Goal: Communication & Community: Answer question/provide support

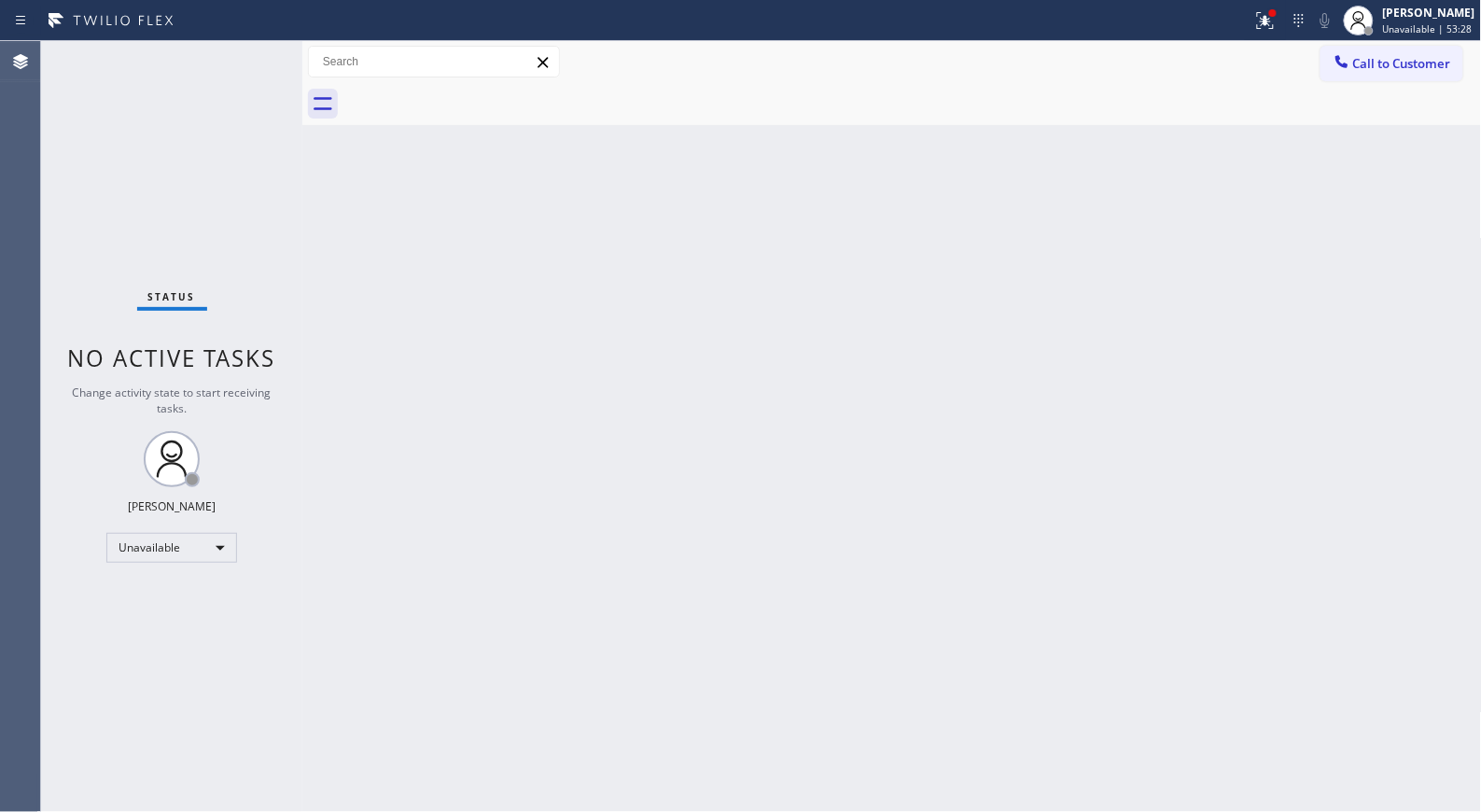
click at [1434, 62] on span "Call to Customer" at bounding box center [1401, 63] width 98 height 17
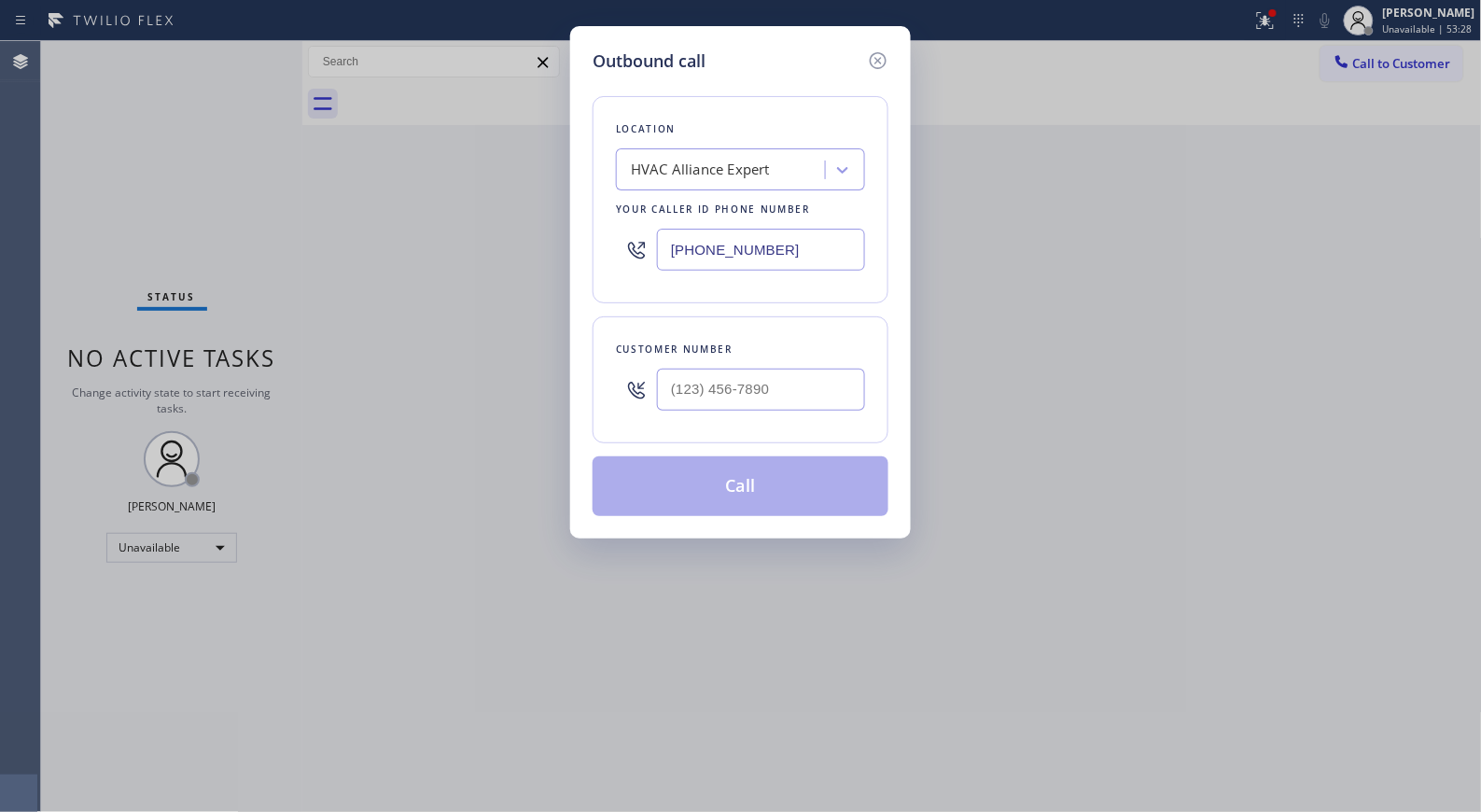
drag, startPoint x: 772, startPoint y: 245, endPoint x: 623, endPoint y: 222, distance: 150.8
click at [623, 222] on div "[PHONE_NUMBER]" at bounding box center [740, 249] width 249 height 61
paste input "47) 284-6179"
type input "[PHONE_NUMBER]"
click at [758, 395] on input "(___) ___-____" at bounding box center [761, 389] width 208 height 42
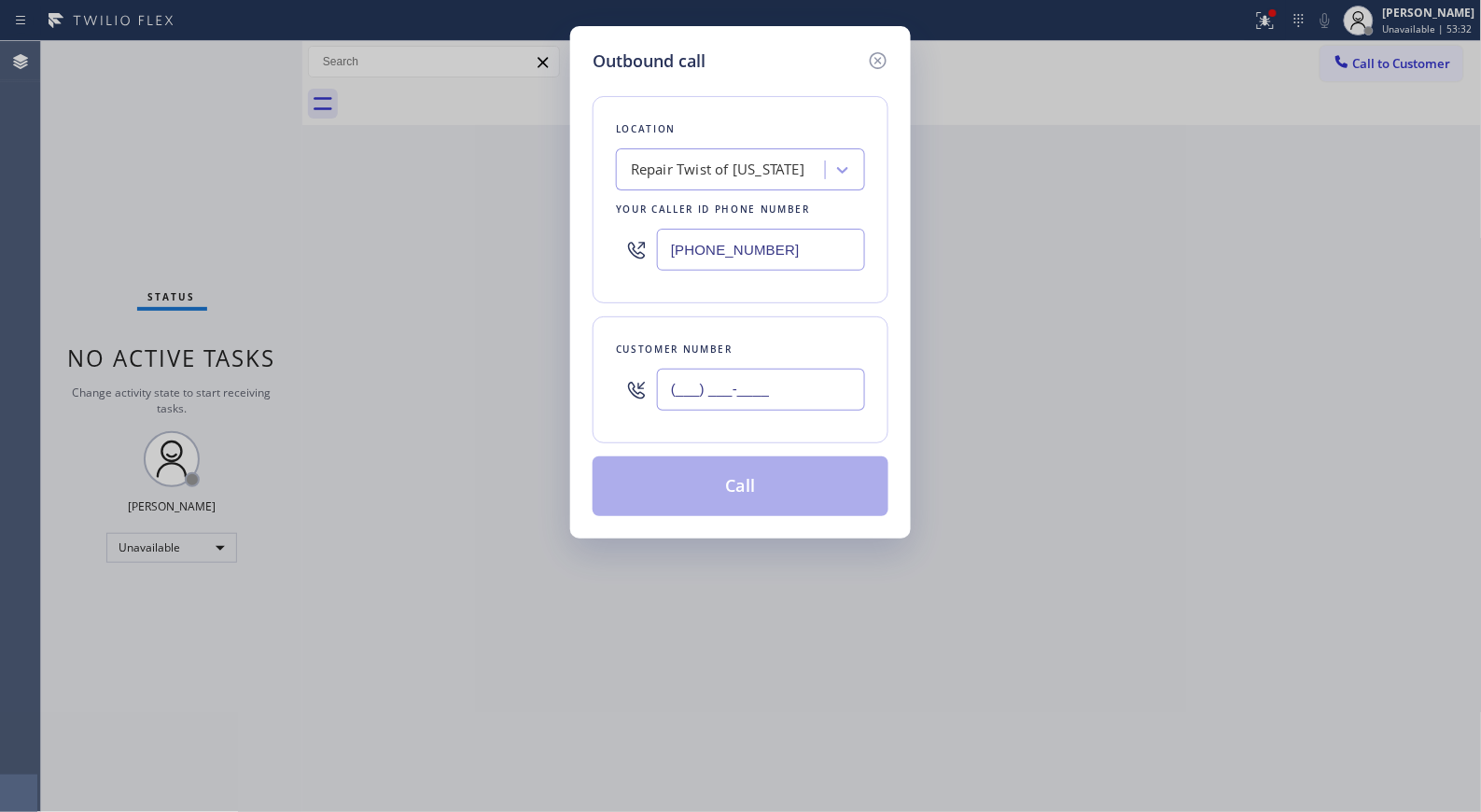
paste input "917) 882-6468"
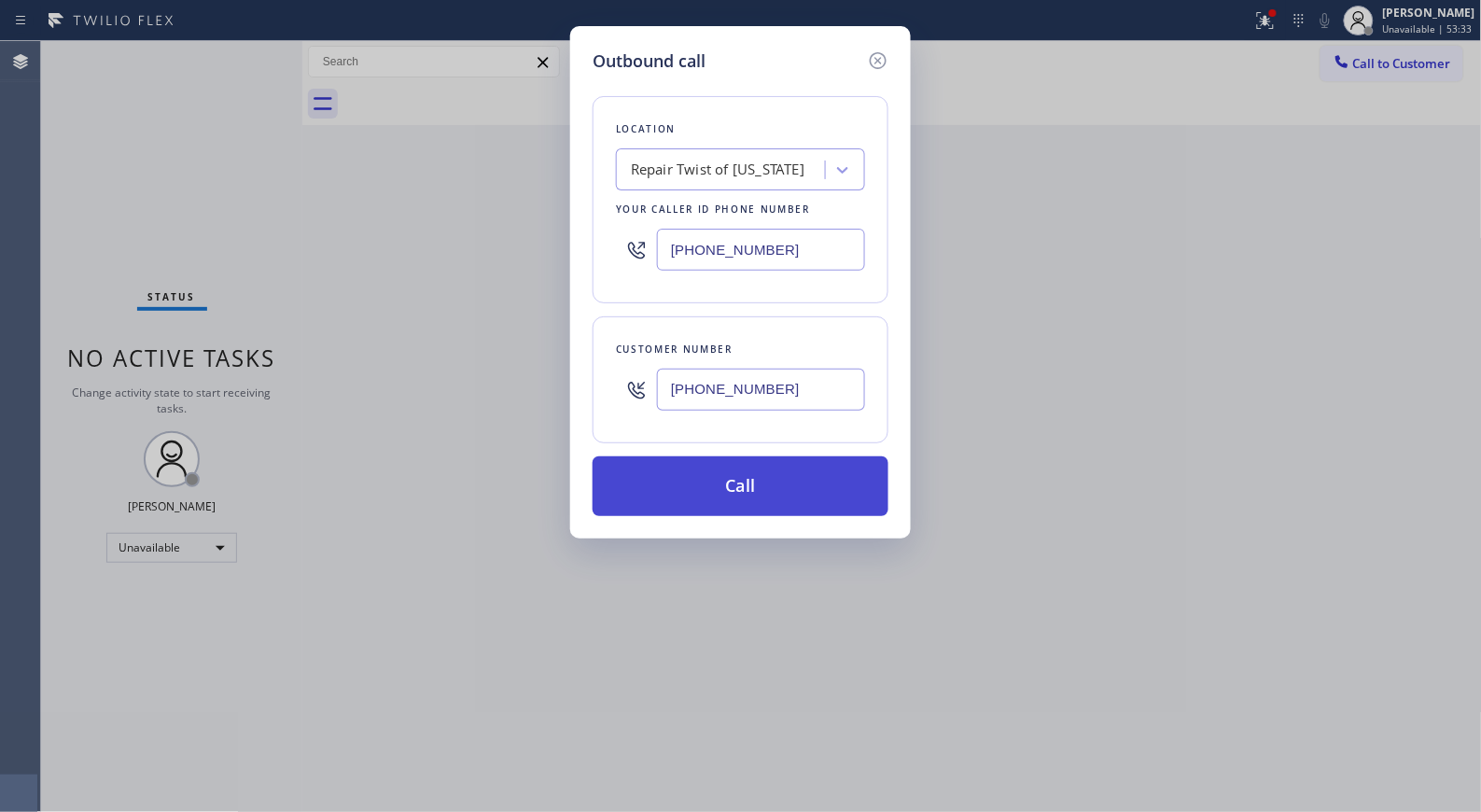
type input "[PHONE_NUMBER]"
click at [772, 473] on button "Call" at bounding box center [740, 485] width 296 height 60
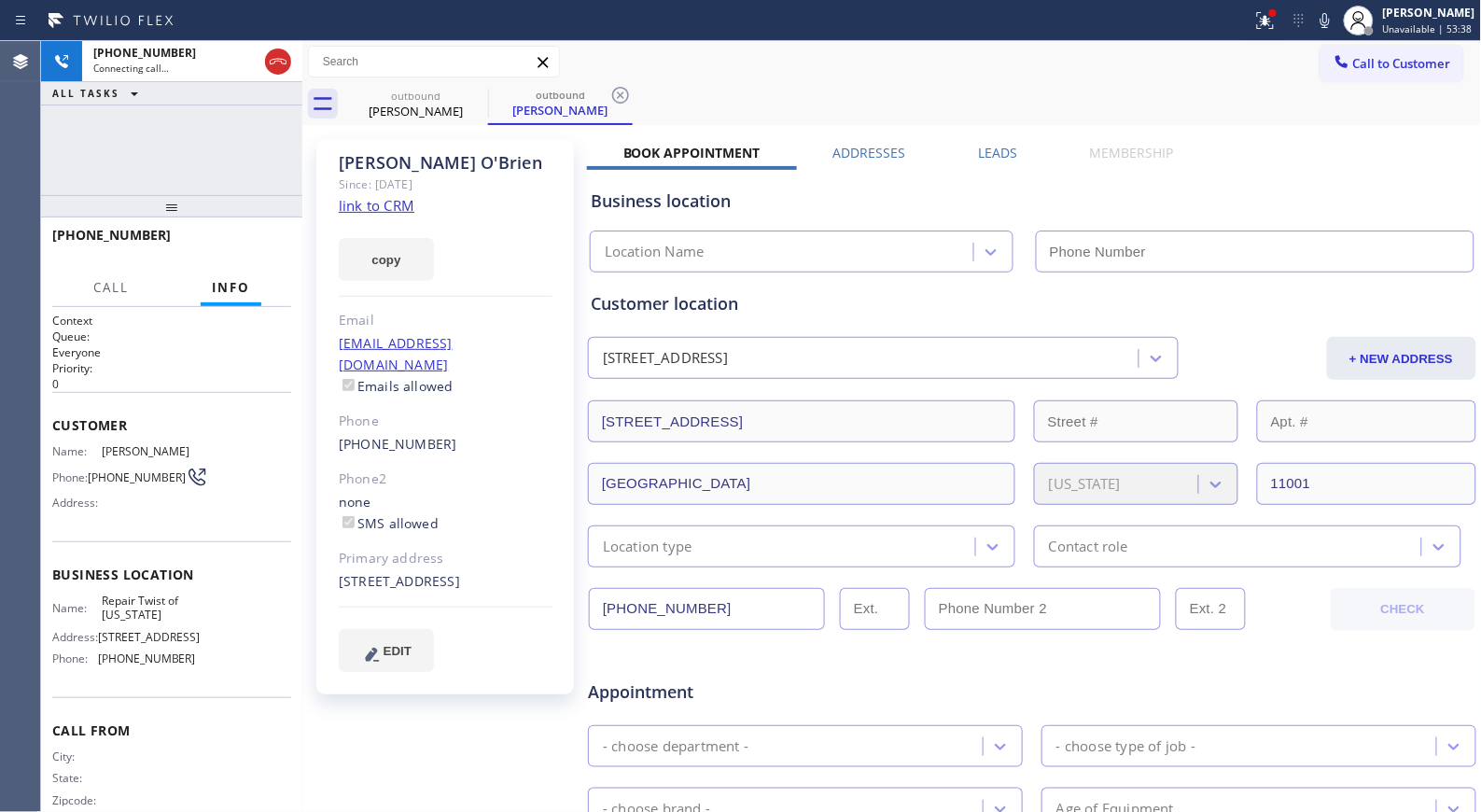
type input "[PHONE_NUMBER]"
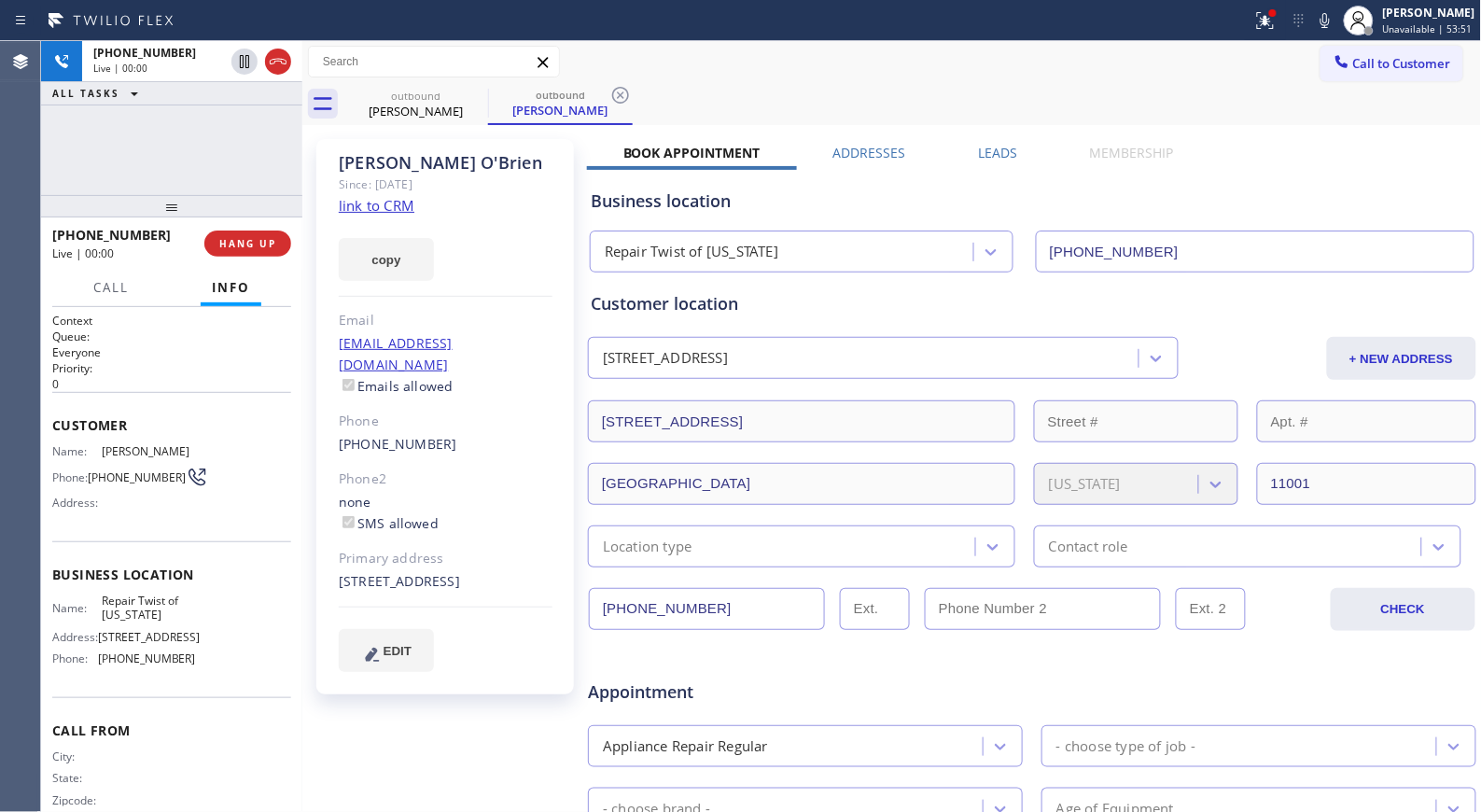
click at [638, 93] on div "outbound [PERSON_NAME] outbound [PERSON_NAME]" at bounding box center [912, 104] width 1138 height 42
click at [613, 98] on icon at bounding box center [621, 96] width 17 height 17
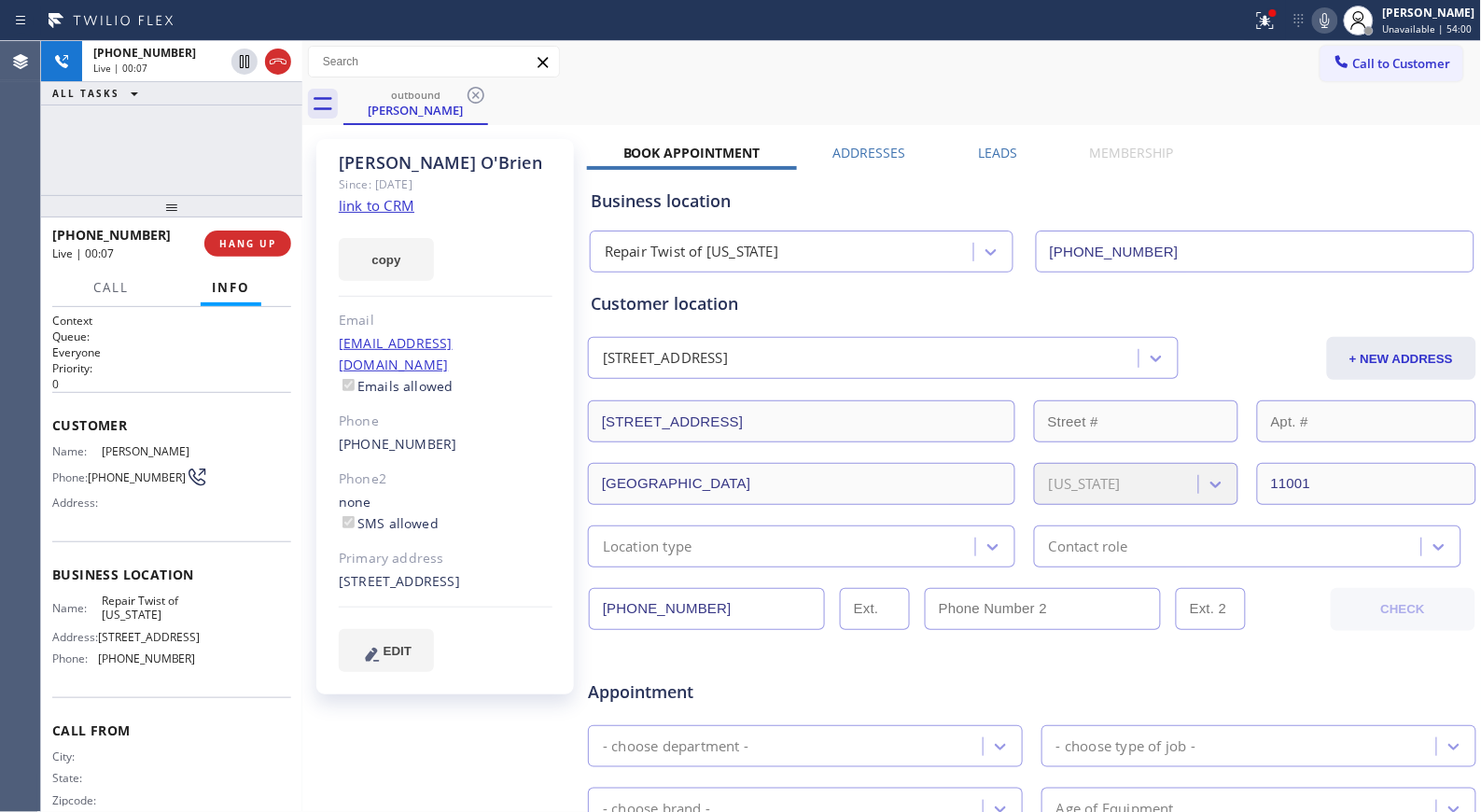
click at [1334, 20] on icon at bounding box center [1325, 21] width 23 height 23
click at [1331, 24] on icon at bounding box center [1325, 21] width 23 height 23
click at [258, 245] on span "HANG UP" at bounding box center [247, 244] width 57 height 13
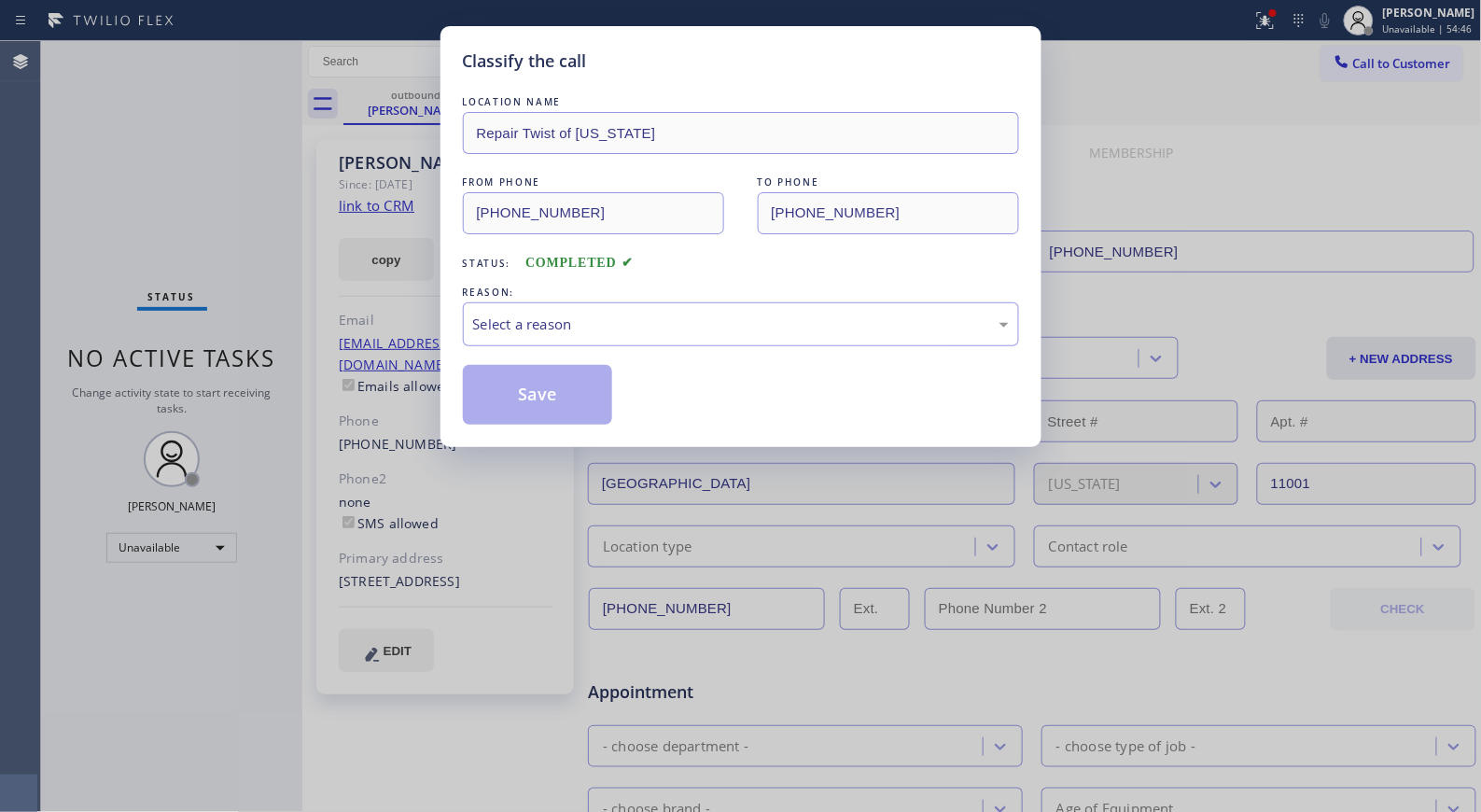
drag, startPoint x: 853, startPoint y: 328, endPoint x: 861, endPoint y: 299, distance: 30.1
click at [855, 324] on div "Select a reason" at bounding box center [740, 324] width 535 height 22
click at [536, 393] on button "Save" at bounding box center [537, 394] width 151 height 60
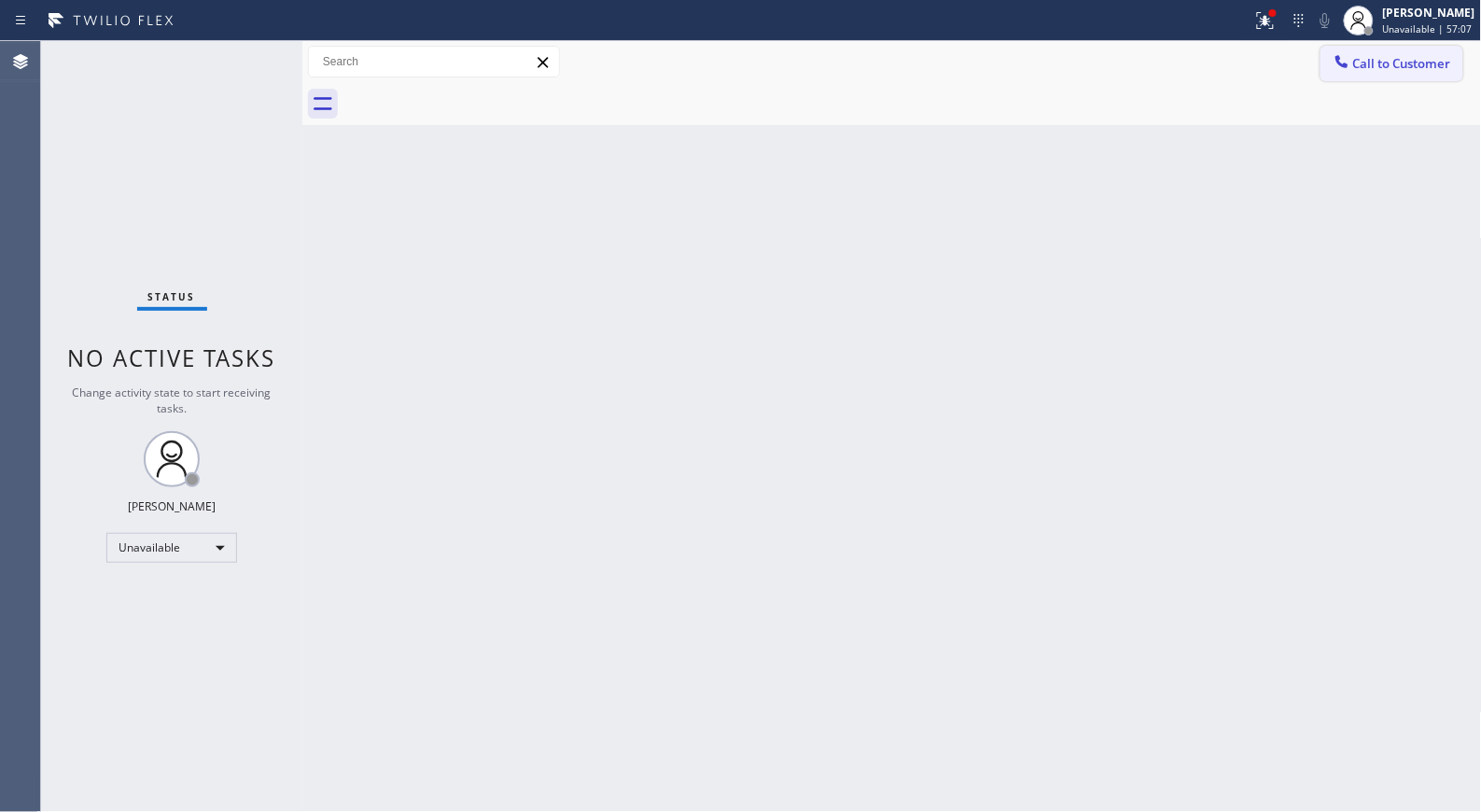
click at [1429, 59] on span "Call to Customer" at bounding box center [1401, 63] width 98 height 17
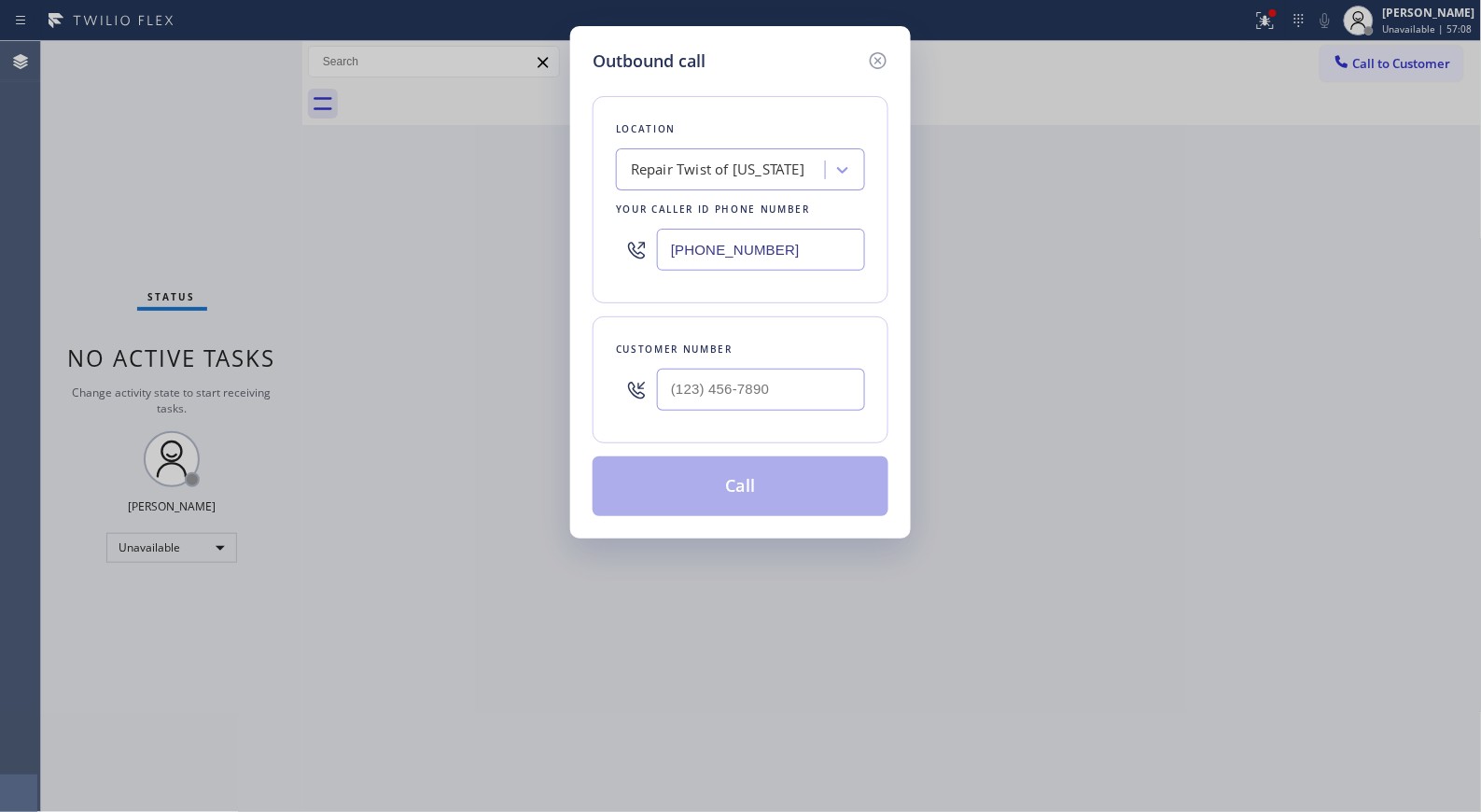
drag, startPoint x: 822, startPoint y: 233, endPoint x: 487, endPoint y: 33, distance: 390.2
click at [563, 172] on div "Outbound call Location Repair Twist of [US_STATE] Your caller id phone number […" at bounding box center [740, 406] width 1481 height 812
paste input "760) 388-9686"
type input "[PHONE_NUMBER]"
drag, startPoint x: 578, startPoint y: 396, endPoint x: 545, endPoint y: 354, distance: 53.4
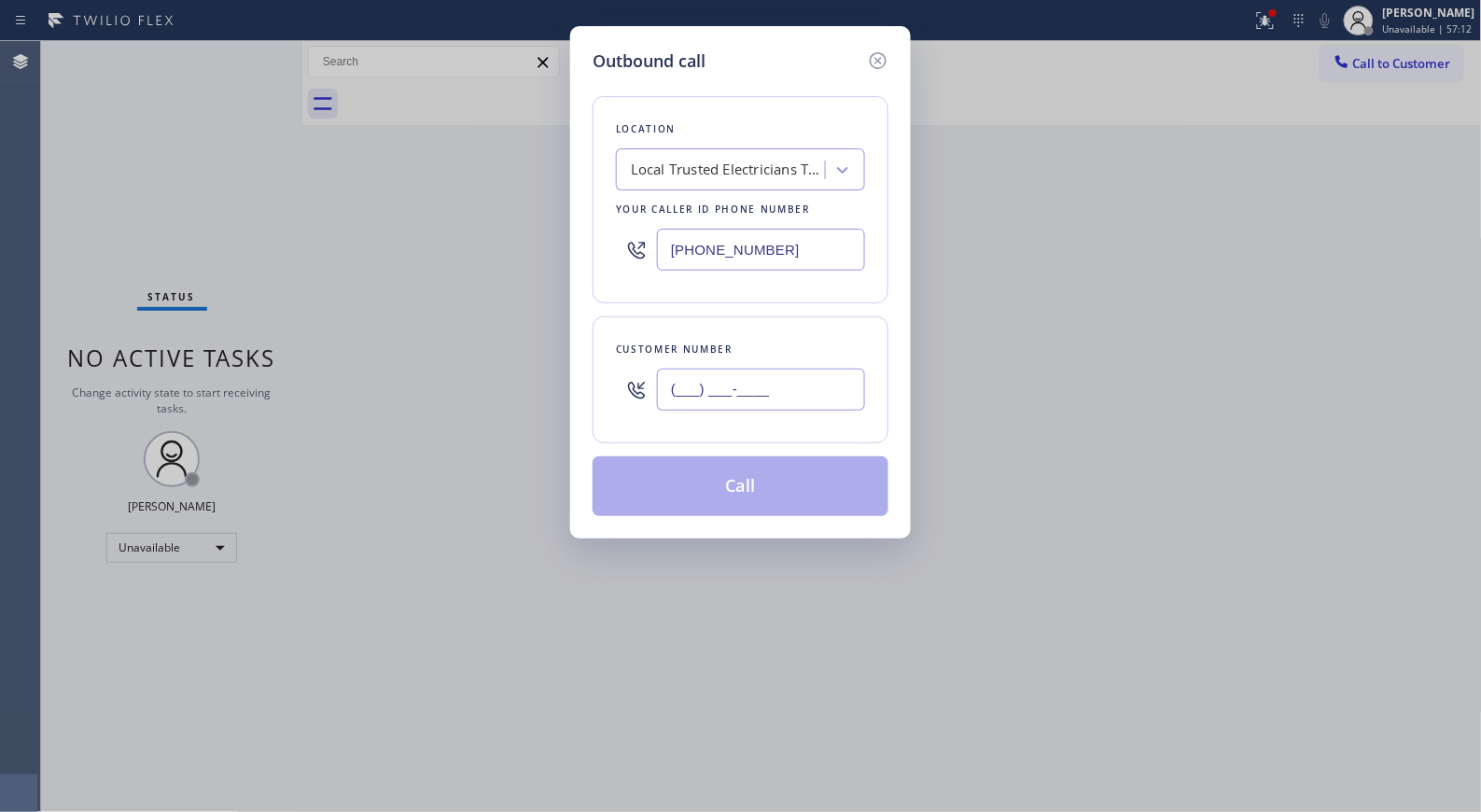
click at [568, 380] on div "Outbound call Location Local Trusted Electricians Thousand Palms Your caller id…" at bounding box center [740, 406] width 1481 height 812
paste input "310) 963-8846"
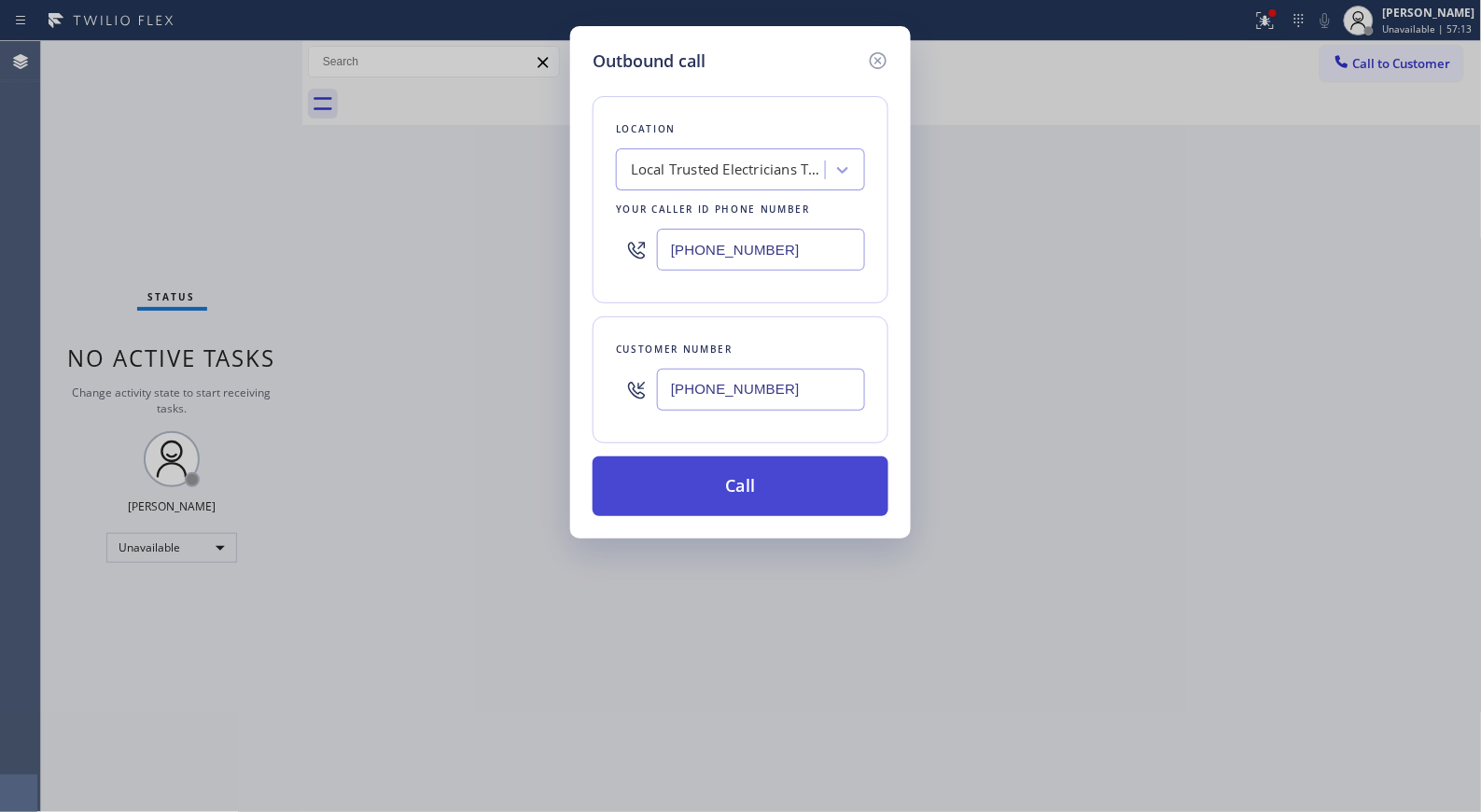
type input "[PHONE_NUMBER]"
click at [768, 477] on button "Call" at bounding box center [740, 485] width 296 height 60
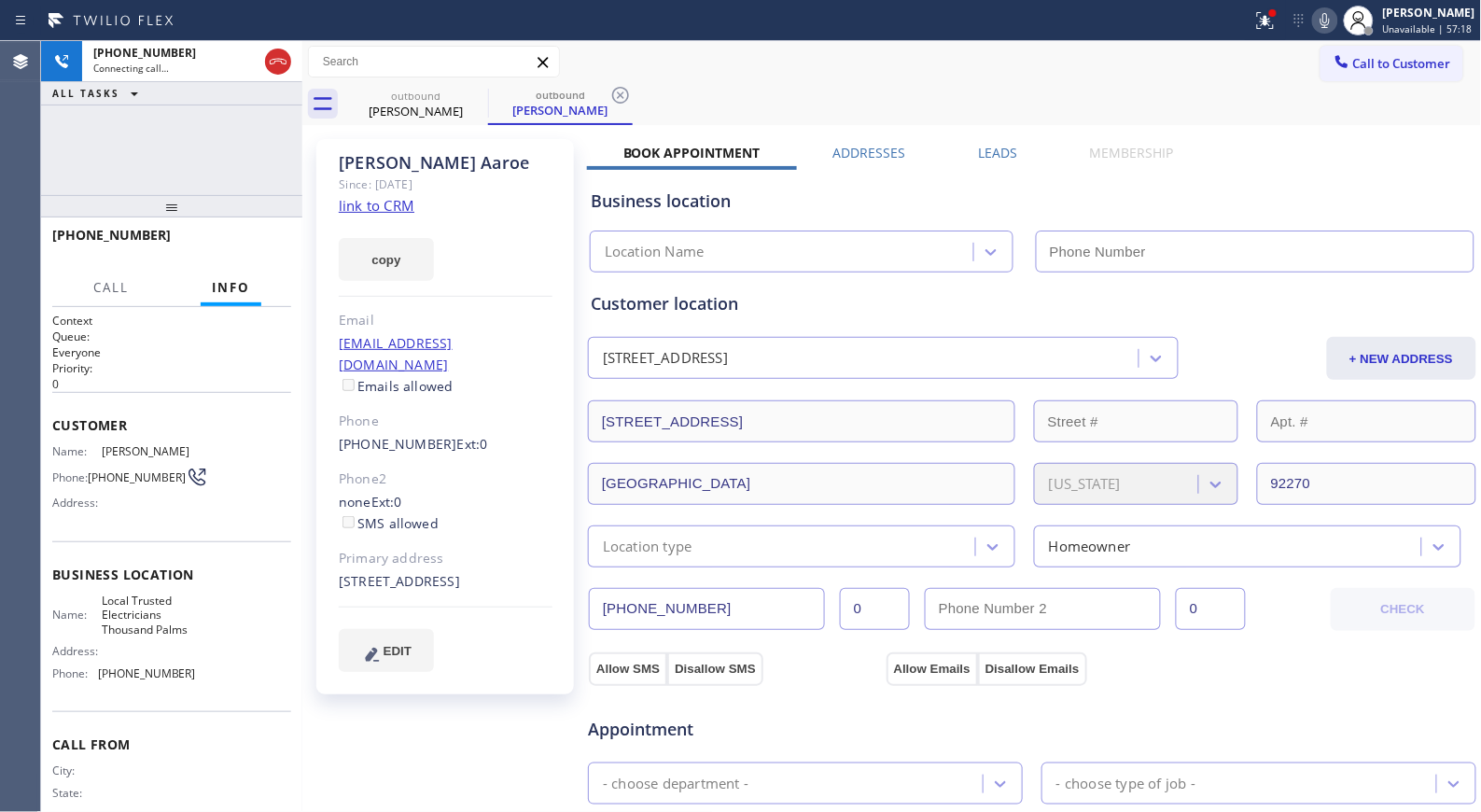
type input "[PHONE_NUMBER]"
drag, startPoint x: 633, startPoint y: 91, endPoint x: 644, endPoint y: 50, distance: 42.4
click at [633, 91] on div "outbound [PERSON_NAME] outbound [PERSON_NAME]" at bounding box center [912, 104] width 1138 height 42
drag, startPoint x: 165, startPoint y: 206, endPoint x: 170, endPoint y: 172, distance: 34.4
click at [168, 182] on div "[PHONE_NUMBER] Connecting call… ALL TASKS ALL TASKS ACTIVE TASKS TASKS IN WRAP …" at bounding box center [172, 425] width 262 height 770
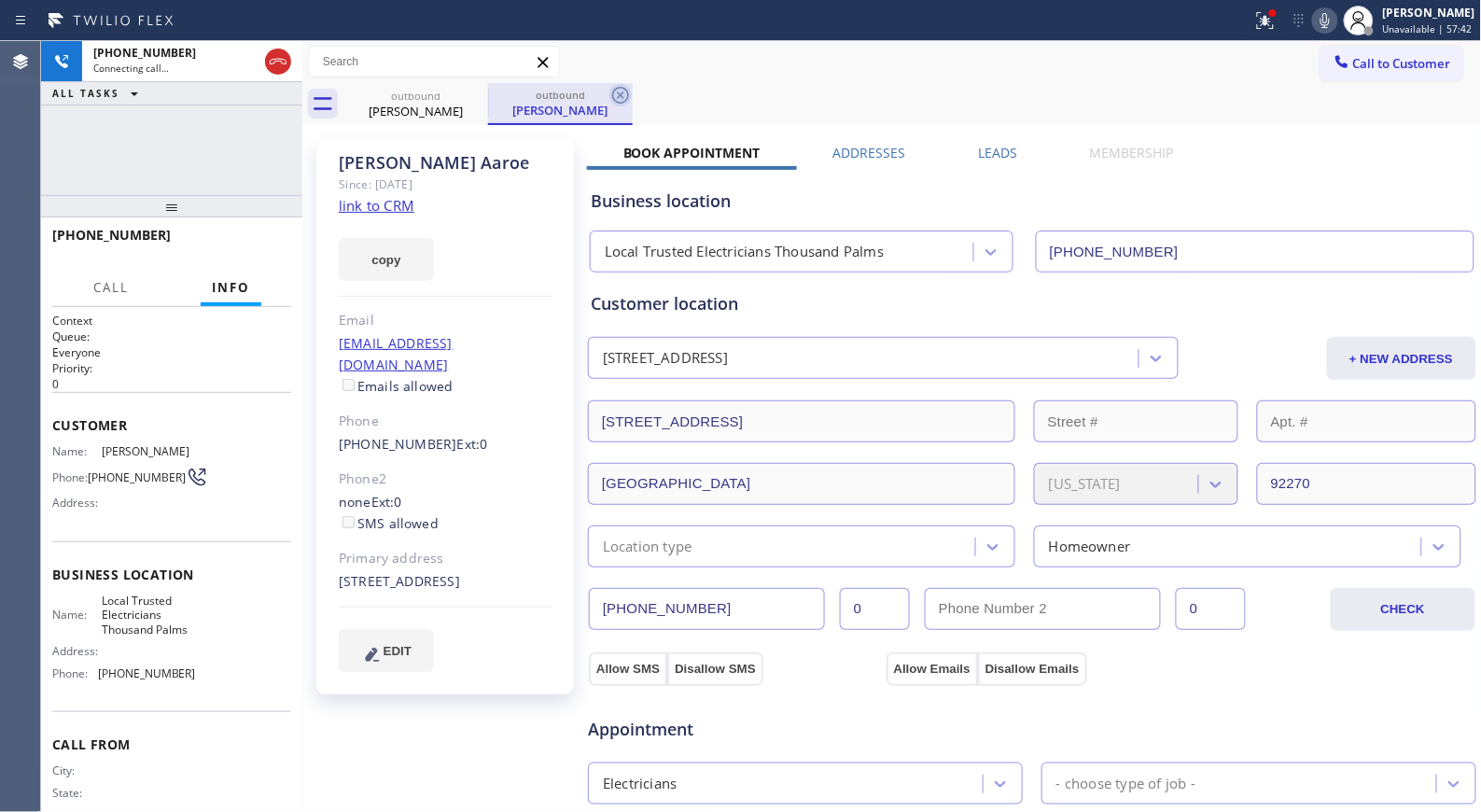
click at [623, 95] on icon at bounding box center [621, 96] width 23 height 23
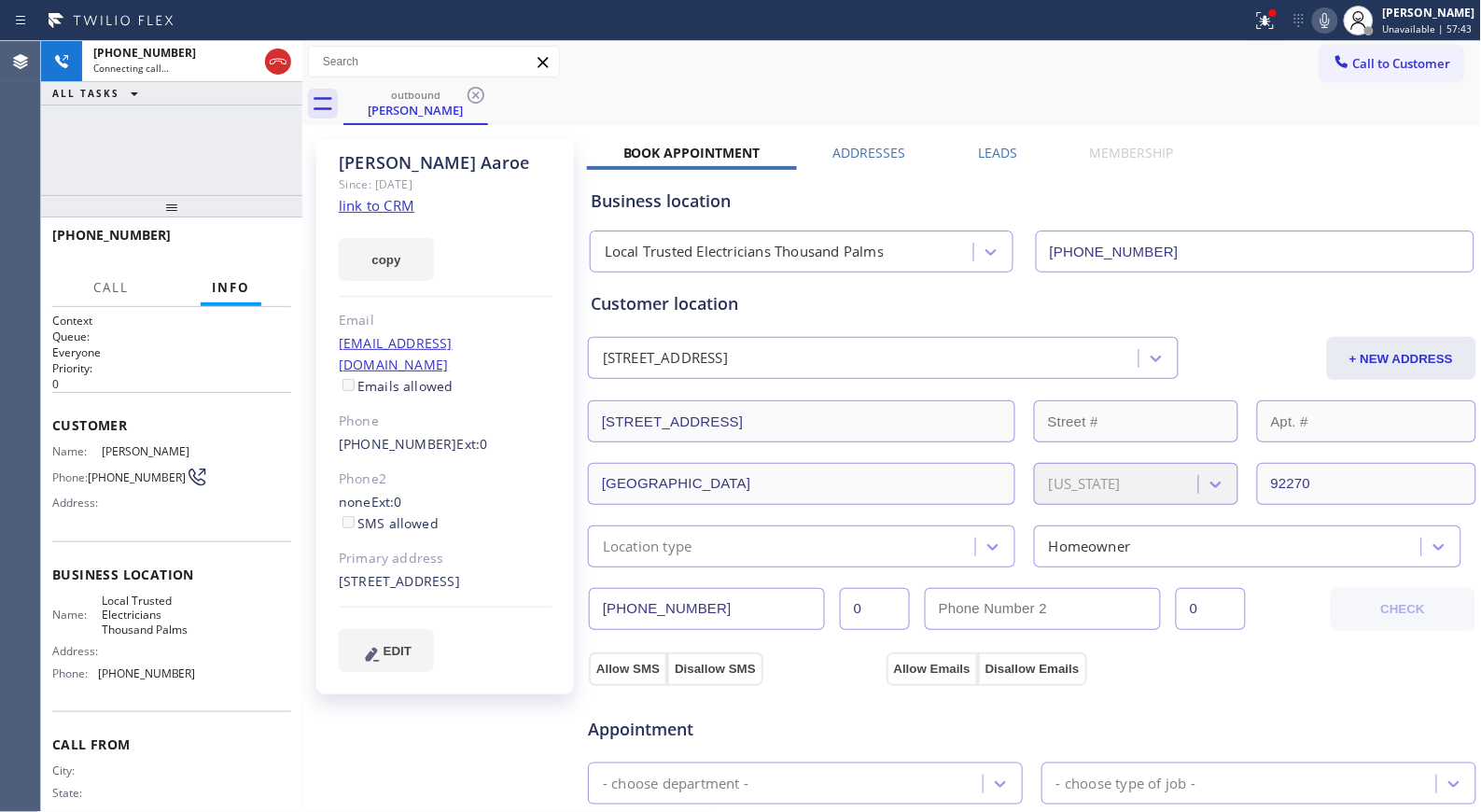
drag, startPoint x: 184, startPoint y: 156, endPoint x: 192, endPoint y: 143, distance: 15.3
click at [191, 145] on div "[PHONE_NUMBER] Connecting call… ALL TASKS ALL TASKS ACTIVE TASKS TASKS IN WRAP …" at bounding box center [172, 425] width 262 height 770
drag, startPoint x: 170, startPoint y: 211, endPoint x: 153, endPoint y: 102, distance: 110.3
click at [174, 108] on div "[PHONE_NUMBER] Connecting call… ALL TASKS ALL TASKS ACTIVE TASKS TASKS IN WRAP …" at bounding box center [172, 425] width 262 height 770
click at [240, 240] on span "HANG UP" at bounding box center [247, 244] width 57 height 13
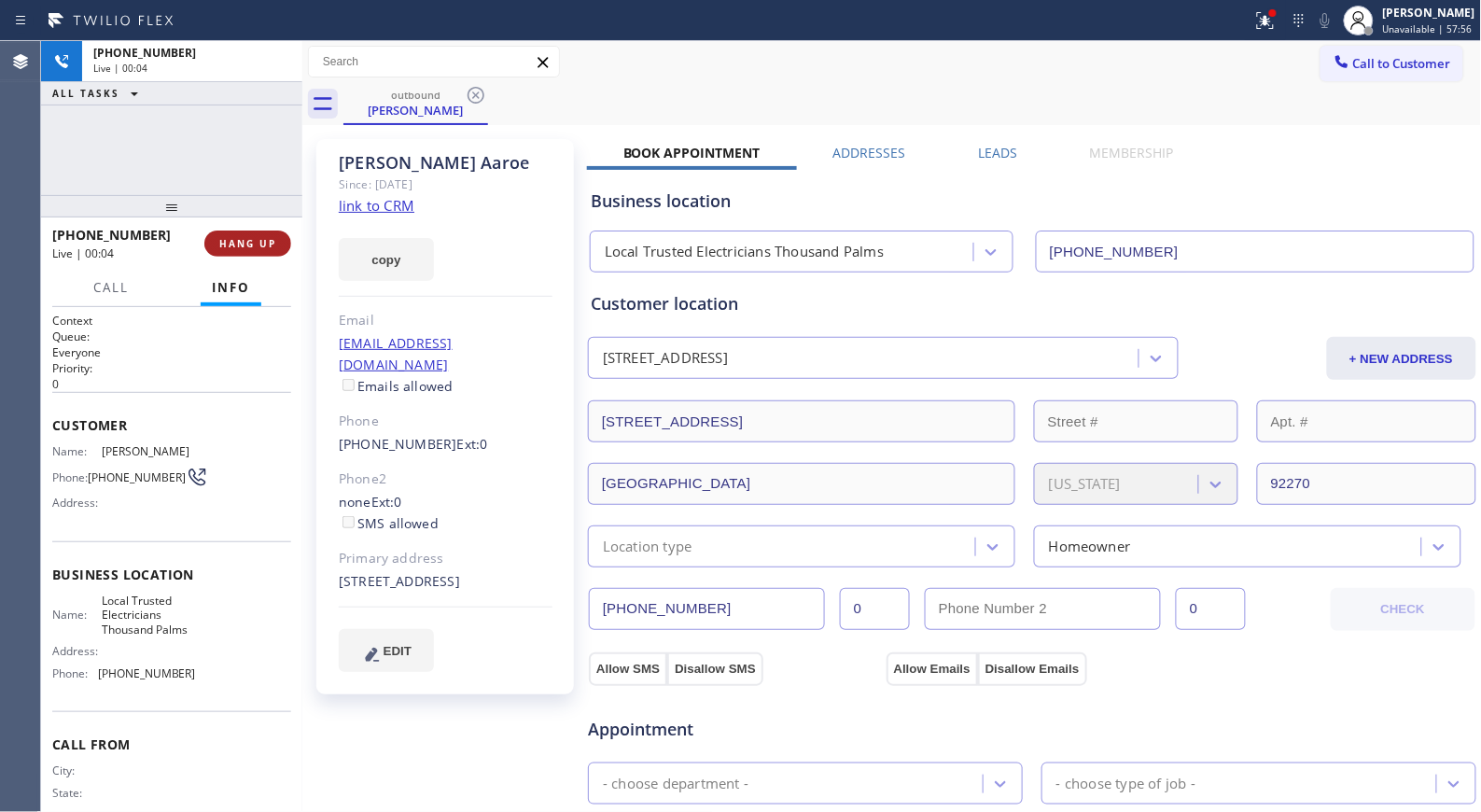
click at [244, 253] on button "HANG UP" at bounding box center [248, 244] width 87 height 27
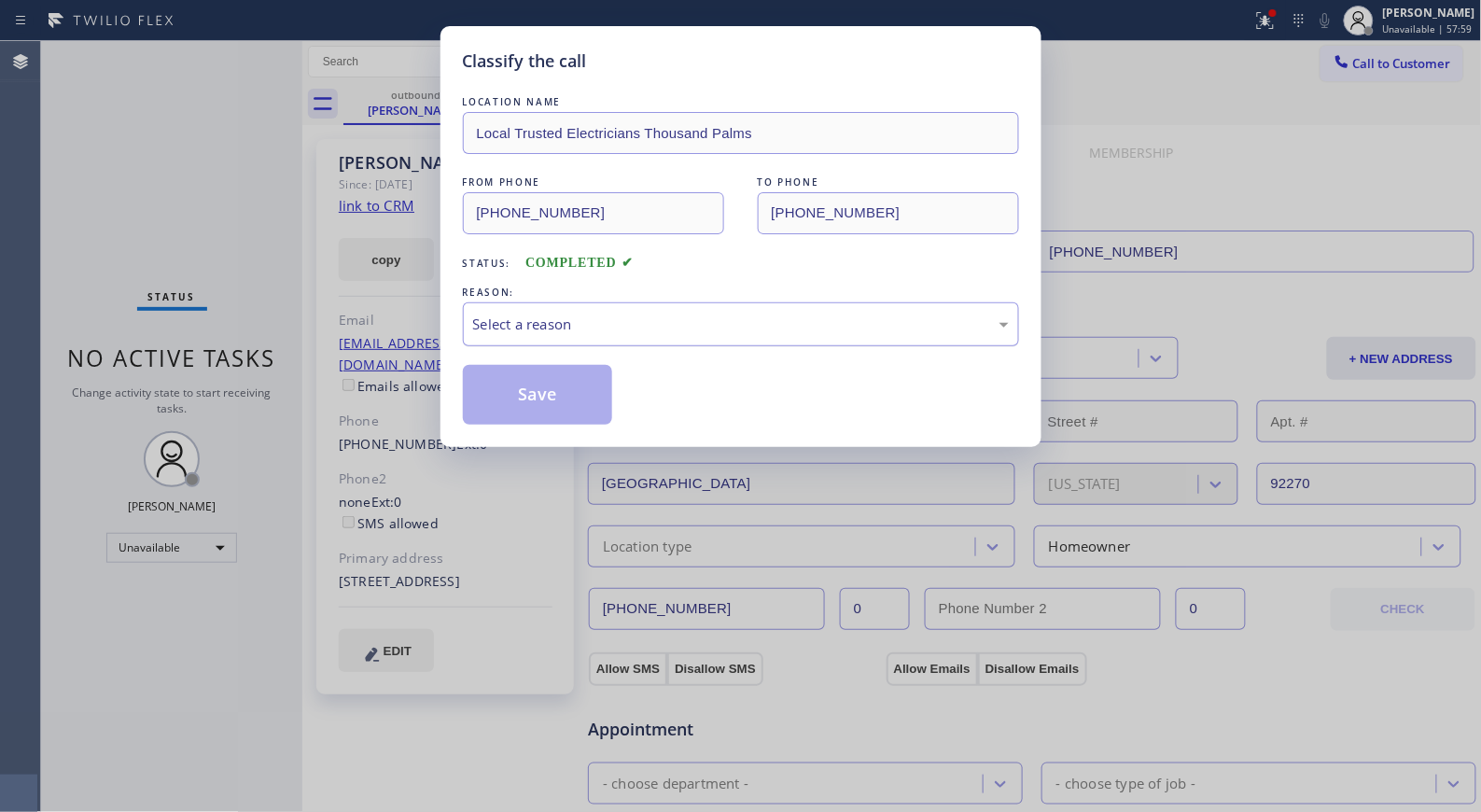
click at [738, 333] on div "Select a reason" at bounding box center [740, 324] width 535 height 22
click at [632, 393] on div "Save" at bounding box center [740, 394] width 556 height 60
click at [568, 392] on button "Save" at bounding box center [537, 394] width 151 height 60
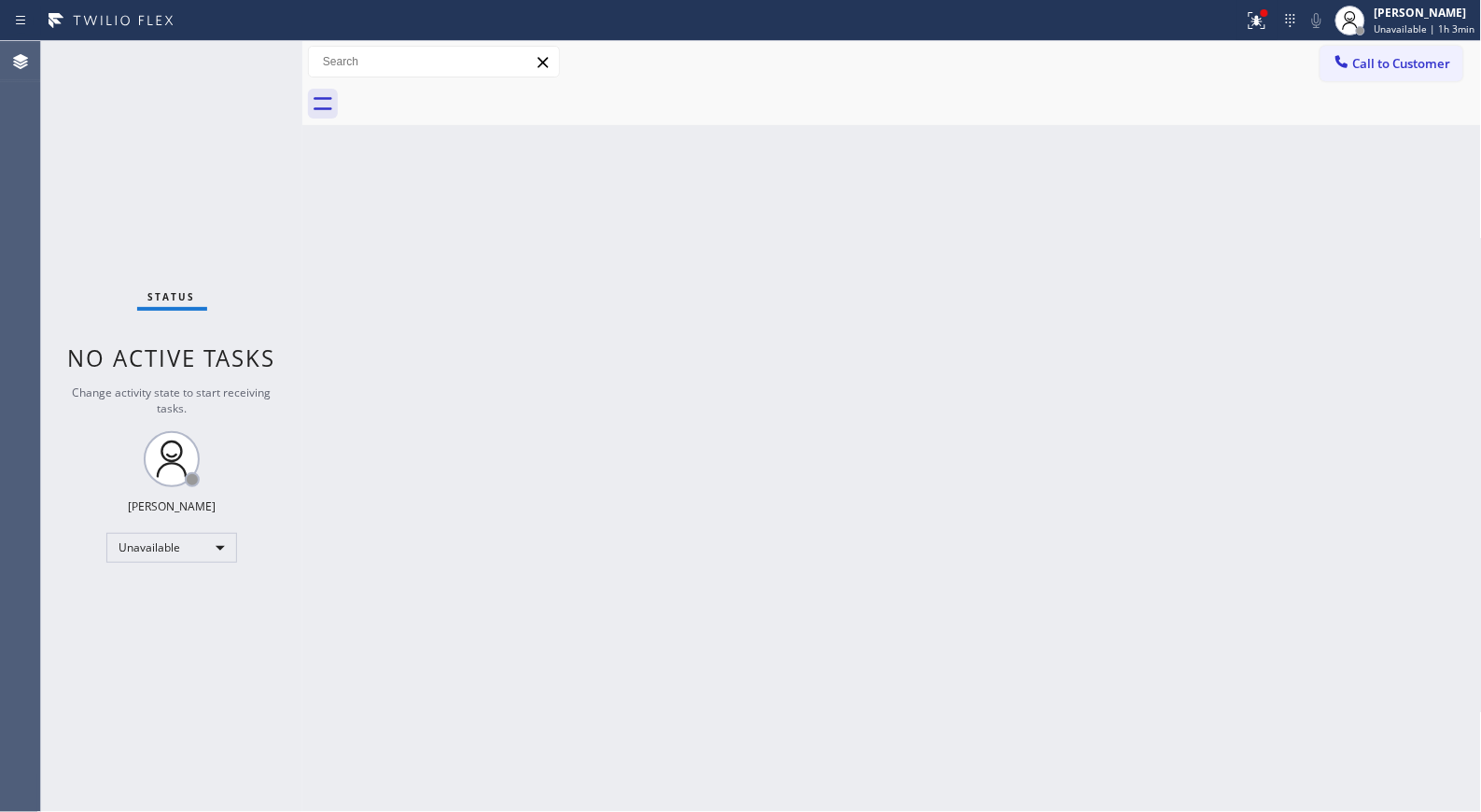
click at [742, 390] on div "Back to Dashboard Change Sender ID Customers Technicians Select a contact Outbo…" at bounding box center [892, 425] width 1179 height 770
click at [1371, 70] on span "Call to Customer" at bounding box center [1401, 63] width 98 height 17
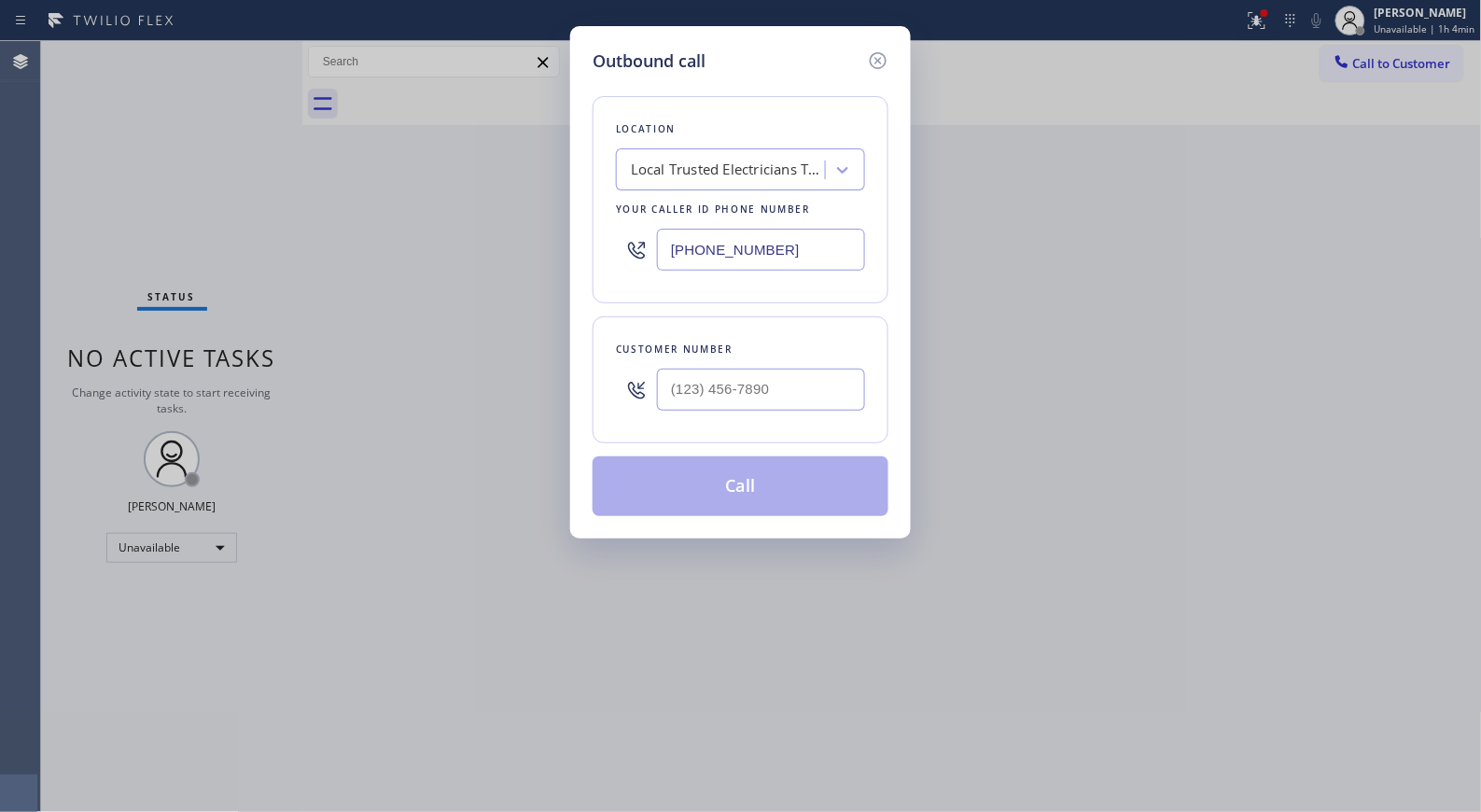
drag, startPoint x: 767, startPoint y: 243, endPoint x: 210, endPoint y: 2, distance: 606.9
click at [489, 182] on div "Outbound call Location Local Trusted Electricians Thousand Palms Your caller id…" at bounding box center [740, 406] width 1481 height 812
paste input "669) 239-2575"
type input "[PHONE_NUMBER]"
drag, startPoint x: 669, startPoint y: 386, endPoint x: 631, endPoint y: 366, distance: 42.9
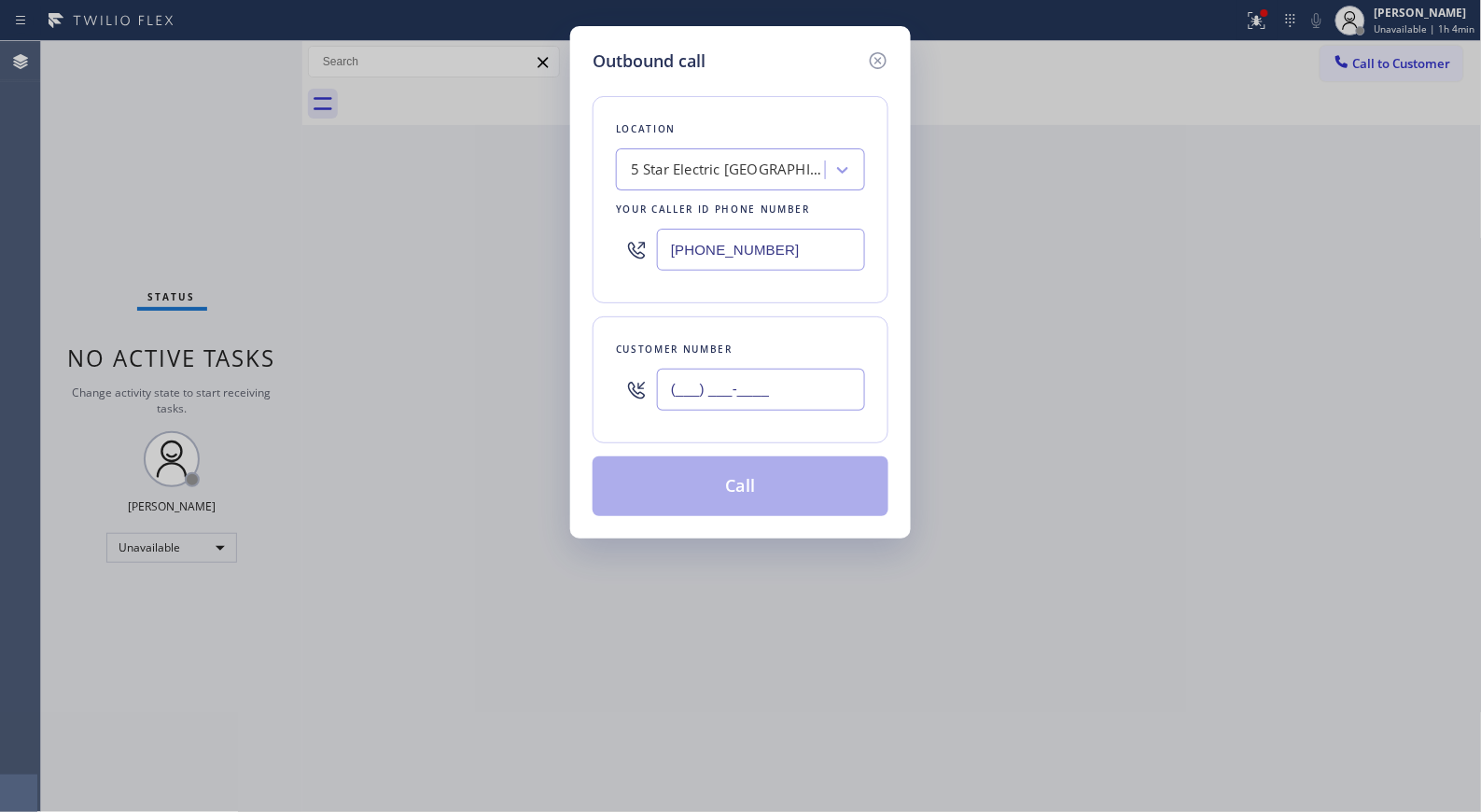
click at [636, 370] on div "(___) ___-____" at bounding box center [740, 389] width 249 height 61
paste input "408) 712-1567"
type input "[PHONE_NUMBER]"
click at [735, 480] on button "Call" at bounding box center [740, 485] width 296 height 60
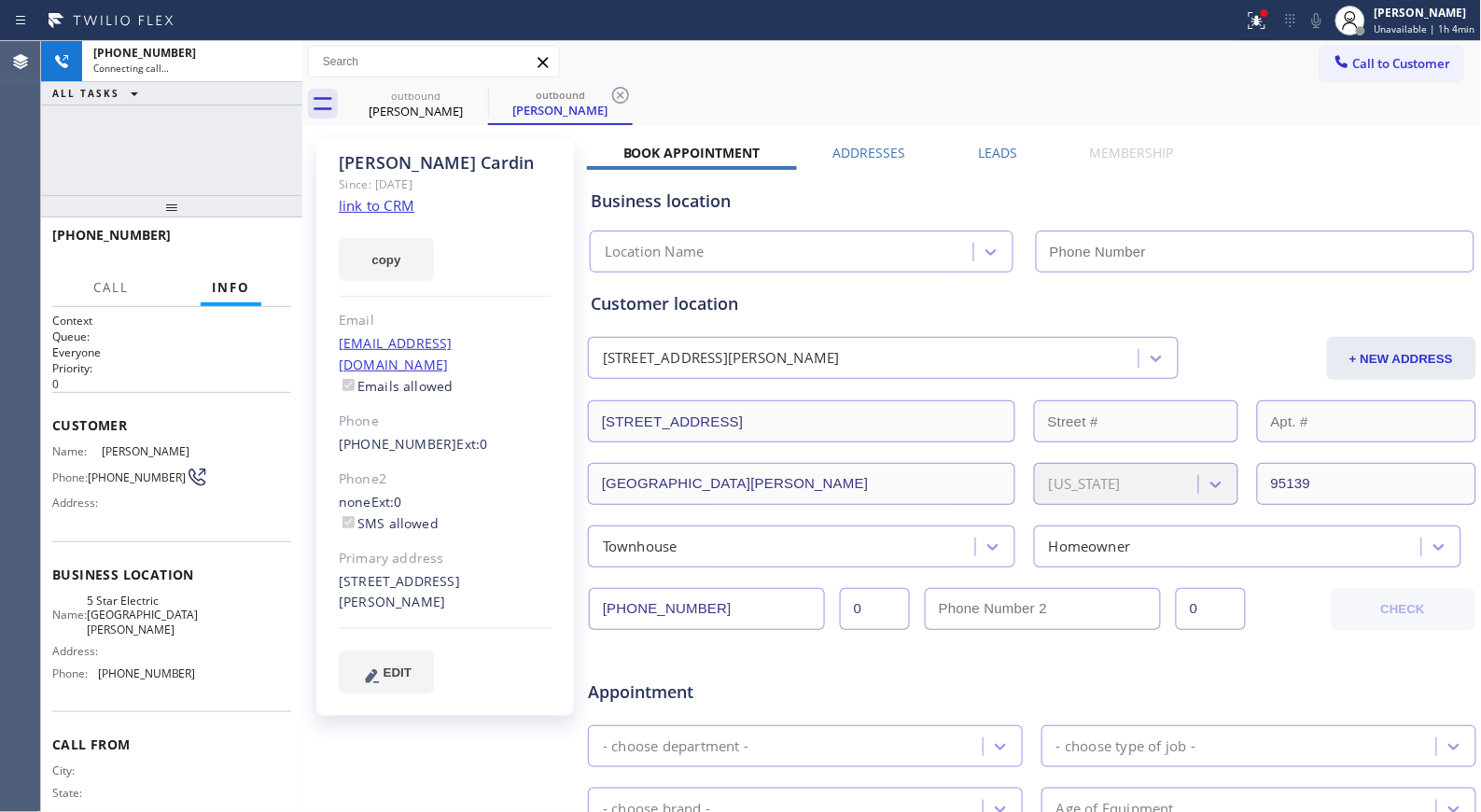
type input "[PHONE_NUMBER]"
click at [616, 105] on icon at bounding box center [621, 96] width 23 height 23
drag, startPoint x: 478, startPoint y: 98, endPoint x: 595, endPoint y: 112, distance: 117.8
click at [595, 112] on div "outbound [PERSON_NAME]" at bounding box center [912, 104] width 1138 height 42
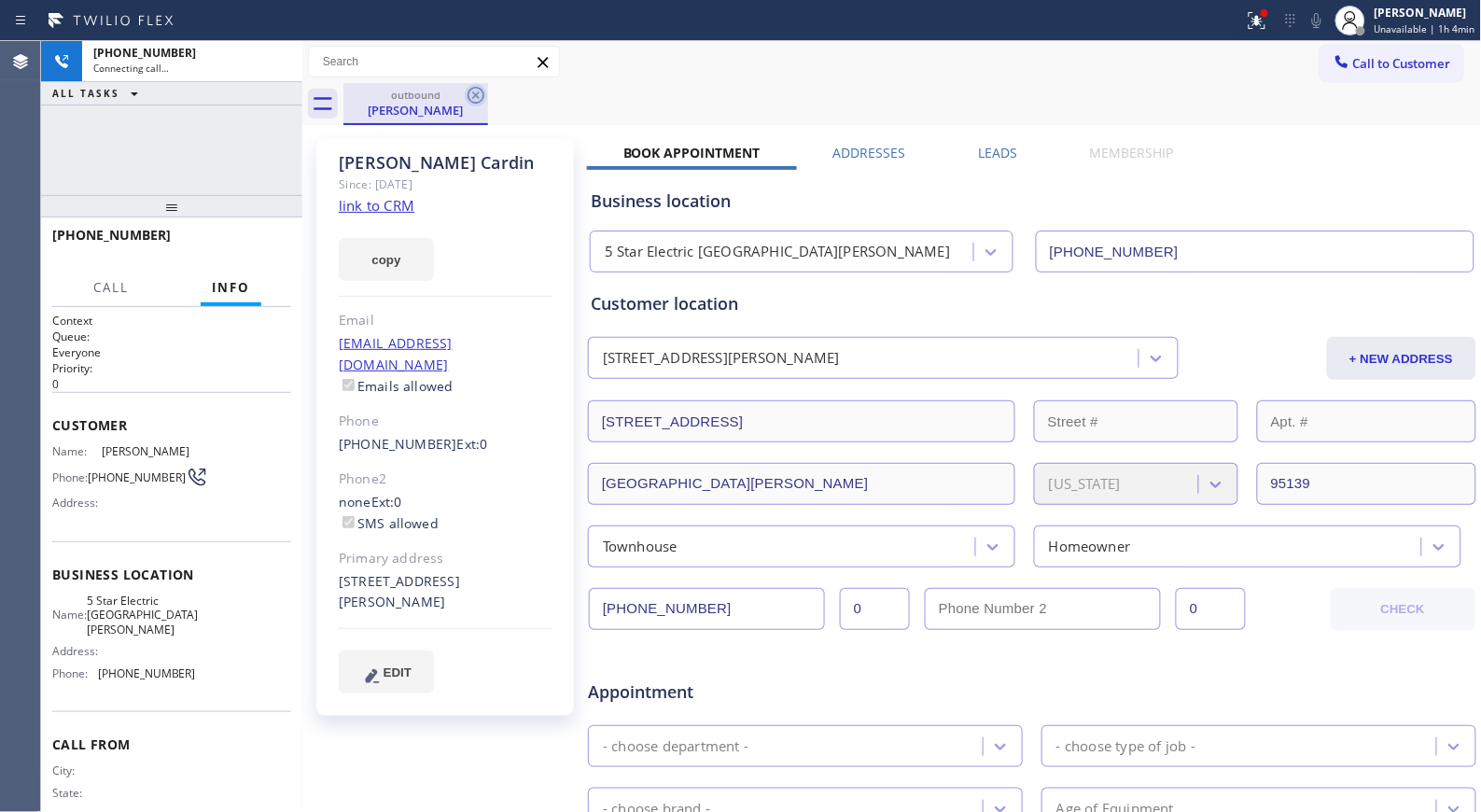
click at [474, 97] on icon at bounding box center [476, 96] width 23 height 23
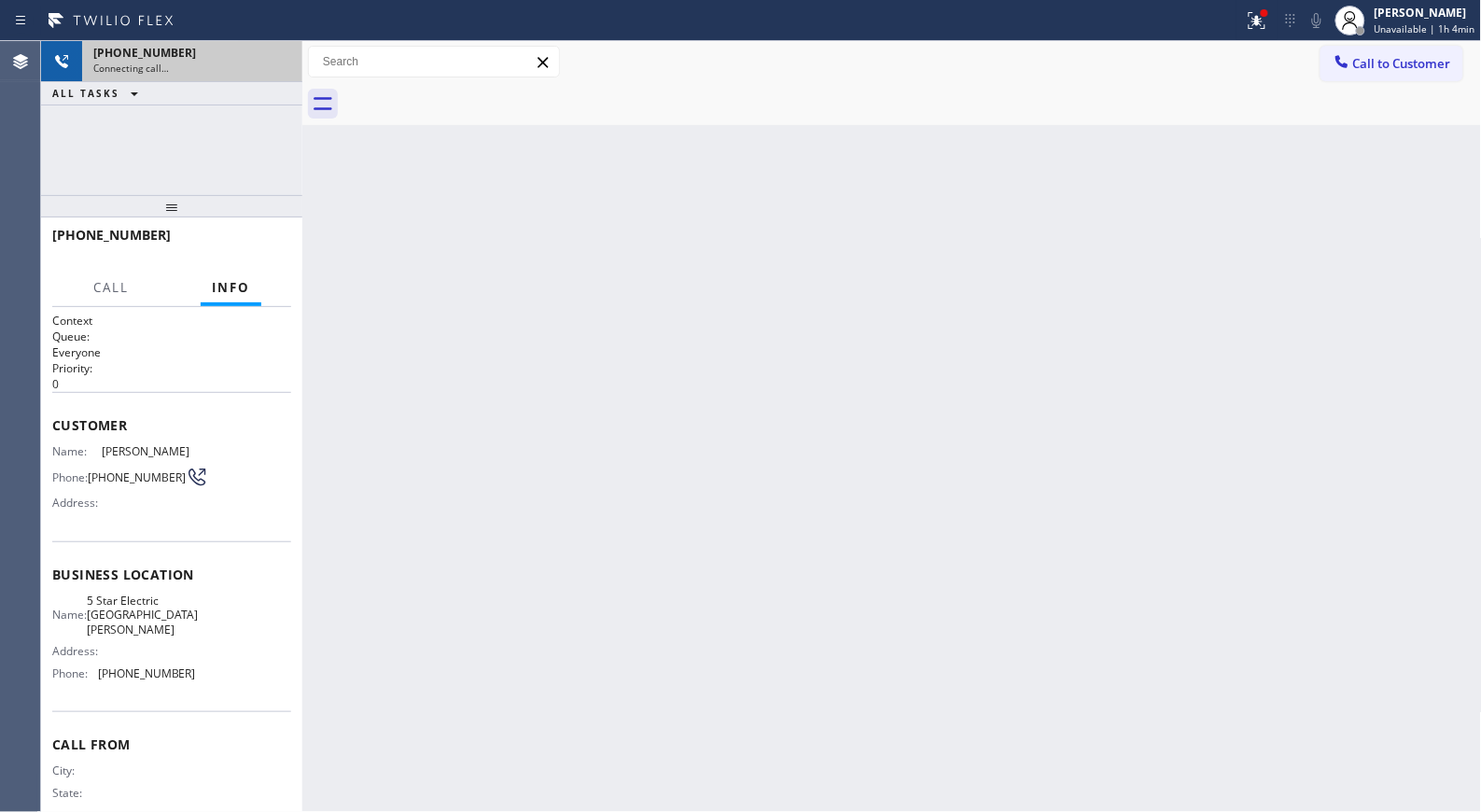
click at [266, 63] on div "Connecting call…" at bounding box center [191, 68] width 198 height 13
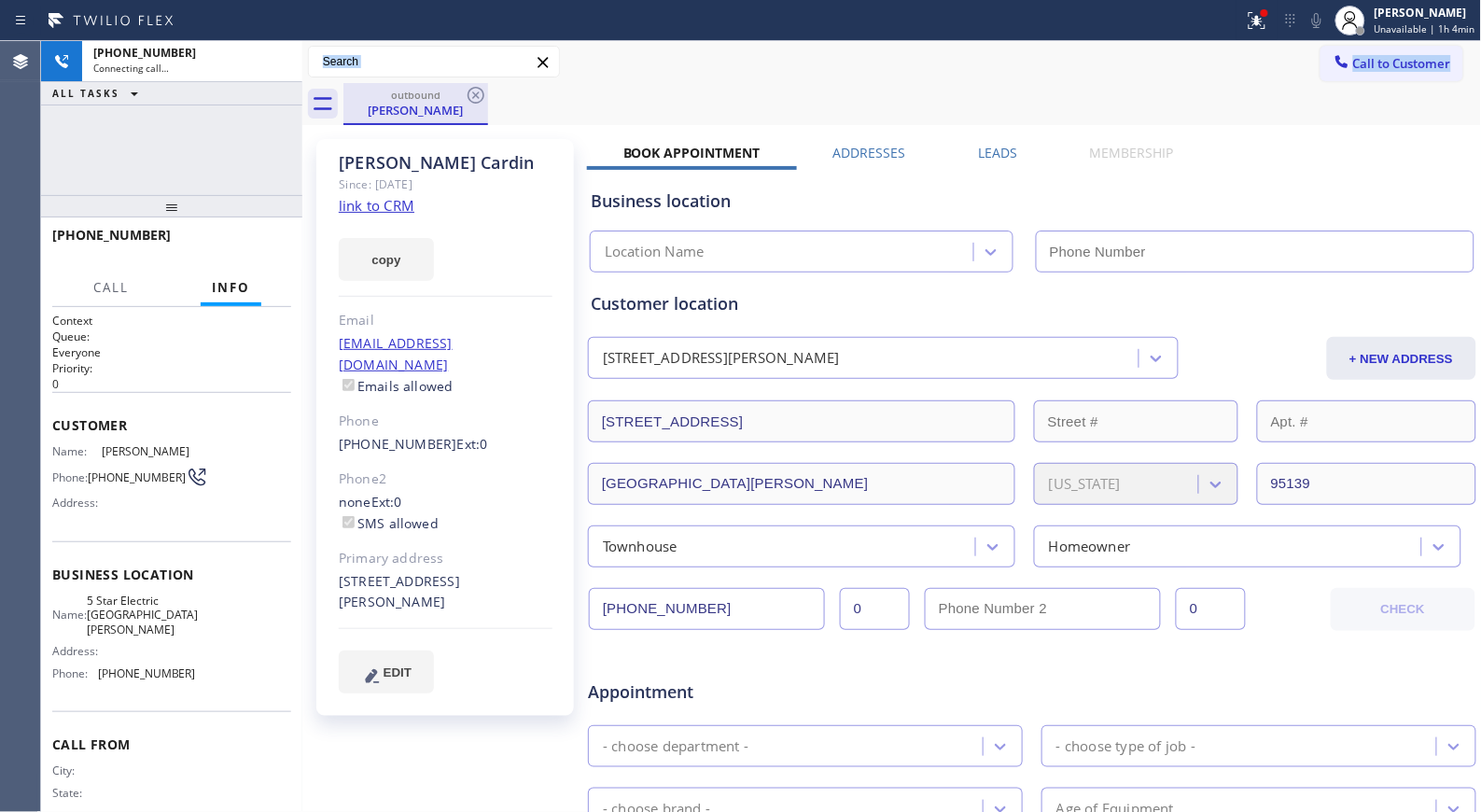
type input "[PHONE_NUMBER]"
click at [482, 89] on icon at bounding box center [476, 96] width 23 height 23
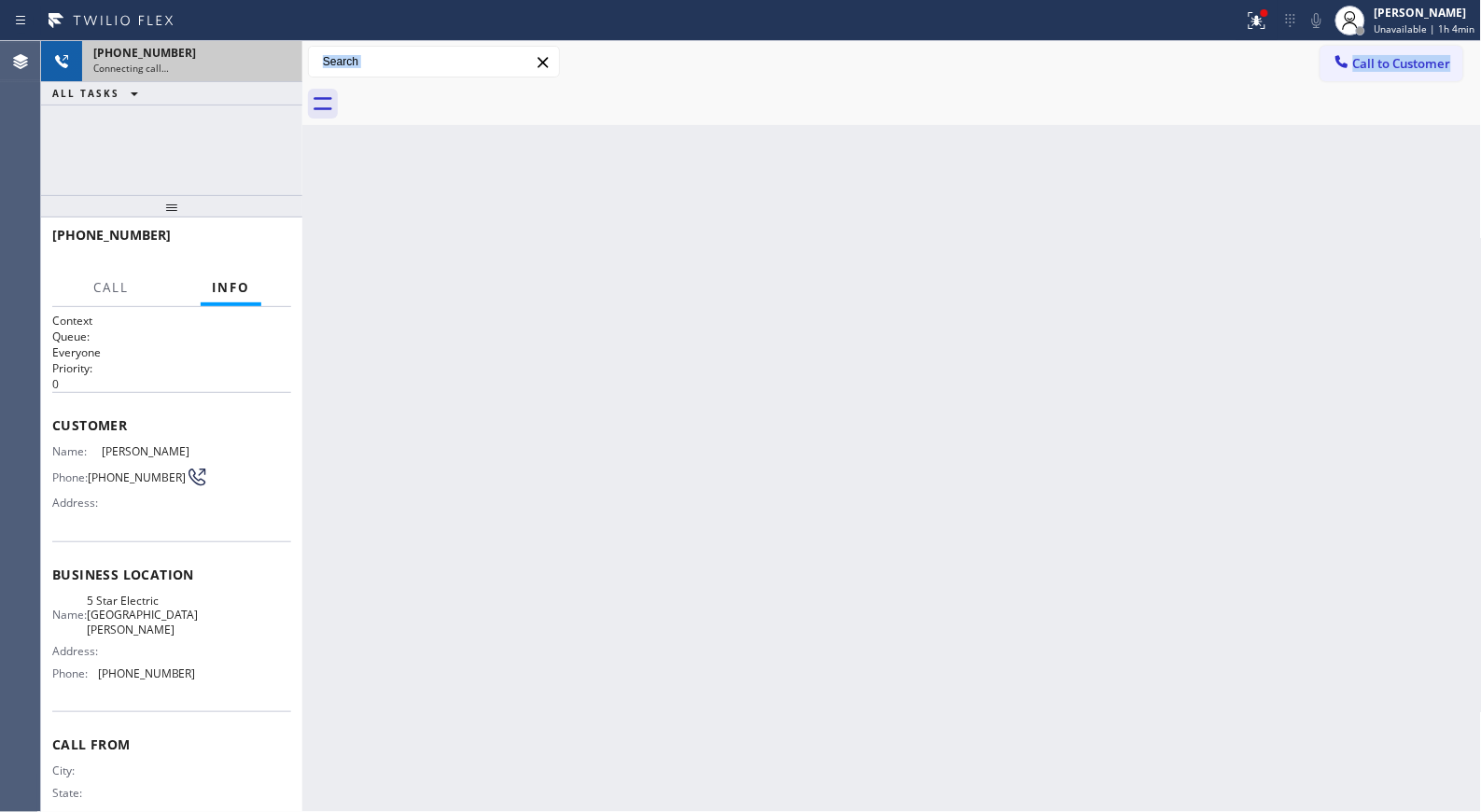
click at [125, 53] on span "[PHONE_NUMBER]" at bounding box center [144, 52] width 102 height 16
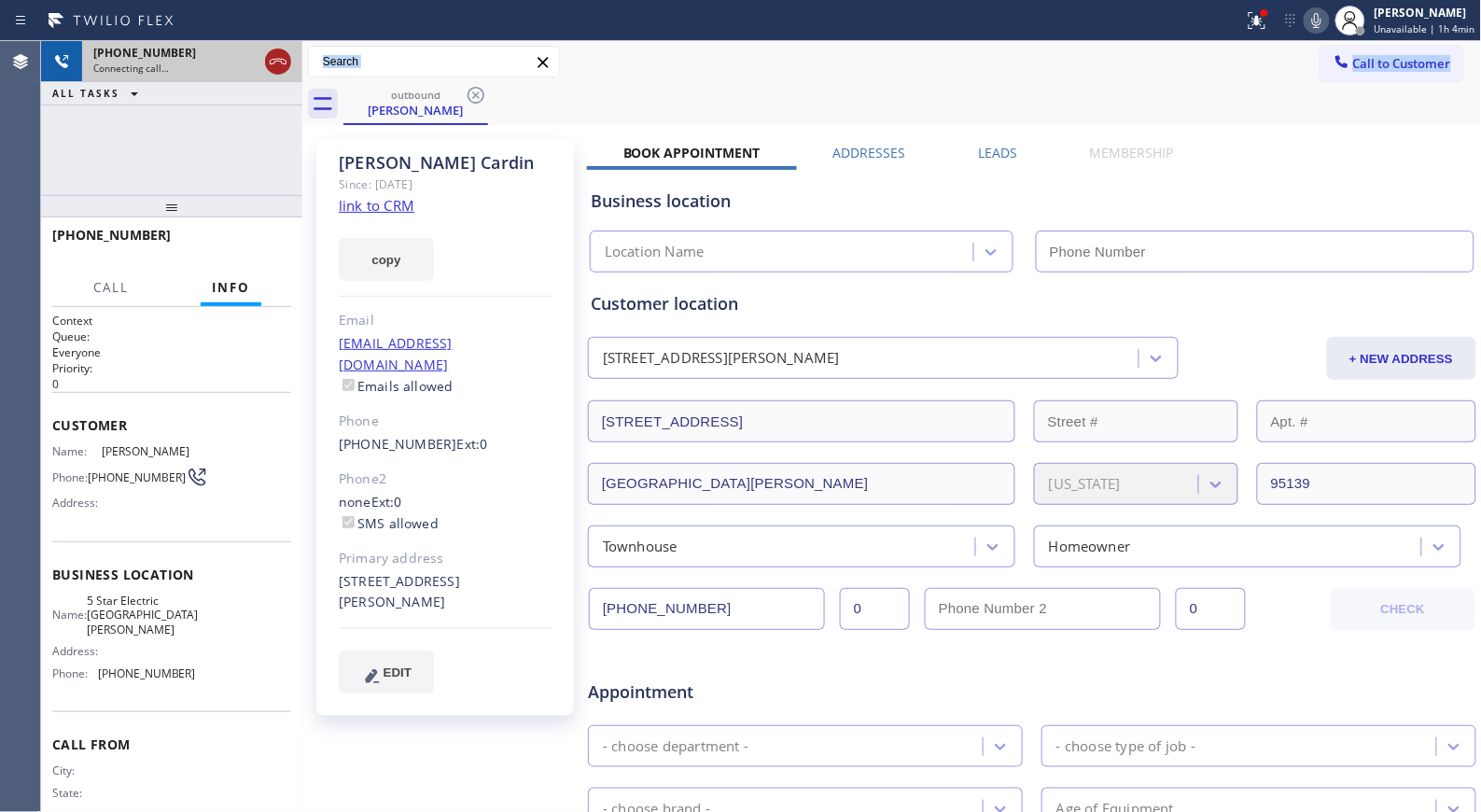
type input "[PHONE_NUMBER]"
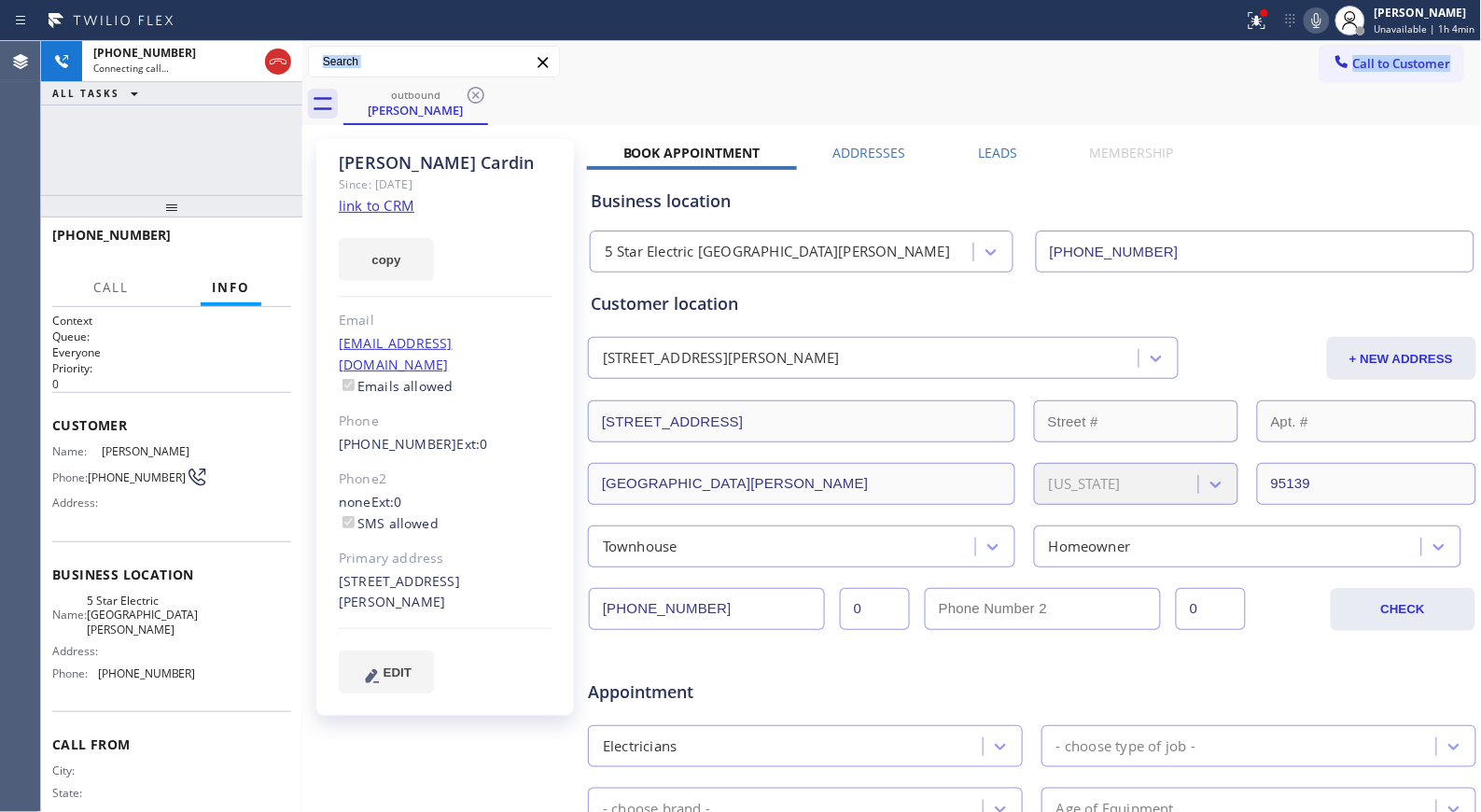
drag, startPoint x: 274, startPoint y: 63, endPoint x: 260, endPoint y: 140, distance: 78.3
click at [260, 140] on div "[PHONE_NUMBER] Connecting call… ALL TASKS ALL TASKS ACTIVE TASKS TASKS IN WRAP …" at bounding box center [172, 117] width 262 height 153
click at [280, 69] on icon at bounding box center [279, 62] width 23 height 23
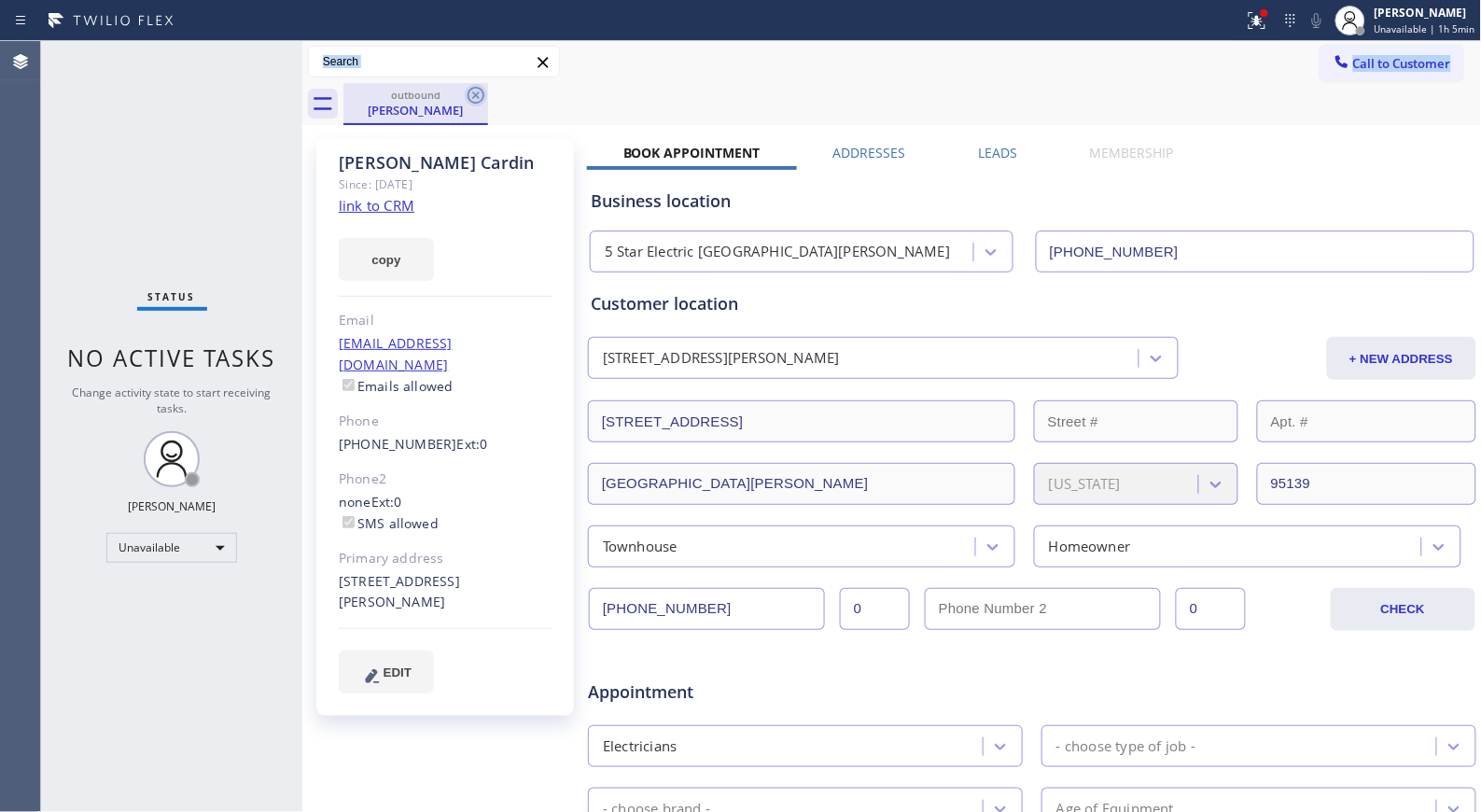
click at [471, 100] on icon at bounding box center [476, 96] width 17 height 17
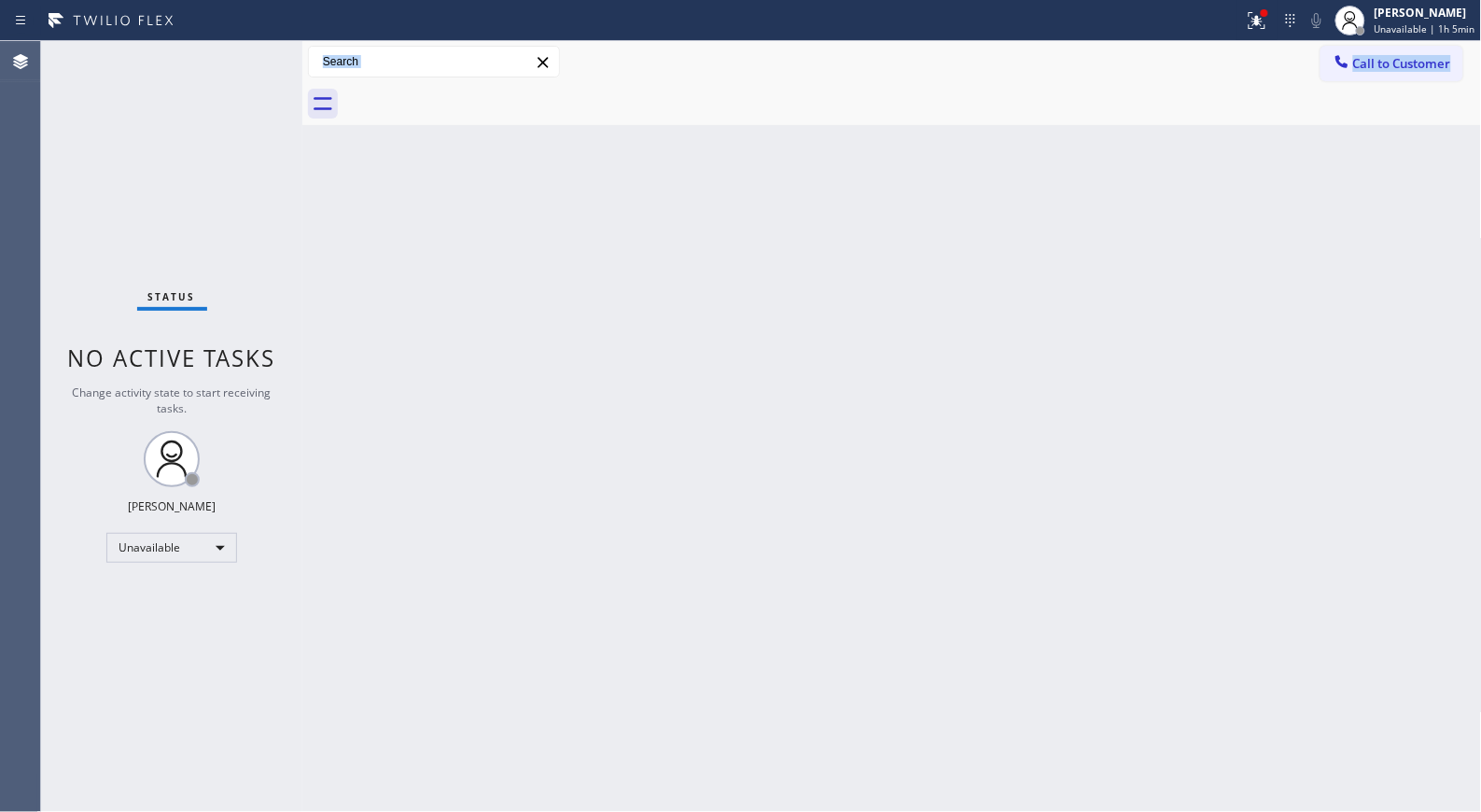
drag, startPoint x: 1387, startPoint y: 73, endPoint x: 835, endPoint y: 140, distance: 556.1
click at [1372, 73] on button "Call to Customer" at bounding box center [1391, 63] width 143 height 35
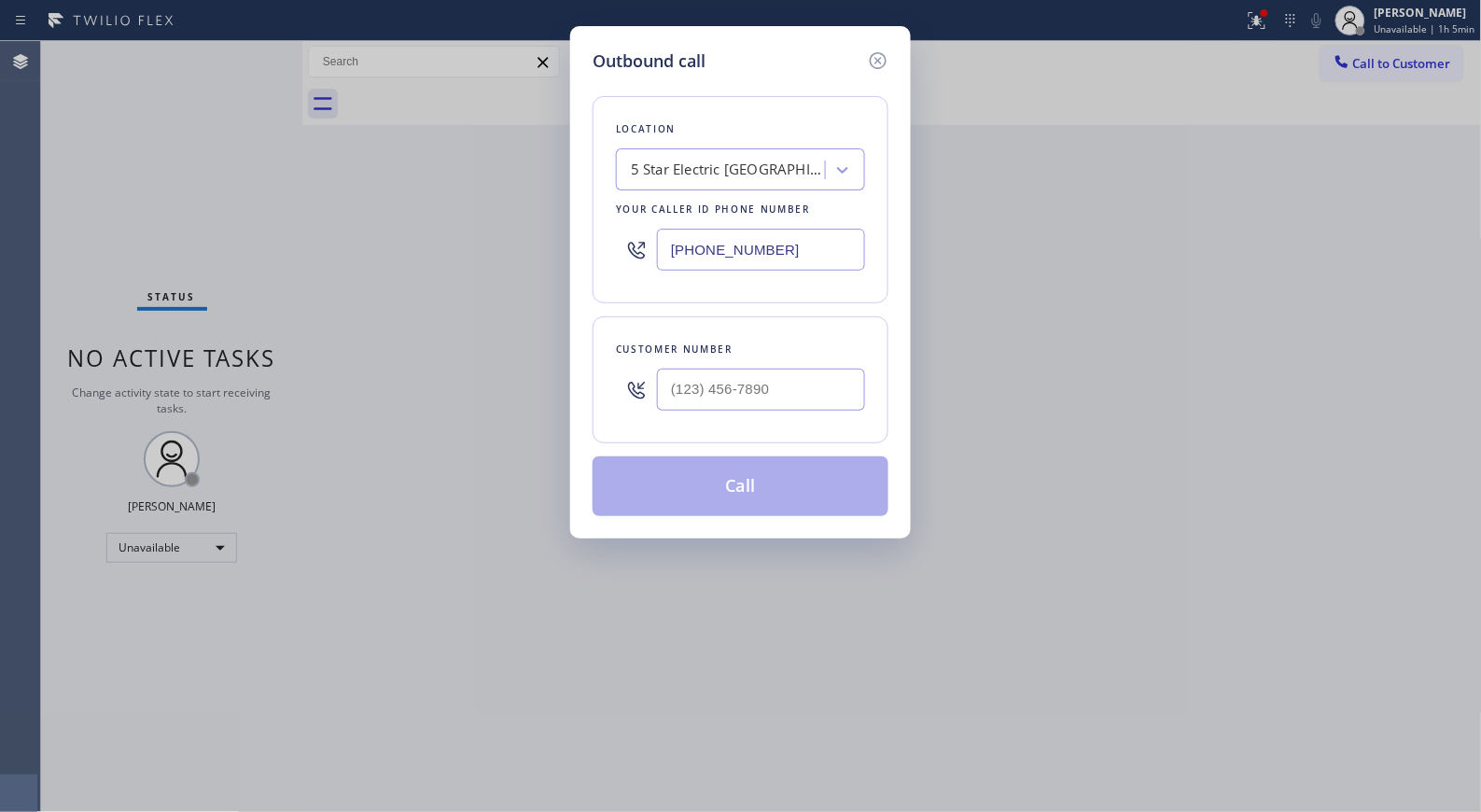
drag, startPoint x: 800, startPoint y: 253, endPoint x: 549, endPoint y: 142, distance: 274.4
click at [557, 164] on div "Outbound call Location 5 Star Electric [GEOGRAPHIC_DATA][PERSON_NAME] Your call…" at bounding box center [740, 406] width 1481 height 812
paste input "917) 877-0503"
type input "[PHONE_NUMBER]"
drag, startPoint x: 651, startPoint y: 379, endPoint x: 576, endPoint y: 340, distance: 84.5
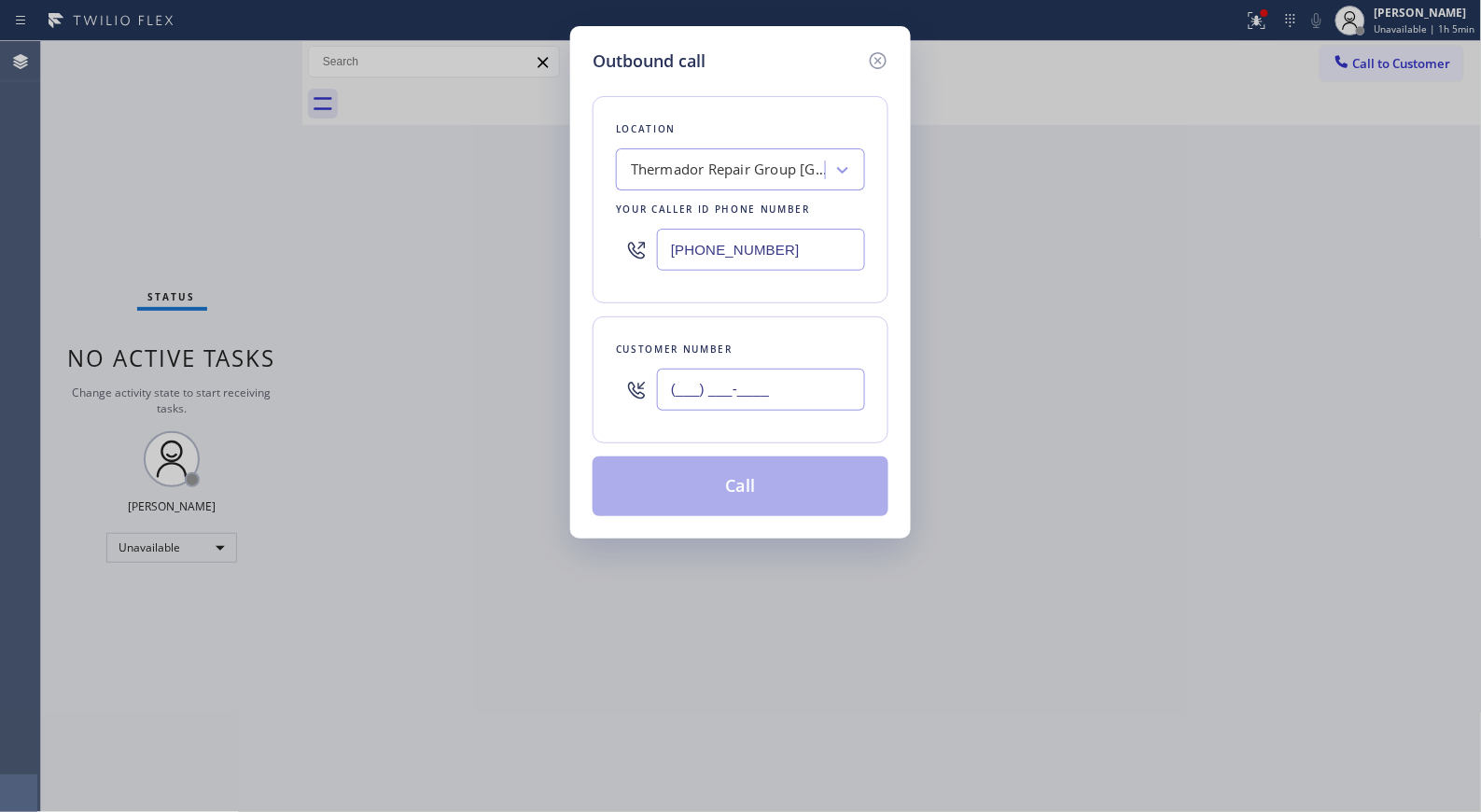
click at [620, 369] on div "(___) ___-____" at bounding box center [740, 389] width 249 height 61
paste input "718) 864-5312"
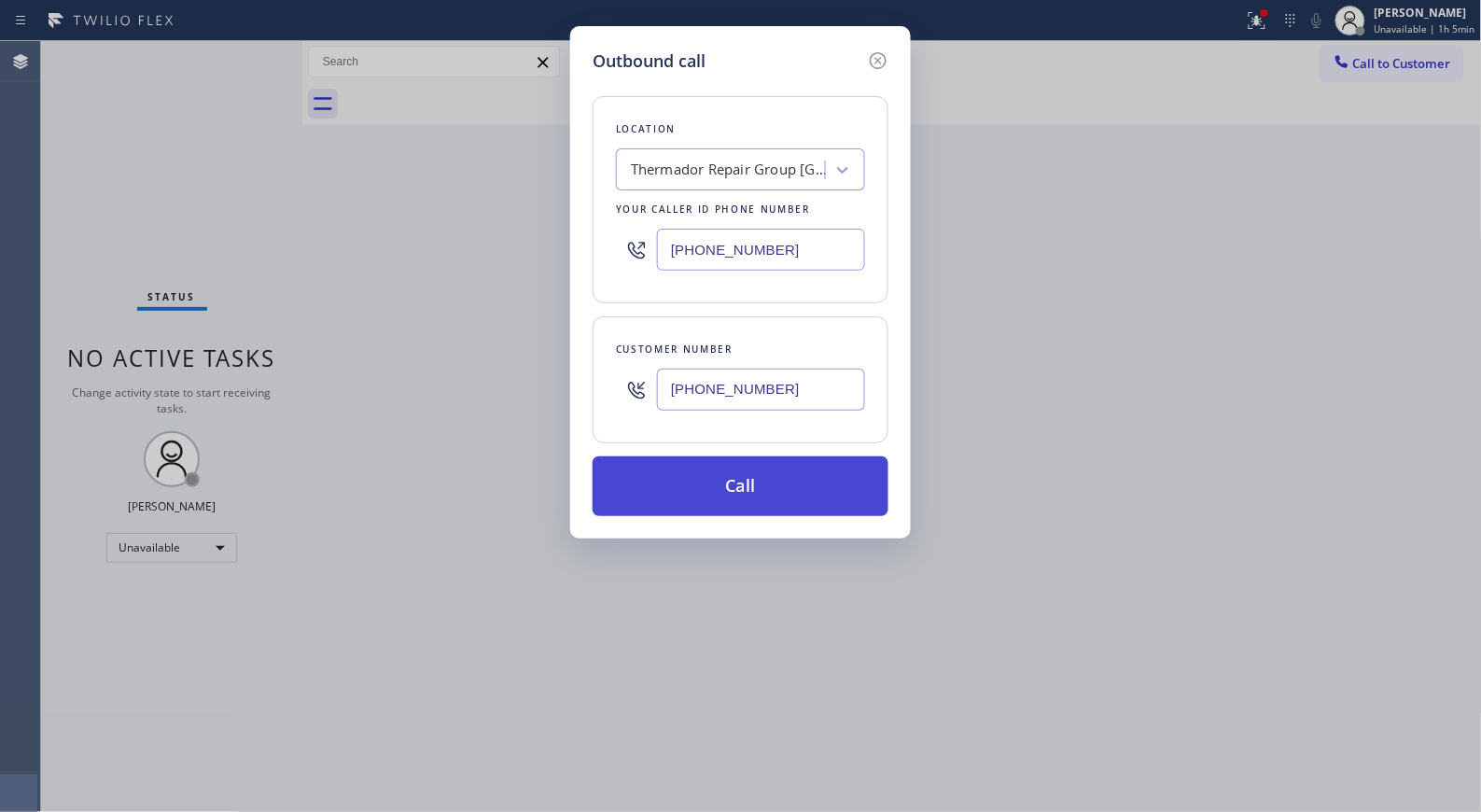
type input "[PHONE_NUMBER]"
click at [805, 504] on button "Call" at bounding box center [740, 485] width 296 height 60
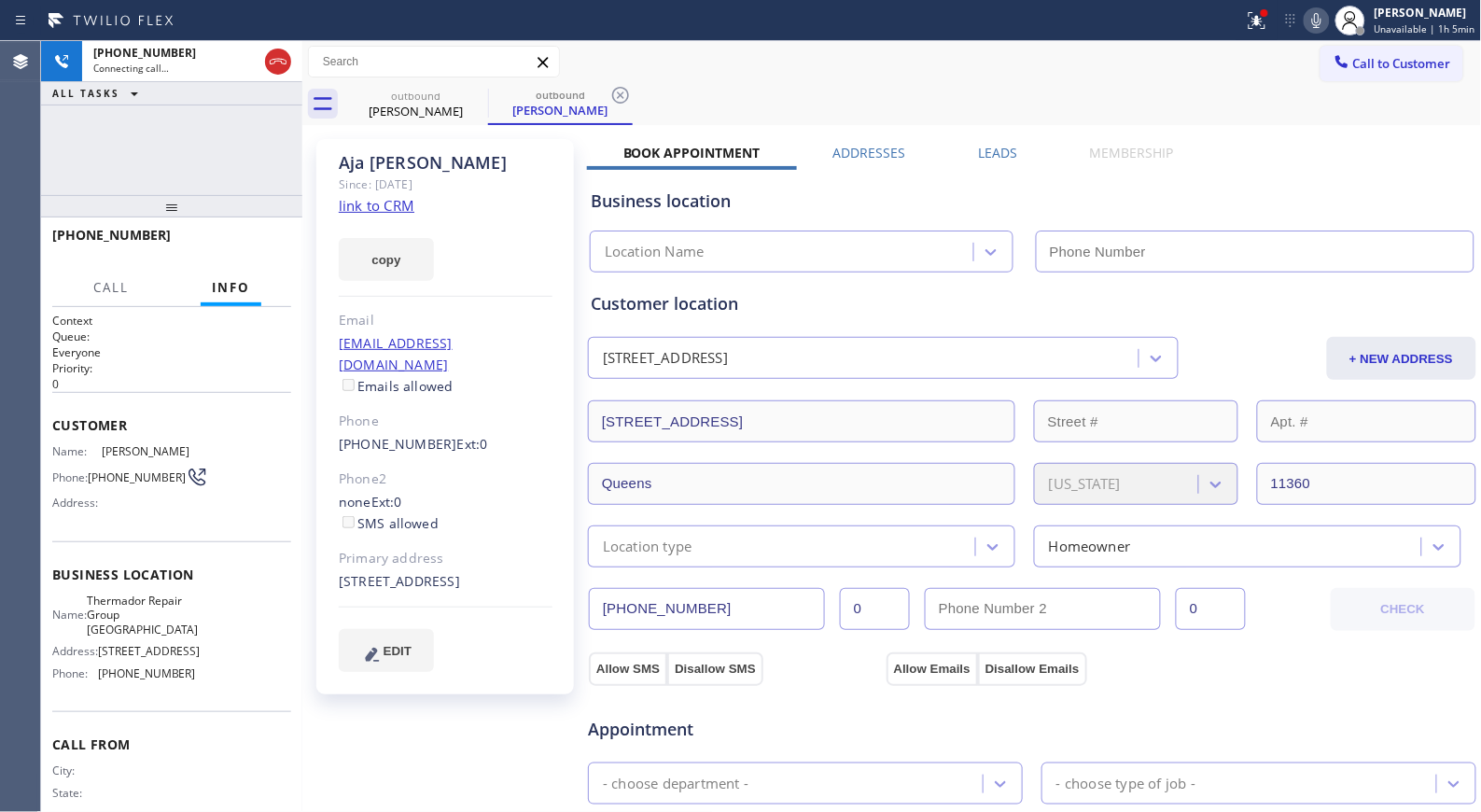
type input "[PHONE_NUMBER]"
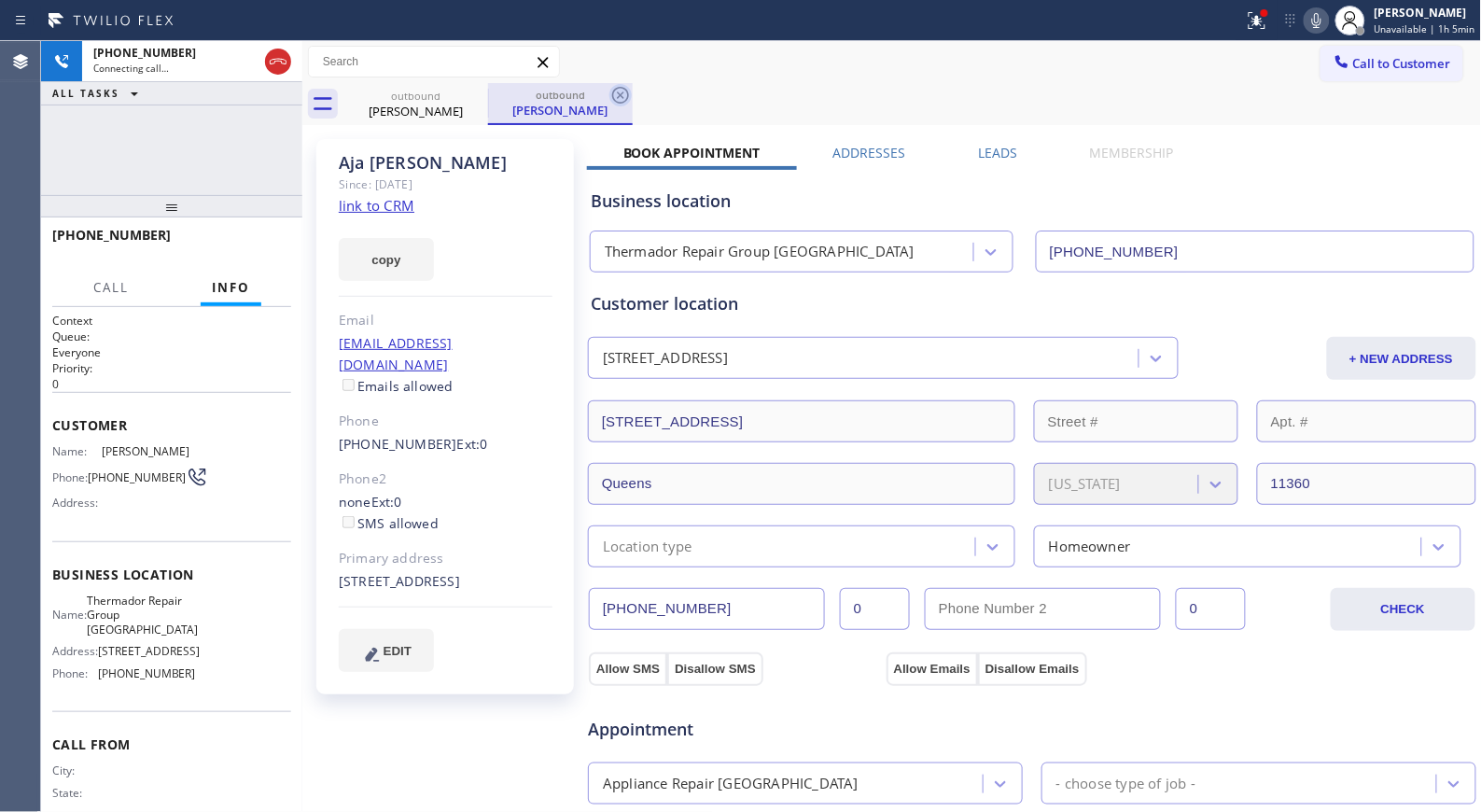
click at [617, 93] on icon at bounding box center [621, 96] width 23 height 23
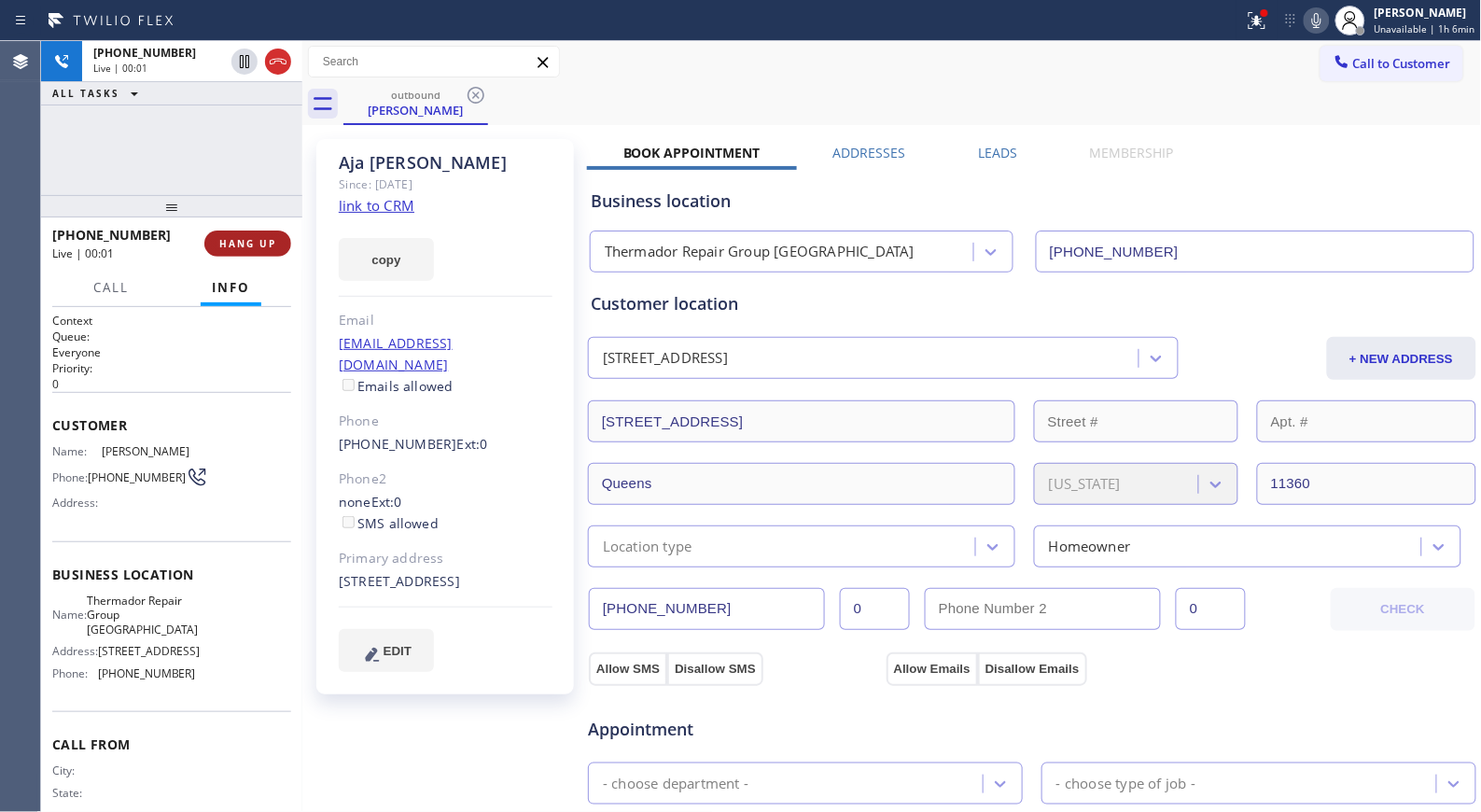
click at [243, 243] on span "HANG UP" at bounding box center [247, 244] width 57 height 13
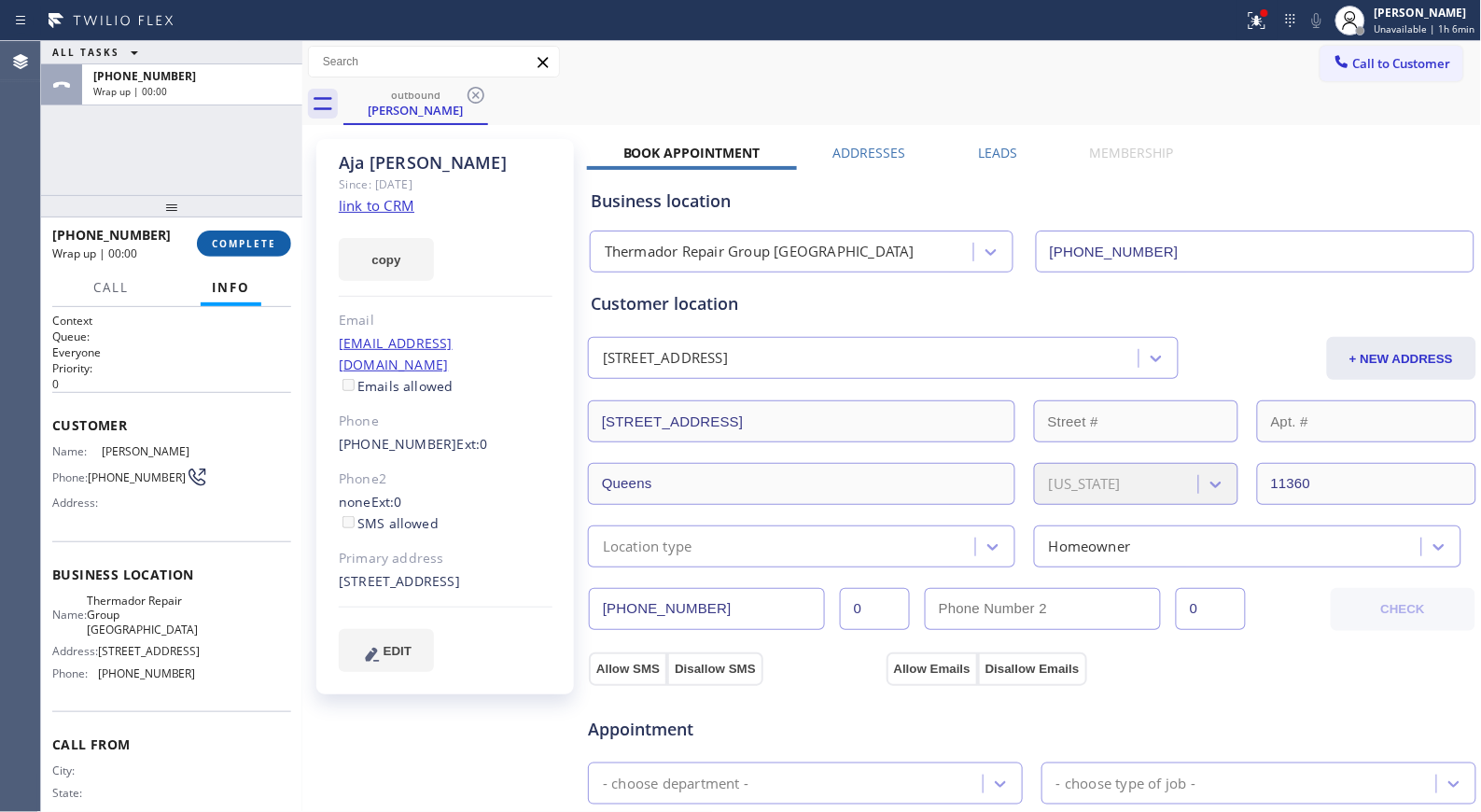
click at [248, 243] on span "COMPLETE" at bounding box center [244, 244] width 64 height 13
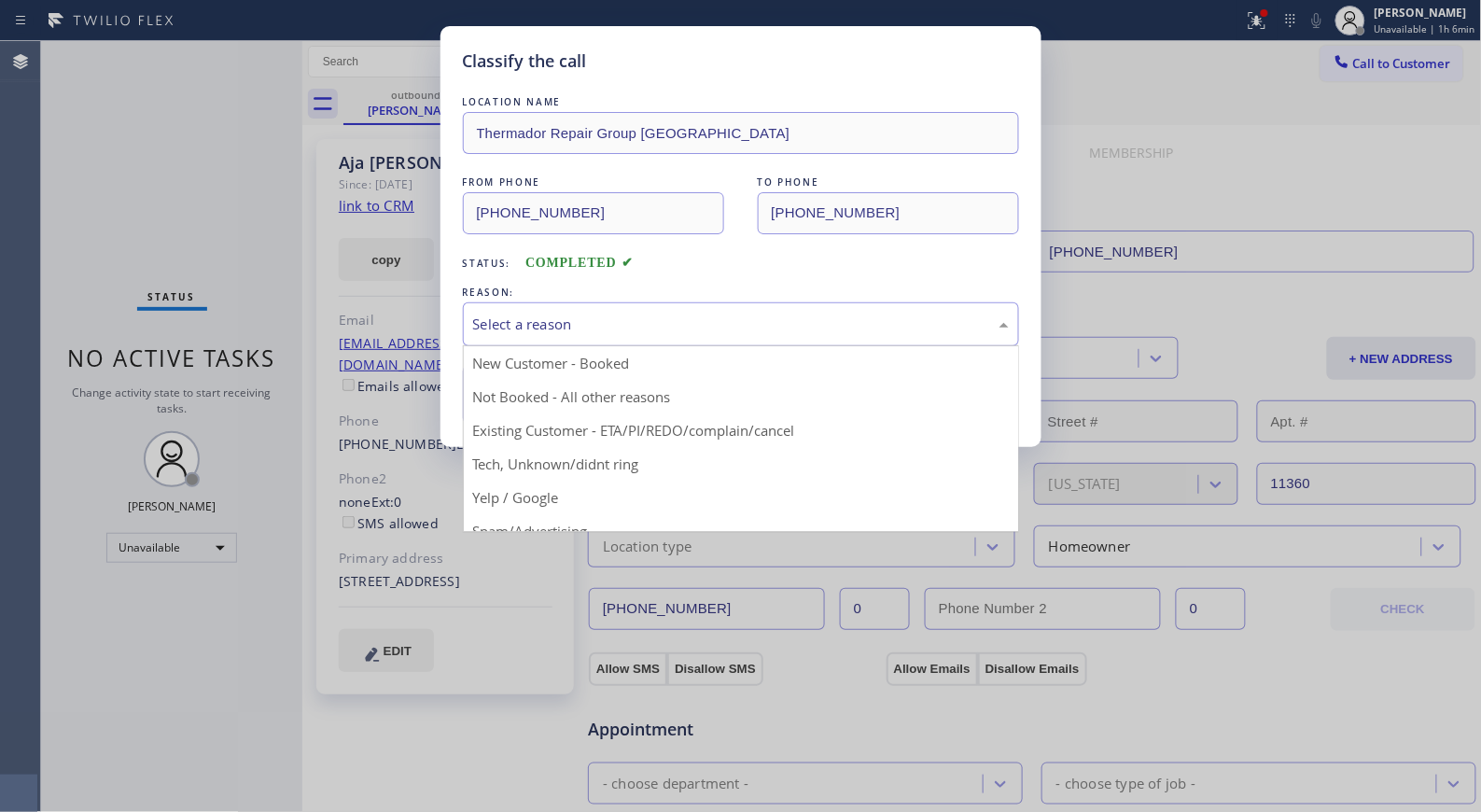
click at [622, 336] on div "Select a reason" at bounding box center [740, 324] width 556 height 44
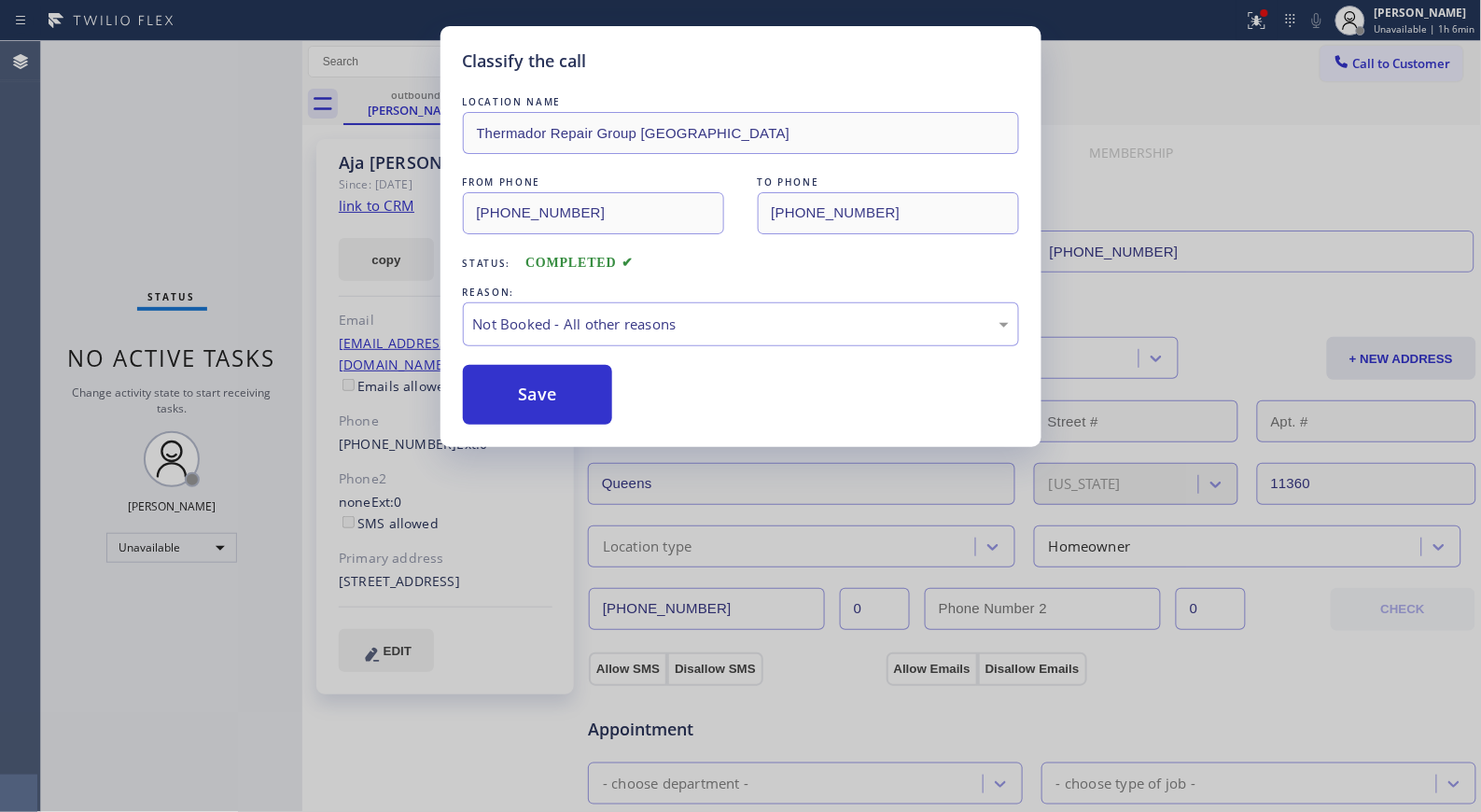
click at [587, 405] on button "Save" at bounding box center [537, 394] width 151 height 60
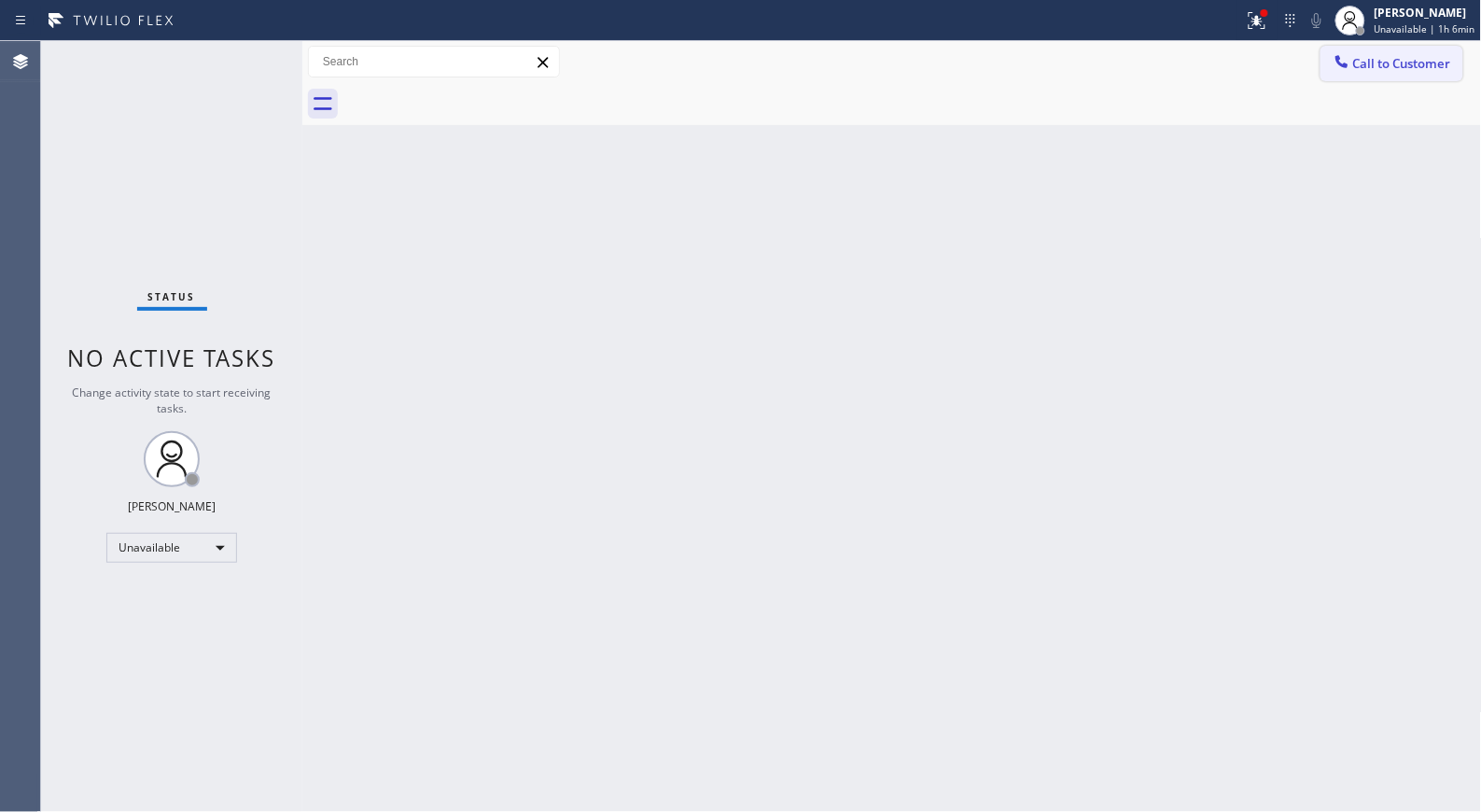
click at [1372, 67] on span "Call to Customer" at bounding box center [1401, 63] width 98 height 17
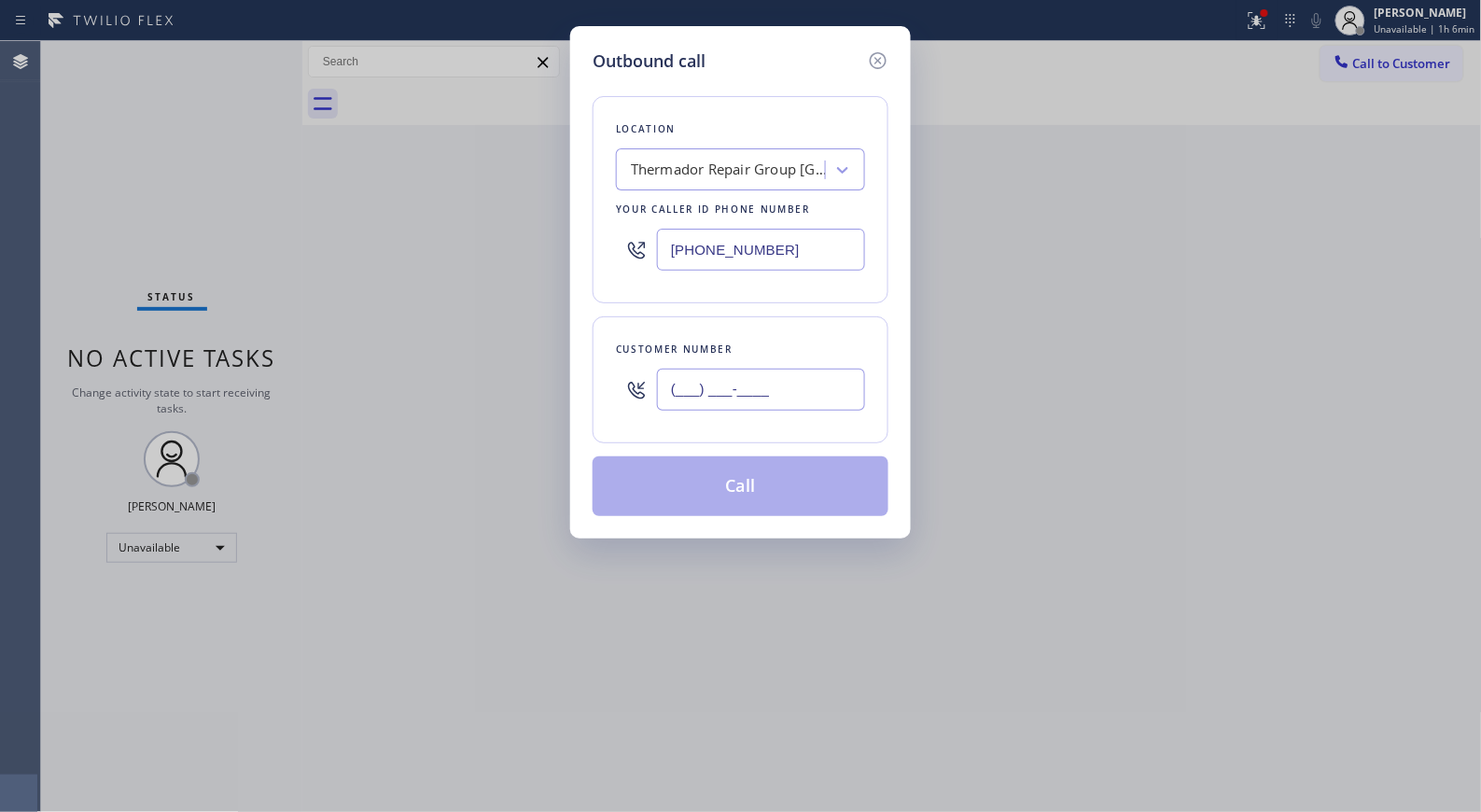
click at [724, 383] on input "(___) ___-____" at bounding box center [761, 389] width 208 height 42
paste input "7-1886"
drag, startPoint x: 789, startPoint y: 386, endPoint x: 556, endPoint y: 384, distance: 233.0
click at [556, 384] on div "Outbound call Location Thermador Repair Group [GEOGRAPHIC_DATA] Your caller id …" at bounding box center [740, 406] width 1481 height 812
paste input "718) 864-5312"
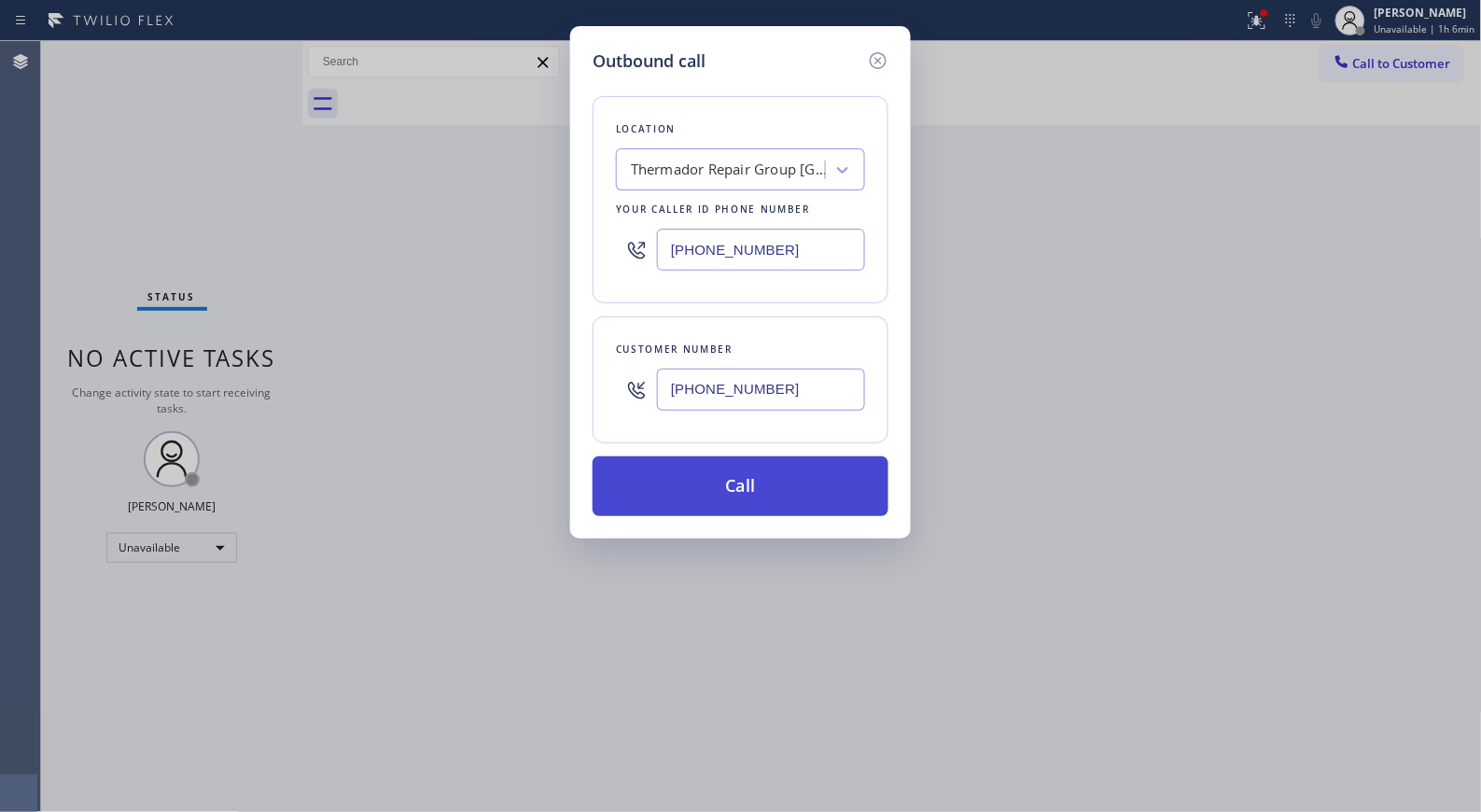
type input "[PHONE_NUMBER]"
click at [810, 496] on button "Call" at bounding box center [740, 485] width 296 height 60
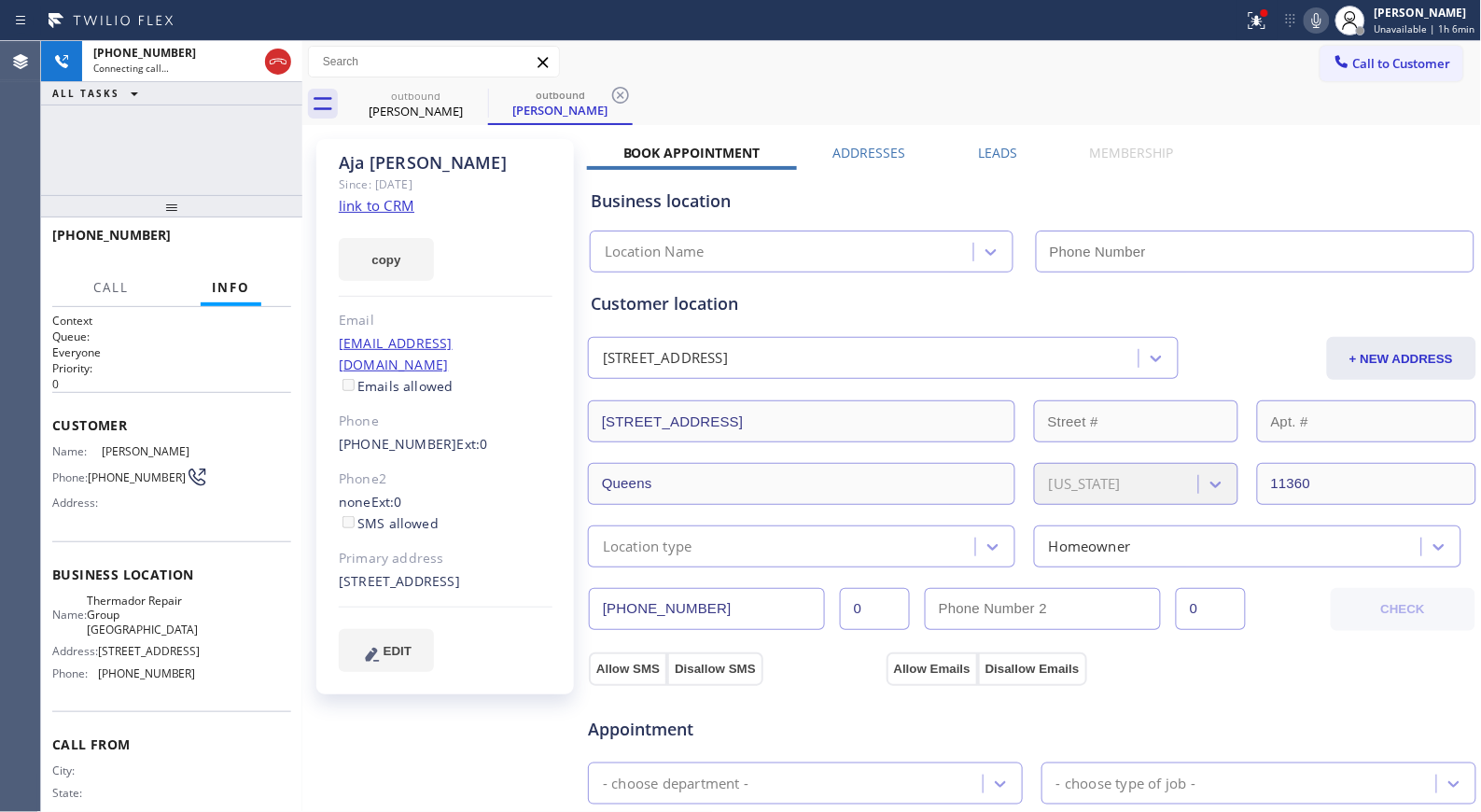
type input "[PHONE_NUMBER]"
click at [636, 94] on div "outbound [PERSON_NAME] outbound [PERSON_NAME]" at bounding box center [912, 104] width 1138 height 42
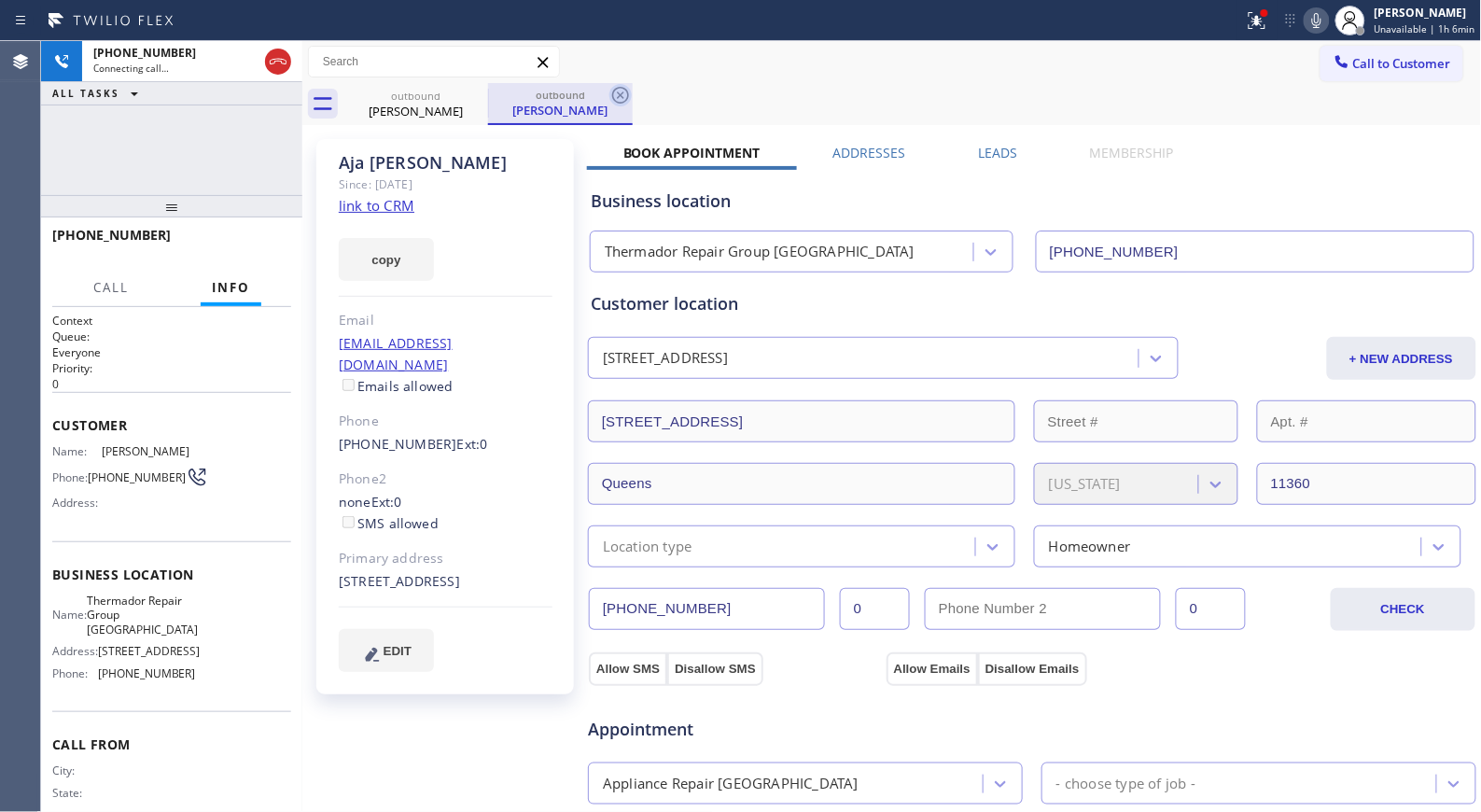
click at [627, 97] on icon at bounding box center [621, 96] width 17 height 17
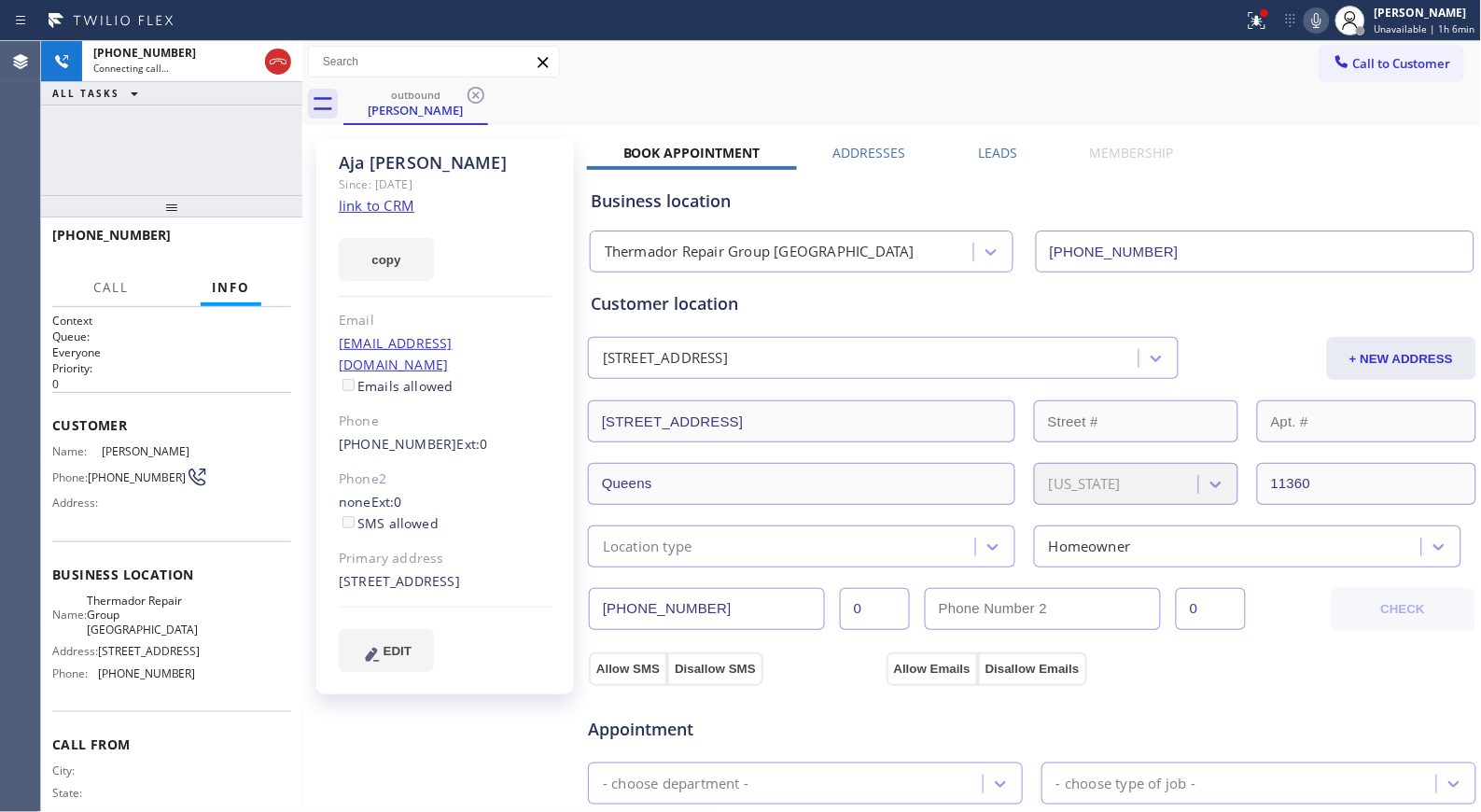
click at [171, 185] on div "[PHONE_NUMBER] Connecting call… ALL TASKS ALL TASKS ACTIVE TASKS TASKS IN WRAP …" at bounding box center [172, 425] width 262 height 770
drag, startPoint x: 726, startPoint y: 100, endPoint x: 676, endPoint y: 102, distance: 50.0
click at [726, 100] on div "outbound [PERSON_NAME]" at bounding box center [912, 104] width 1138 height 42
click at [267, 56] on icon at bounding box center [279, 62] width 23 height 23
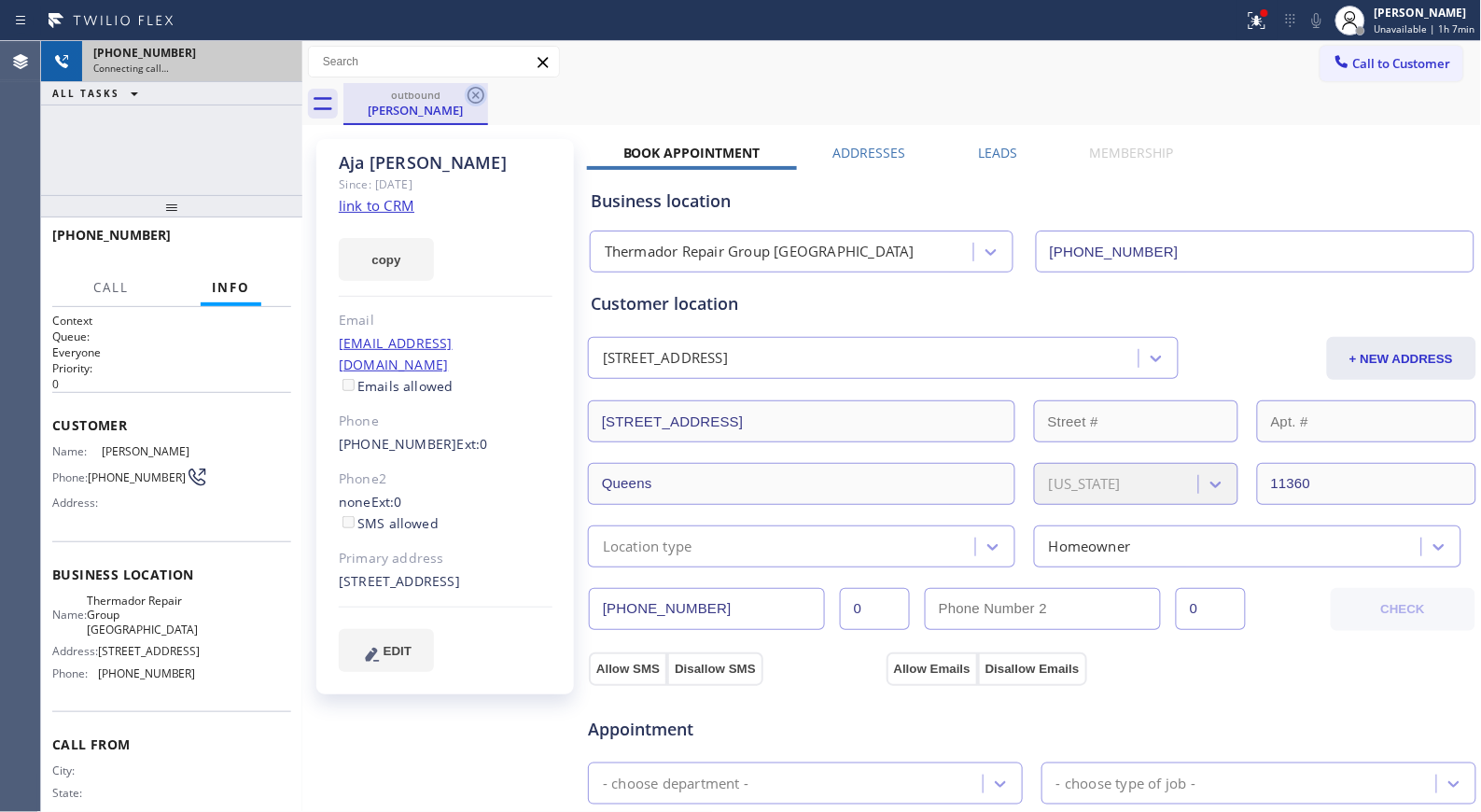
click at [474, 99] on icon at bounding box center [476, 96] width 23 height 23
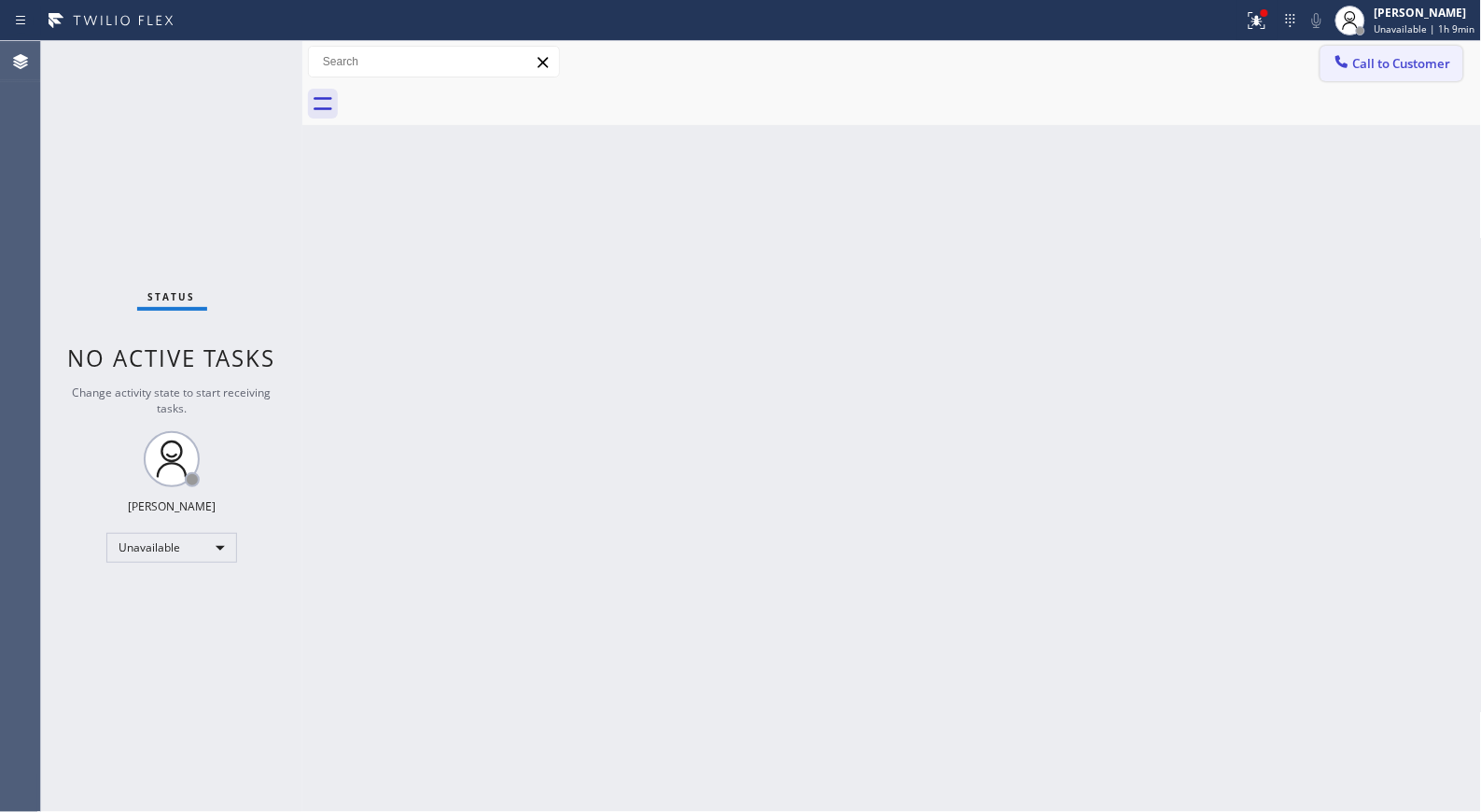
click at [1402, 79] on button "Call to Customer" at bounding box center [1391, 63] width 143 height 35
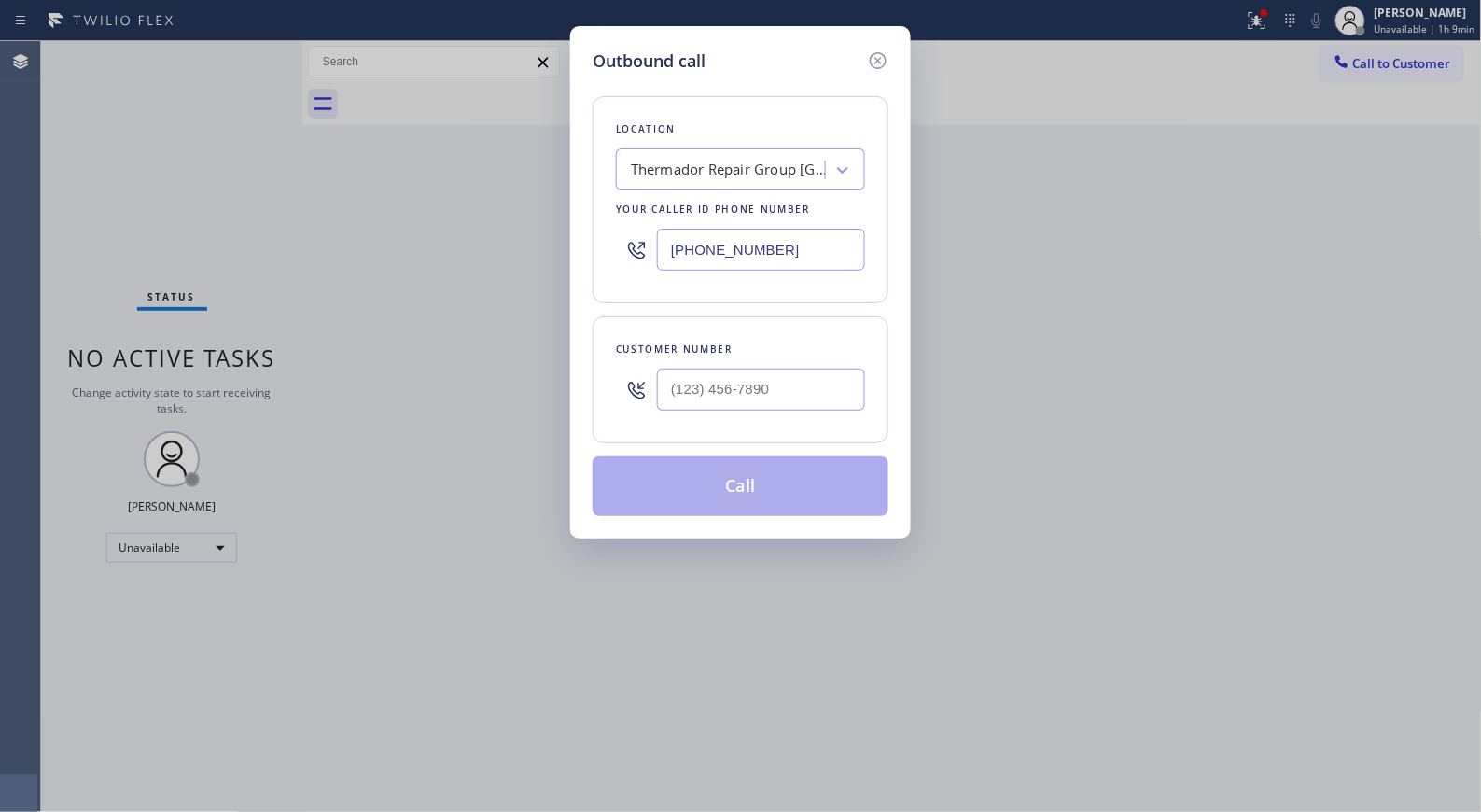
drag, startPoint x: 778, startPoint y: 243, endPoint x: 552, endPoint y: 125, distance: 255.0
click at [563, 151] on div "Outbound call Location Thermador Repair Group [GEOGRAPHIC_DATA] Your caller id …" at bounding box center [740, 406] width 1481 height 812
click at [753, 401] on input "(___) ___-____" at bounding box center [761, 389] width 208 height 42
paste input "954) 232-9585"
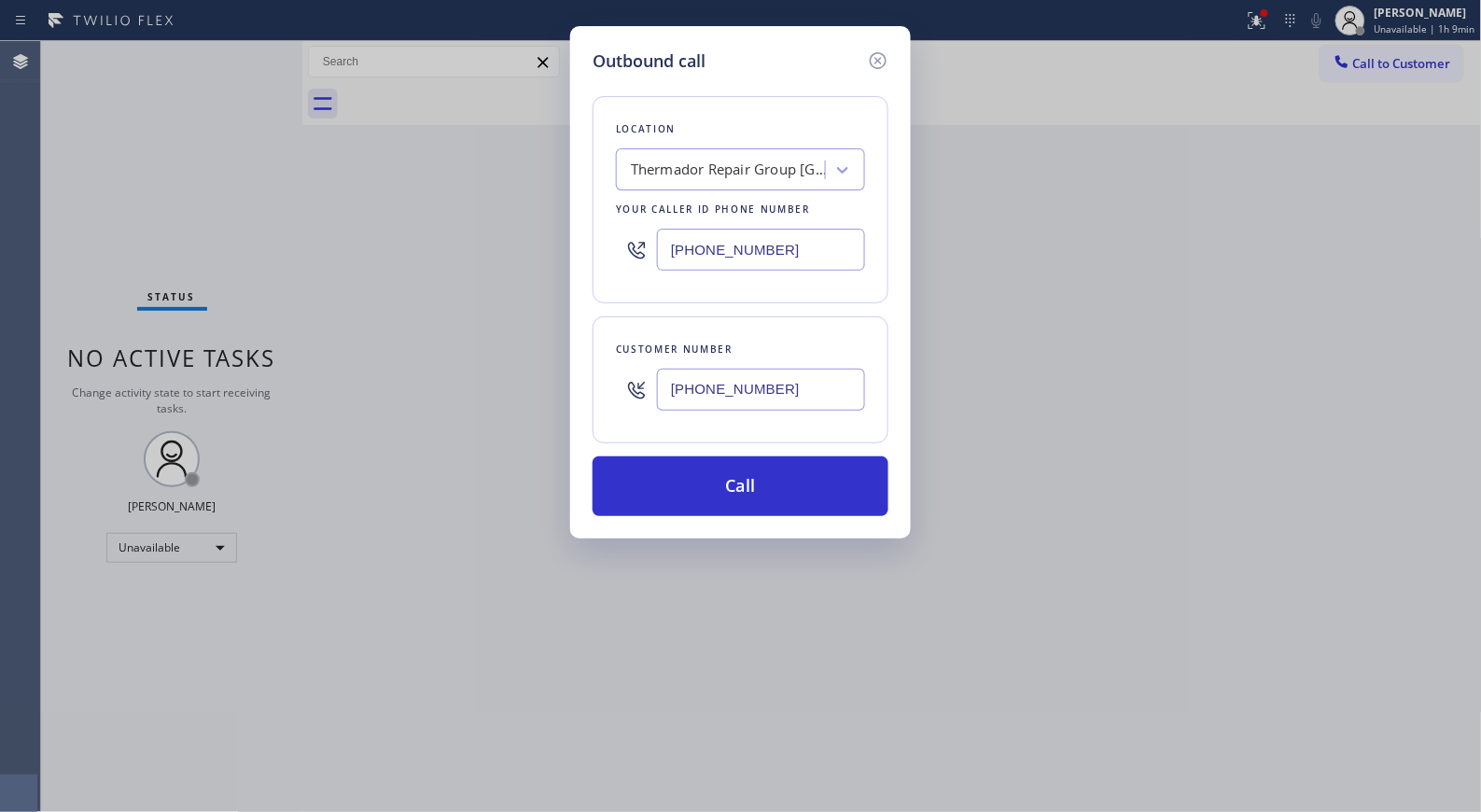
type input "[PHONE_NUMBER]"
drag, startPoint x: 789, startPoint y: 243, endPoint x: 593, endPoint y: 140, distance: 221.4
click at [633, 219] on div "[PHONE_NUMBER]" at bounding box center [740, 249] width 249 height 61
paste input "754) 999-9661"
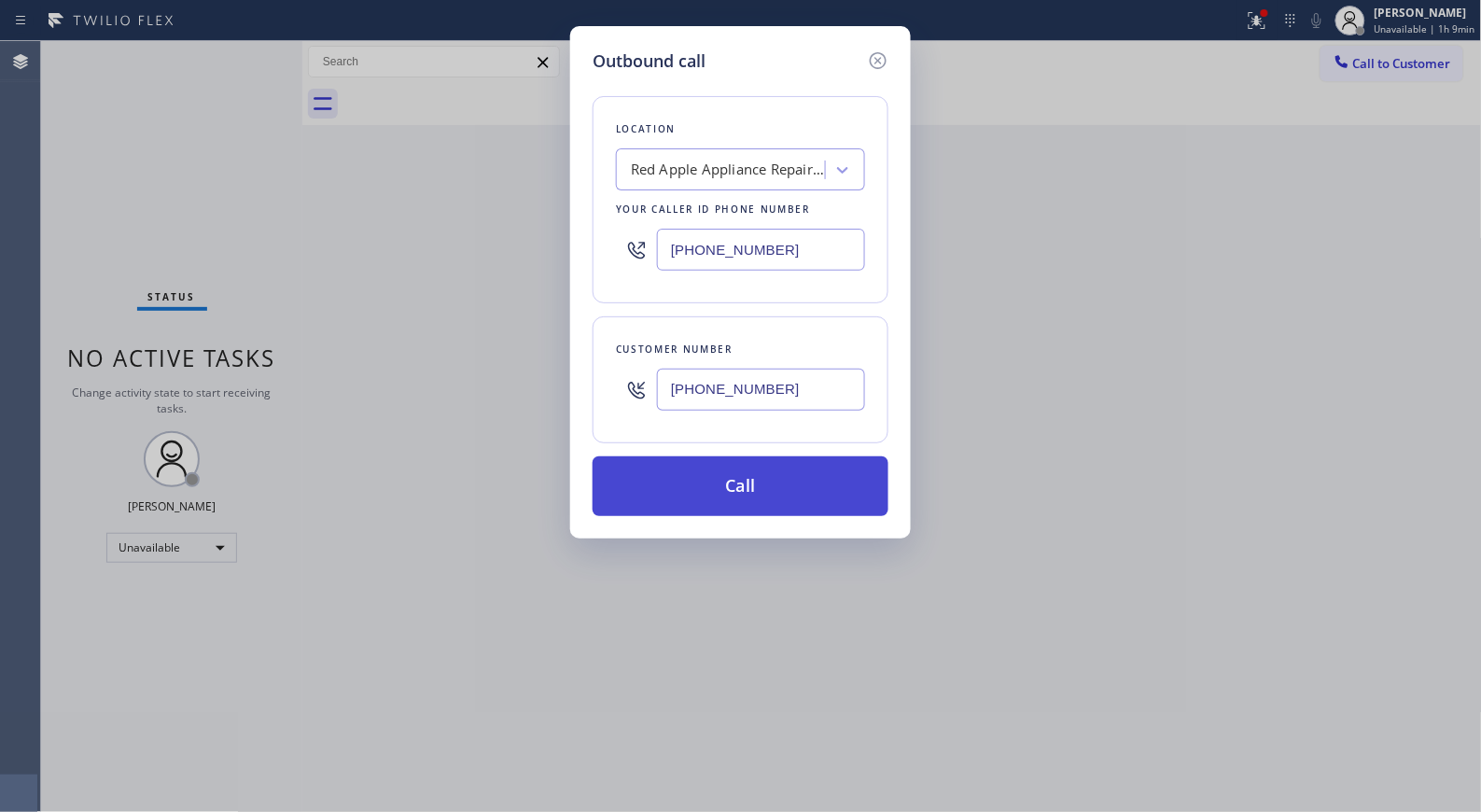
type input "[PHONE_NUMBER]"
click at [760, 485] on button "Call" at bounding box center [740, 485] width 296 height 60
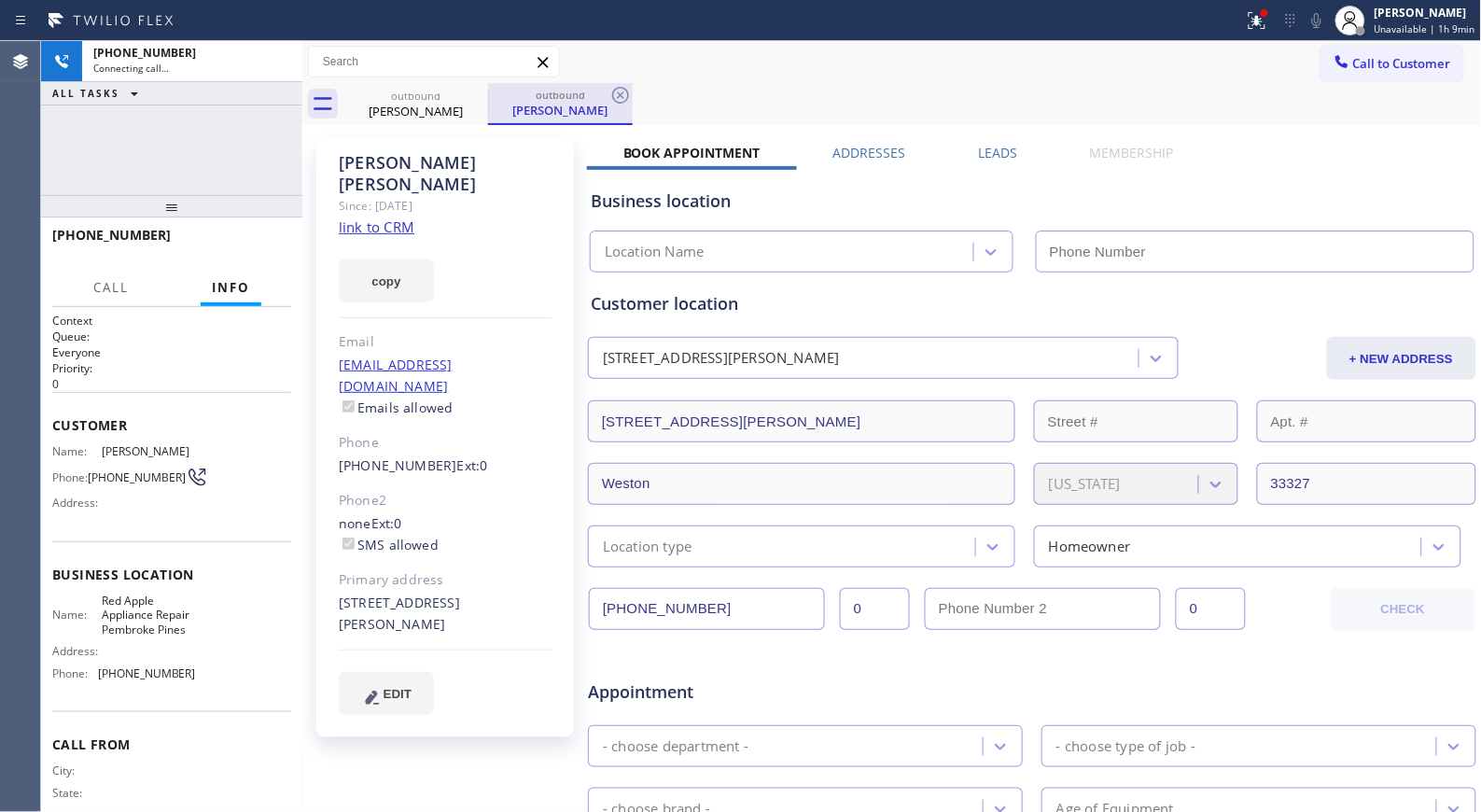
type input "[PHONE_NUMBER]"
click at [614, 95] on icon at bounding box center [621, 96] width 23 height 23
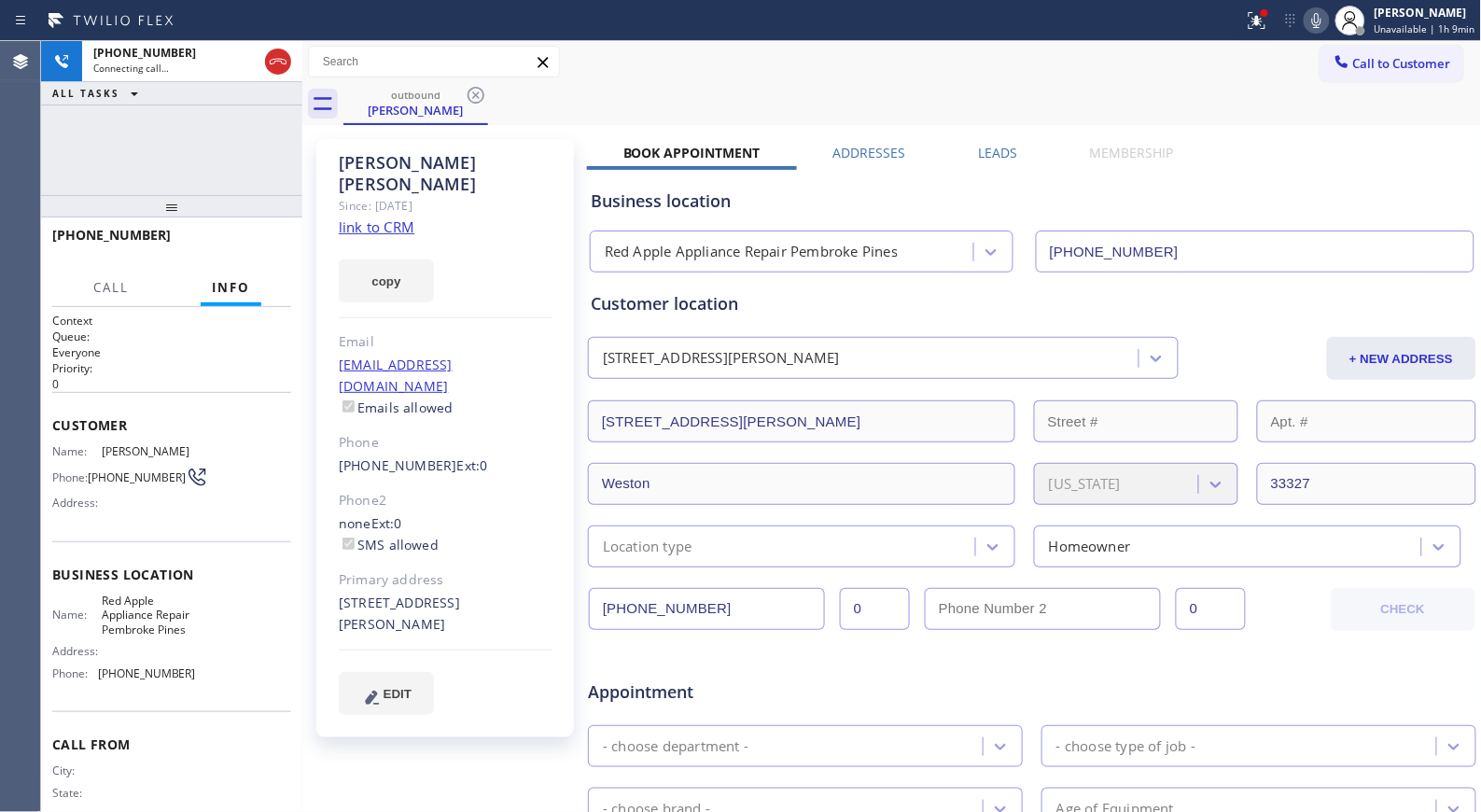
click at [771, 81] on div "Call to Customer Outbound call Location Red Apple Appliance Repair [GEOGRAPHIC_…" at bounding box center [892, 62] width 1179 height 42
click at [244, 239] on span "HANG UP" at bounding box center [247, 244] width 57 height 13
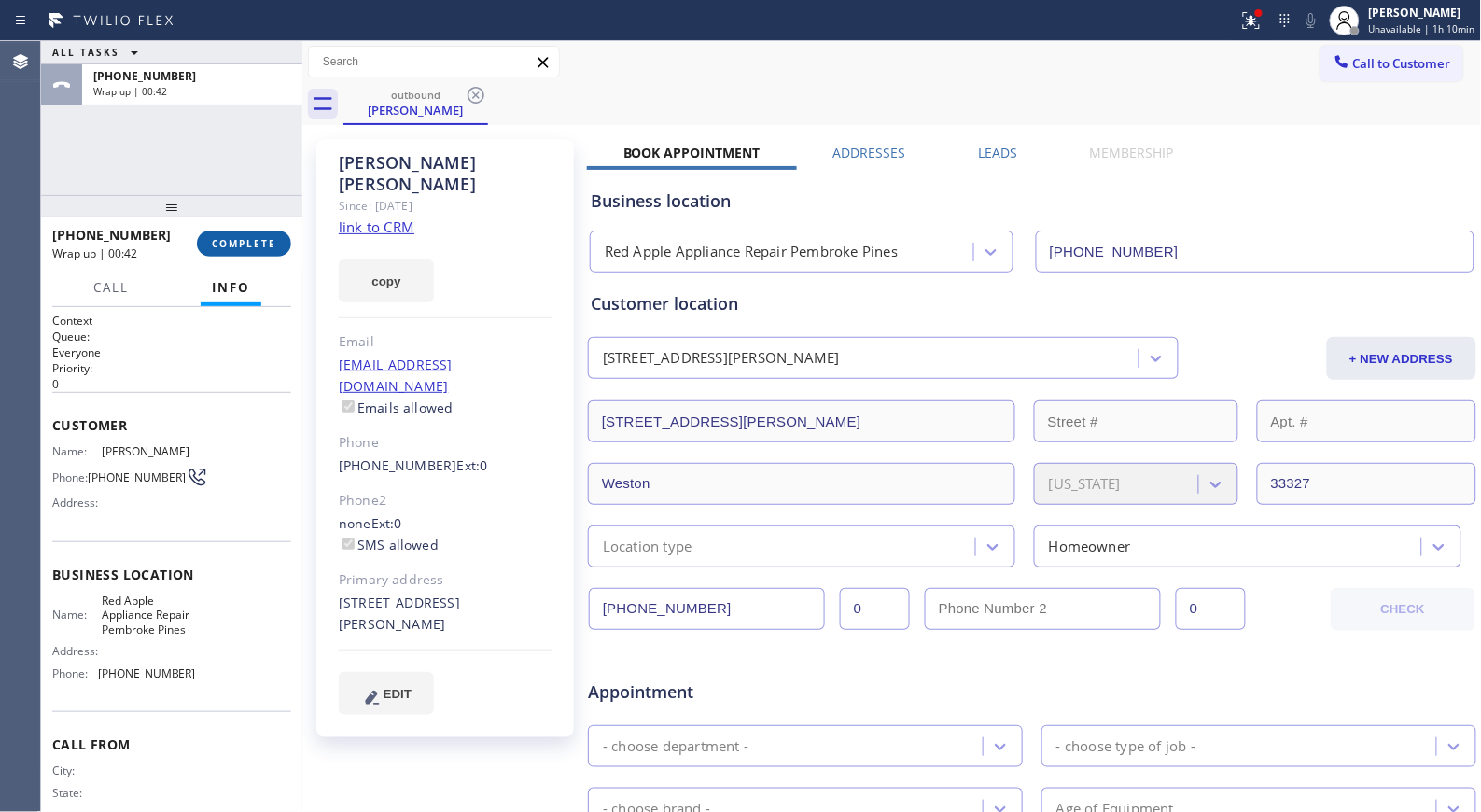
click at [267, 230] on button "COMPLETE" at bounding box center [244, 244] width 94 height 27
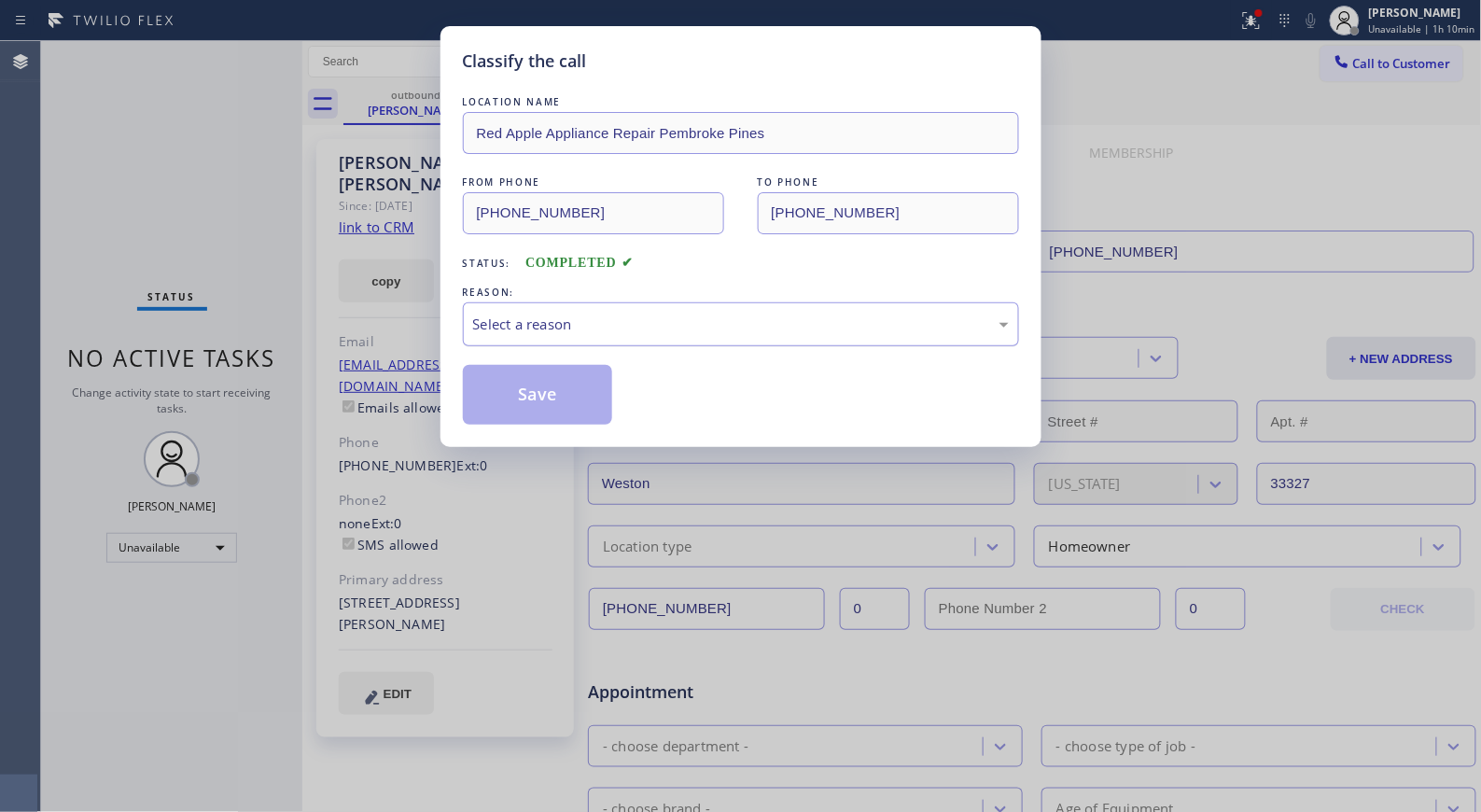
drag, startPoint x: 776, startPoint y: 333, endPoint x: 723, endPoint y: 343, distance: 53.9
click at [775, 333] on div "Select a reason" at bounding box center [740, 324] width 535 height 22
click at [564, 380] on button "Save" at bounding box center [537, 394] width 151 height 60
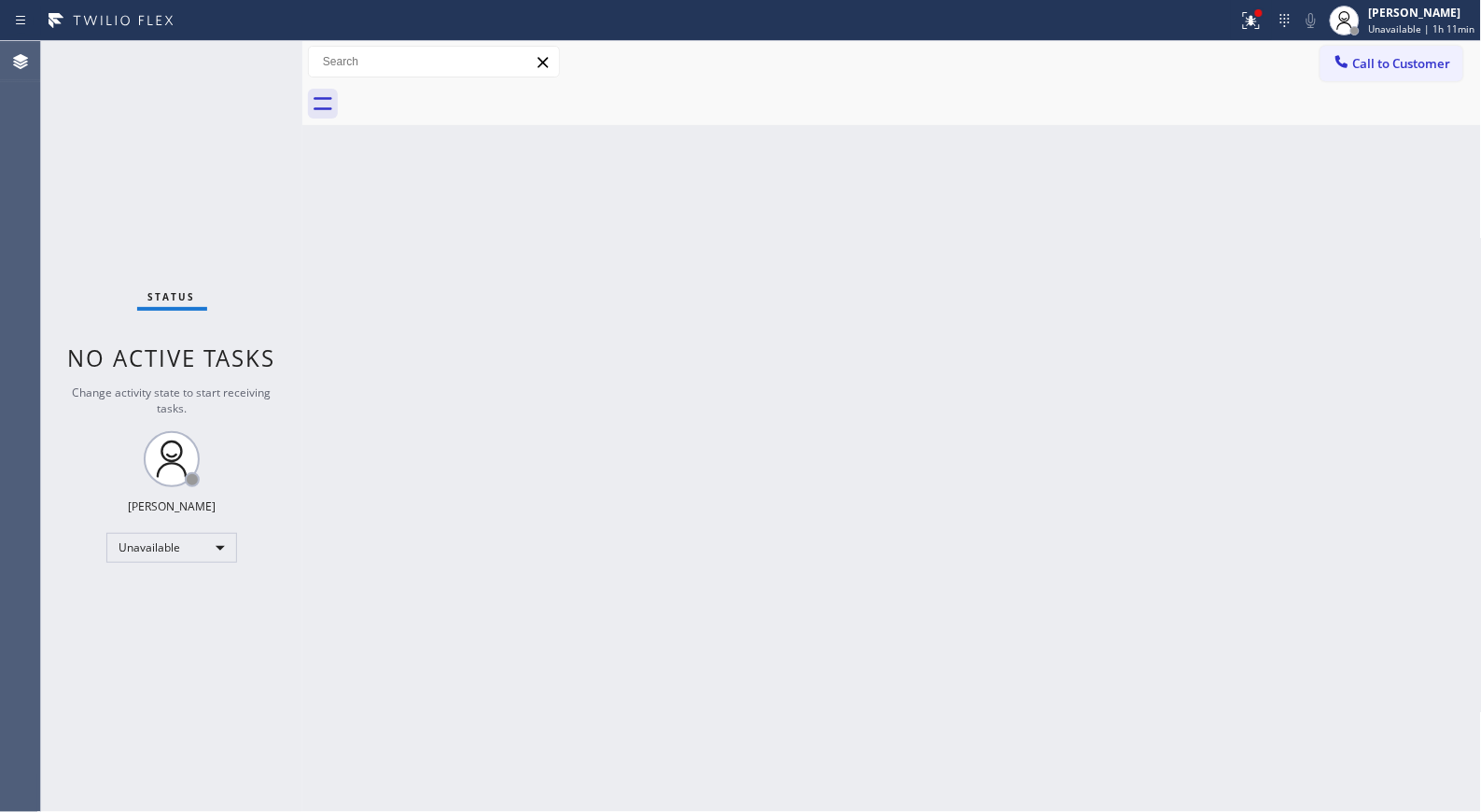
click at [1330, 81] on div "Call to Customer Outbound call Location Red Apple Appliance Repair [GEOGRAPHIC_…" at bounding box center [892, 62] width 1179 height 42
click at [1359, 79] on button "Call to Customer" at bounding box center [1391, 63] width 143 height 35
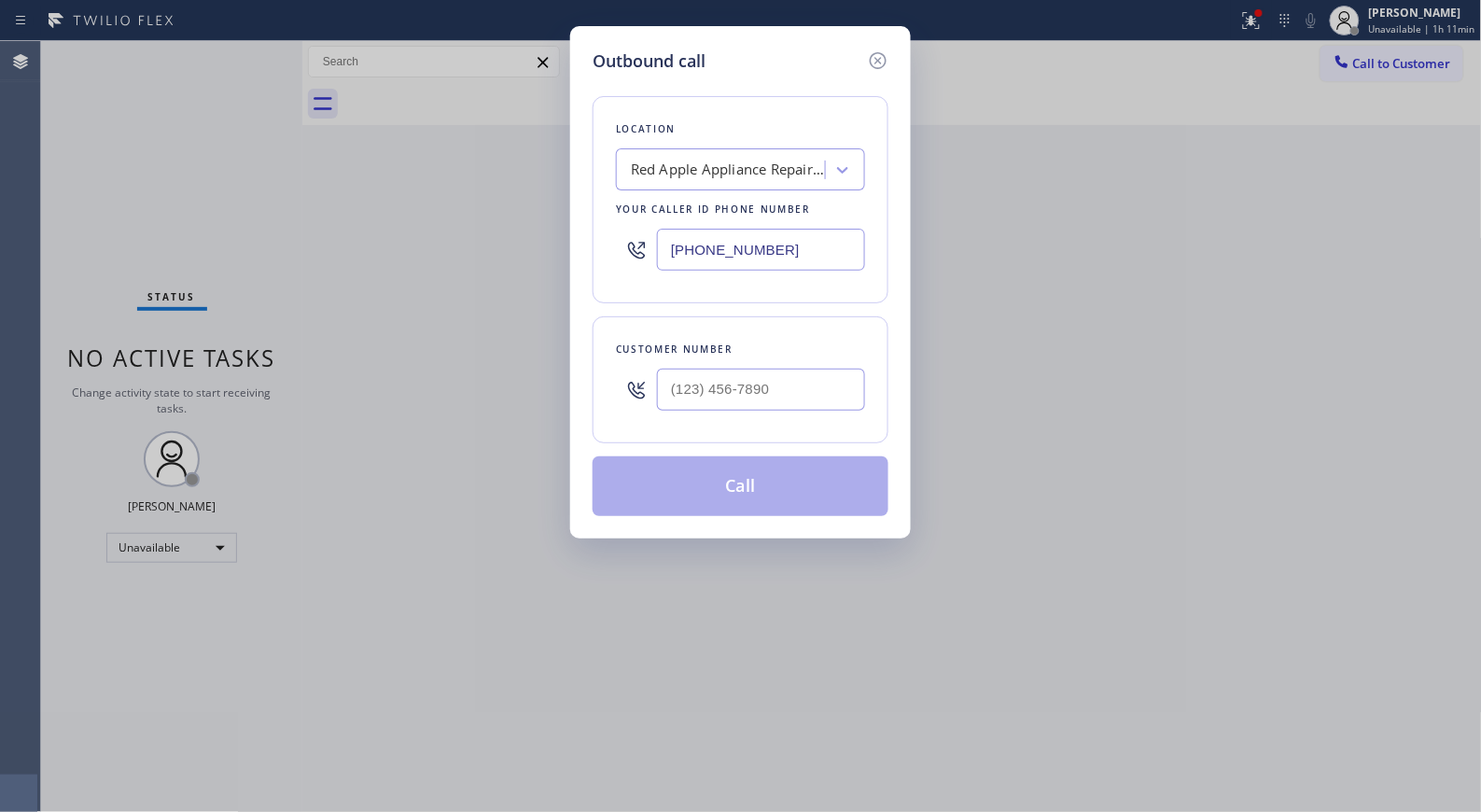
drag, startPoint x: 798, startPoint y: 258, endPoint x: 605, endPoint y: 230, distance: 195.0
click at [607, 233] on div "Location Red Apple Appliance Repair [GEOGRAPHIC_DATA] Your caller id phone numb…" at bounding box center [740, 199] width 296 height 208
paste input "text"
type input "[PHONE_NUMBER]"
click at [715, 384] on input "(___) ___-____" at bounding box center [761, 389] width 208 height 42
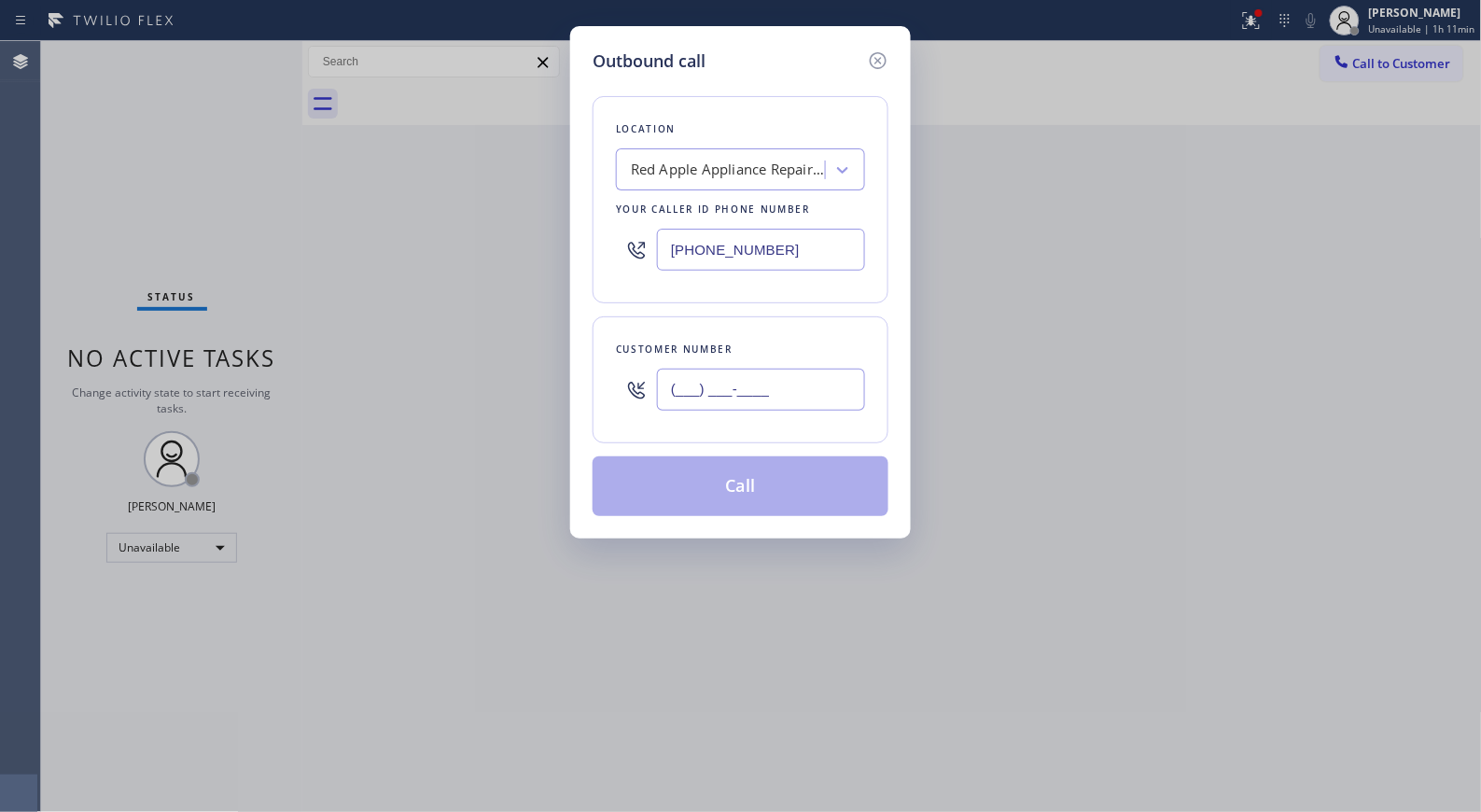
paste input "954) 232-9585"
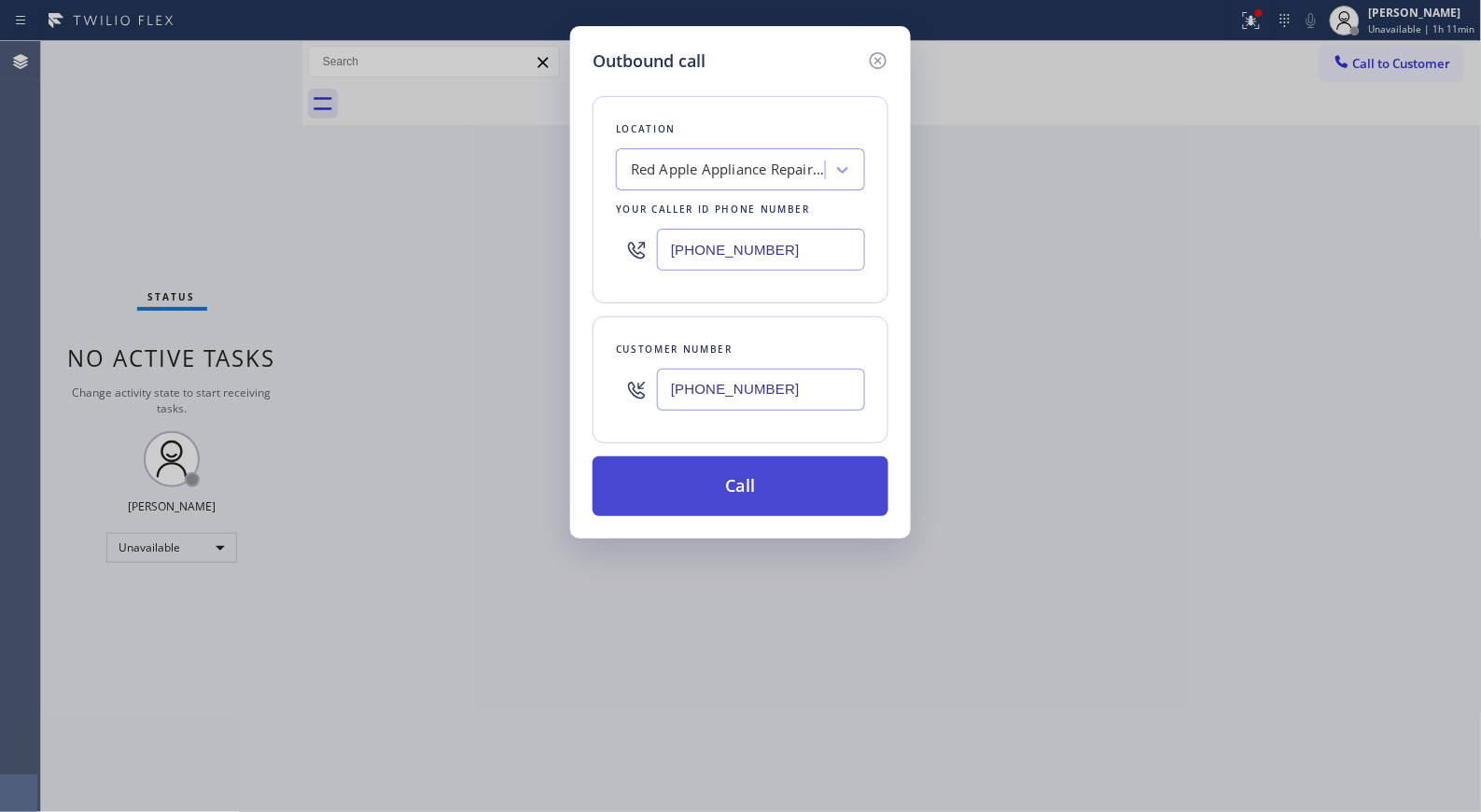
type input "[PHONE_NUMBER]"
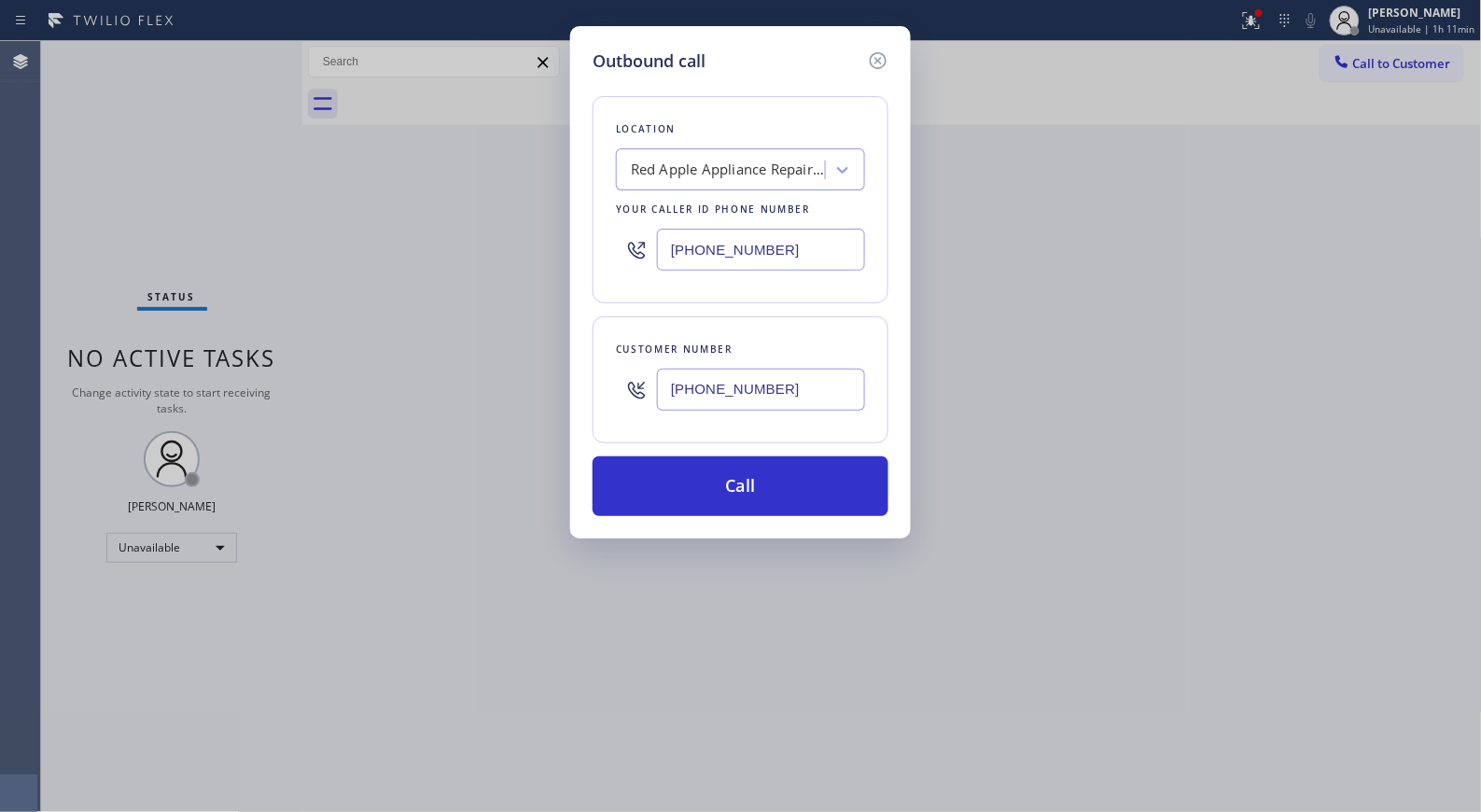
drag, startPoint x: 787, startPoint y: 490, endPoint x: 1039, endPoint y: 809, distance: 406.5
click at [797, 520] on div "Outbound call Location Red Apple Appliance Repair [GEOGRAPHIC_DATA] Your caller…" at bounding box center [740, 282] width 340 height 513
click at [714, 90] on div "Location Red Apple Appliance Repair [GEOGRAPHIC_DATA] Your caller id phone numb…" at bounding box center [740, 295] width 296 height 442
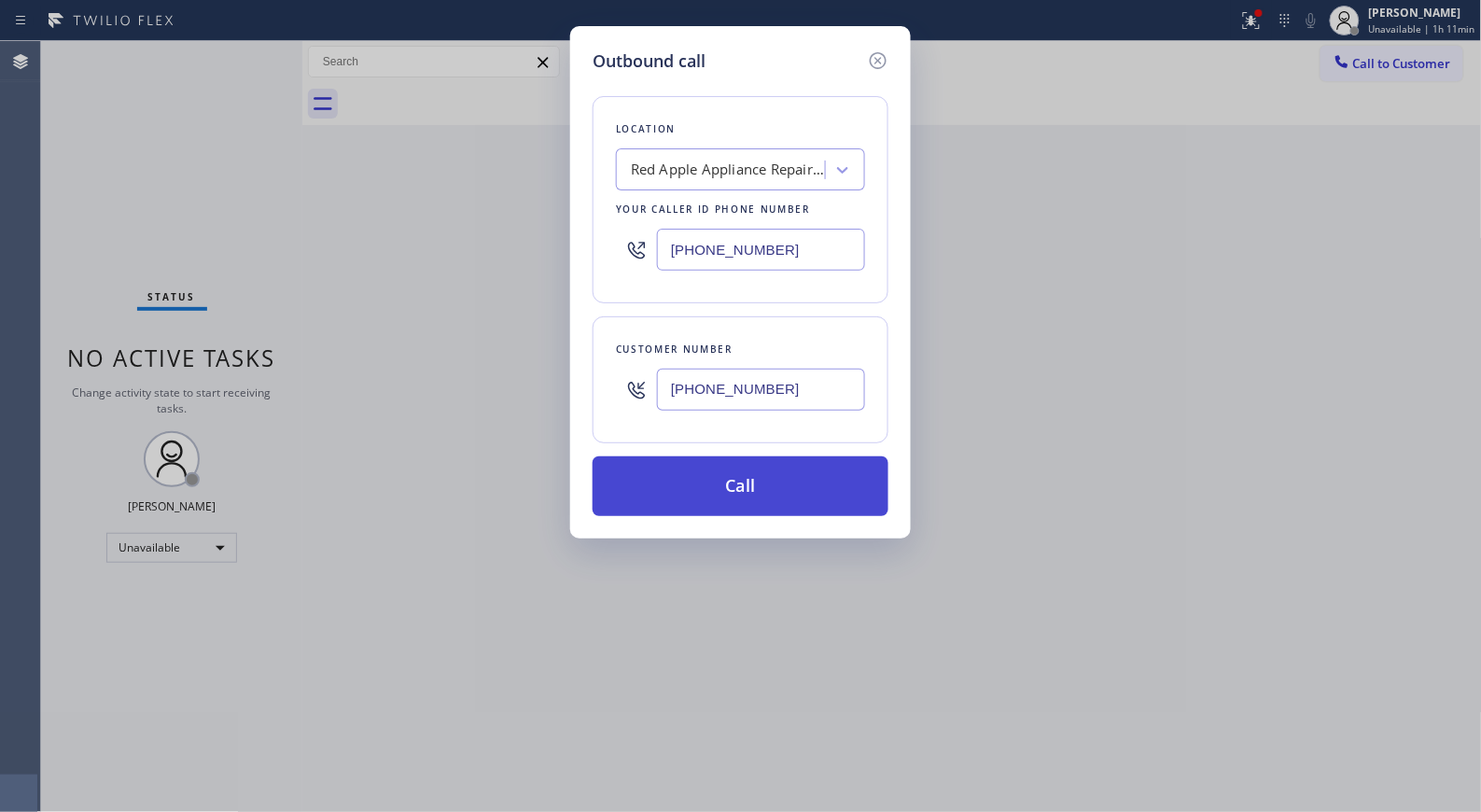
click at [749, 478] on button "Call" at bounding box center [740, 485] width 296 height 60
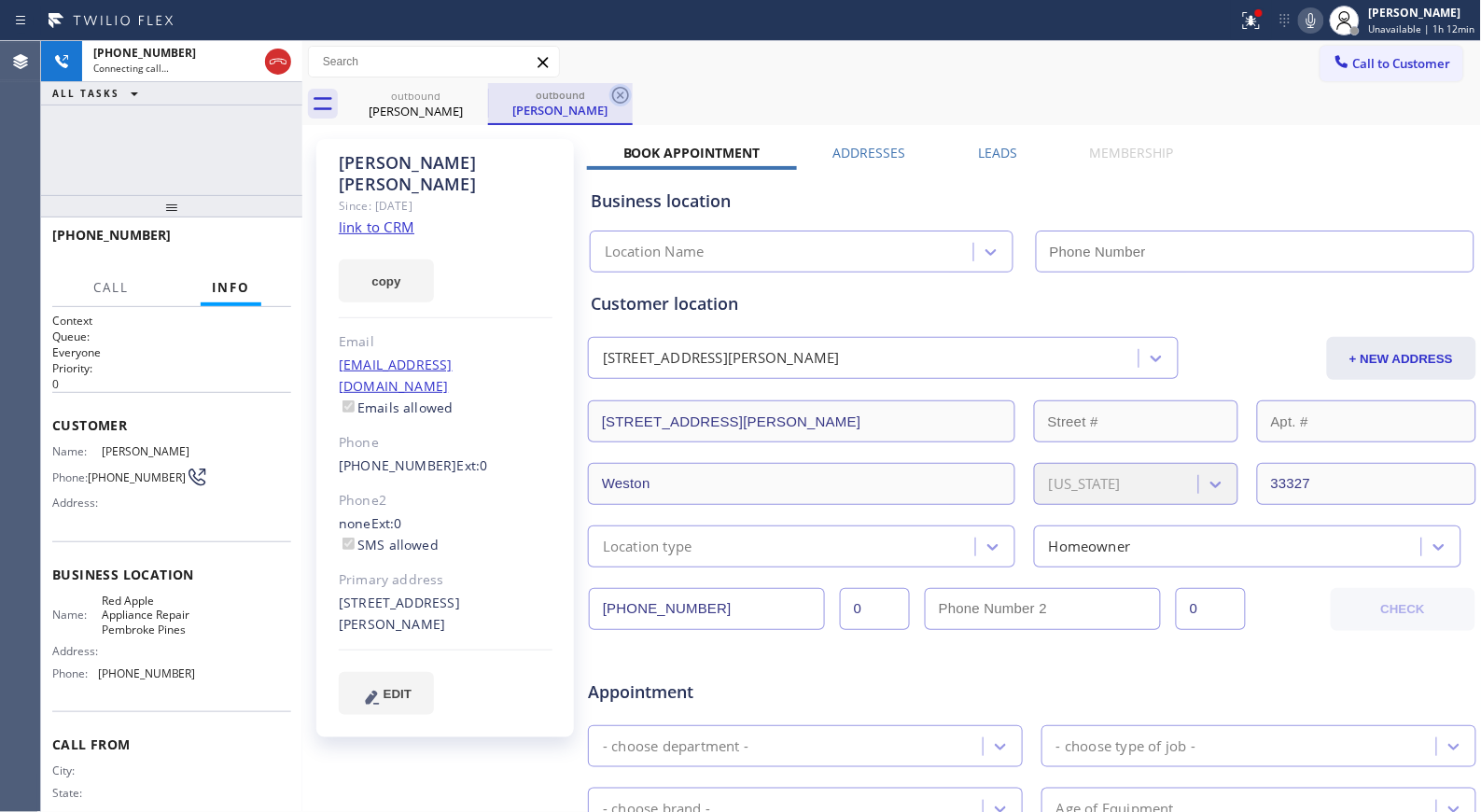
click at [617, 99] on icon at bounding box center [621, 96] width 23 height 23
type input "[PHONE_NUMBER]"
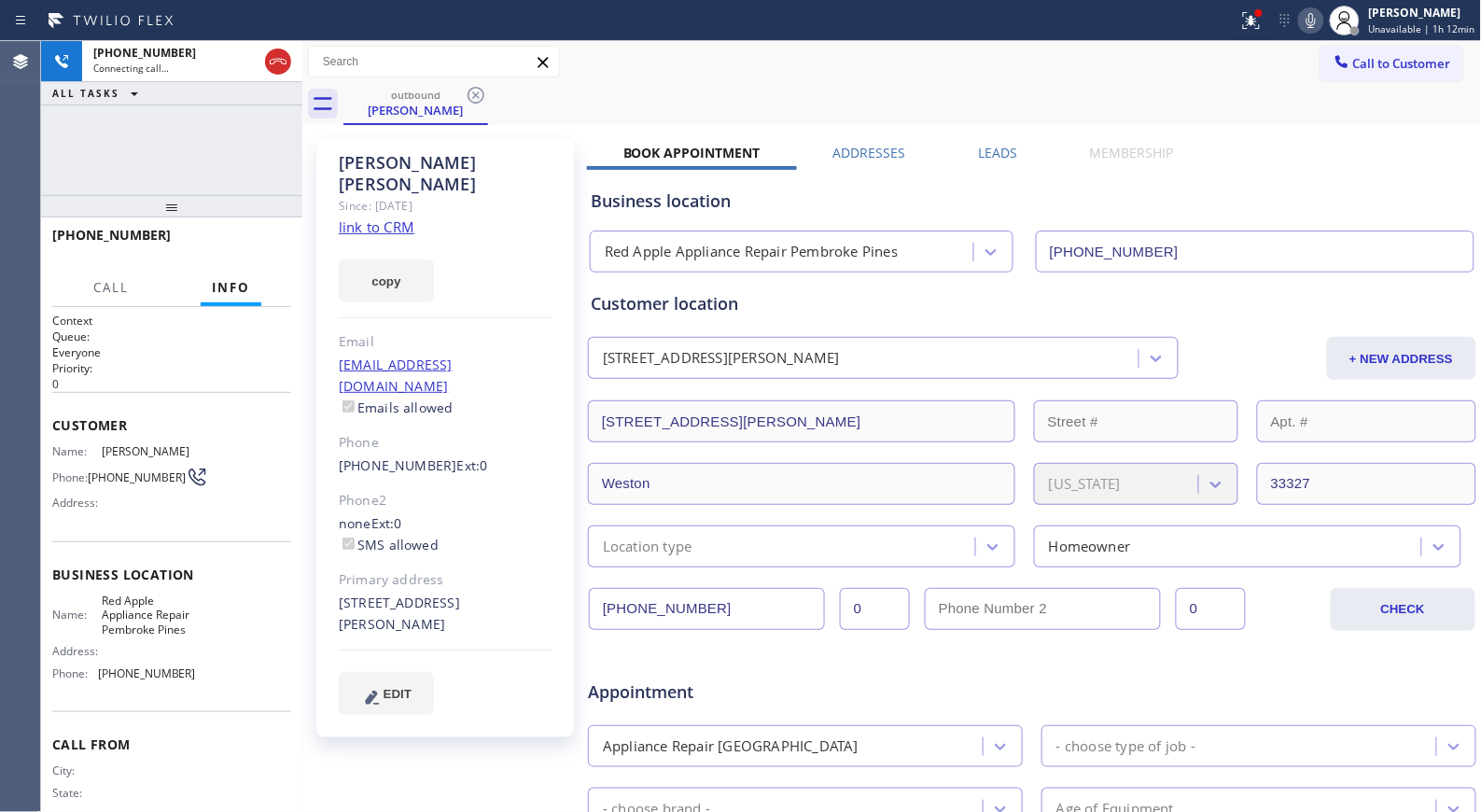
click at [712, 71] on div "Call to Customer Outbound call Location Red Apple Appliance Repair [GEOGRAPHIC_…" at bounding box center [892, 62] width 1179 height 32
click at [277, 67] on icon at bounding box center [279, 62] width 23 height 23
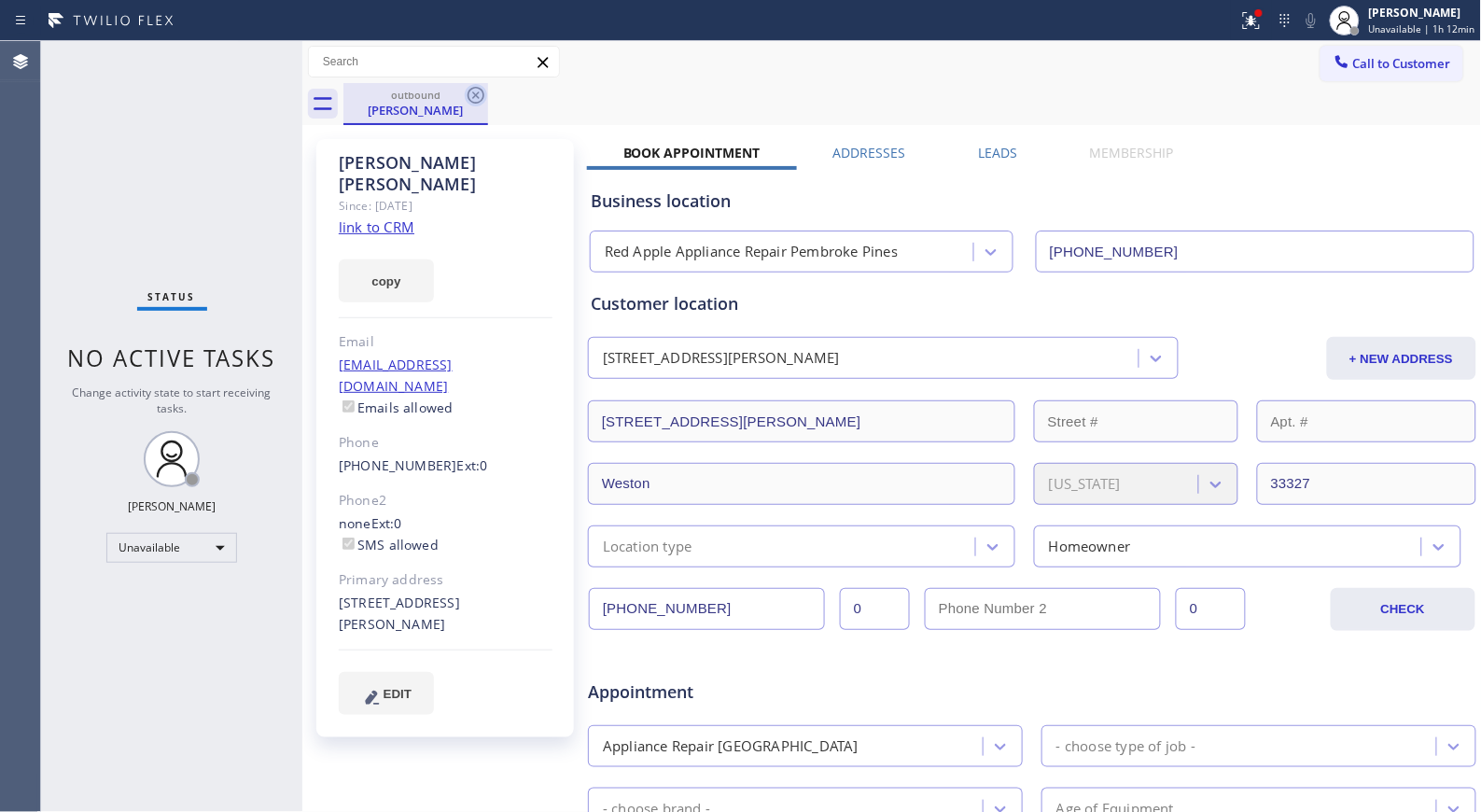
click at [479, 93] on icon at bounding box center [476, 96] width 23 height 23
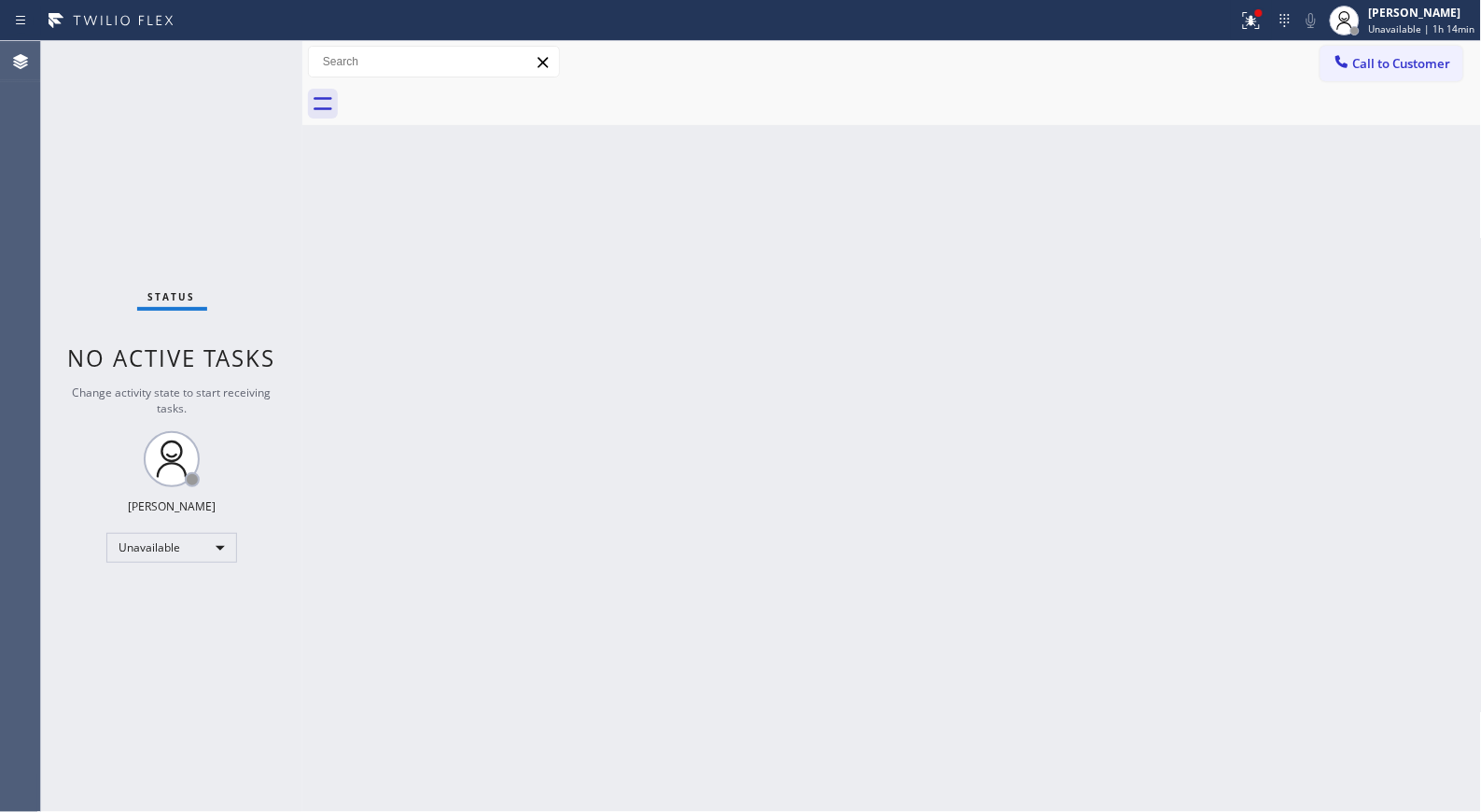
click at [718, 298] on div "Back to Dashboard Change Sender ID Customers Technicians Select a contact Outbo…" at bounding box center [892, 425] width 1179 height 770
click at [622, 325] on div "Back to Dashboard Change Sender ID Customers Technicians Select a contact Outbo…" at bounding box center [892, 425] width 1179 height 770
